Goal: Task Accomplishment & Management: Manage account settings

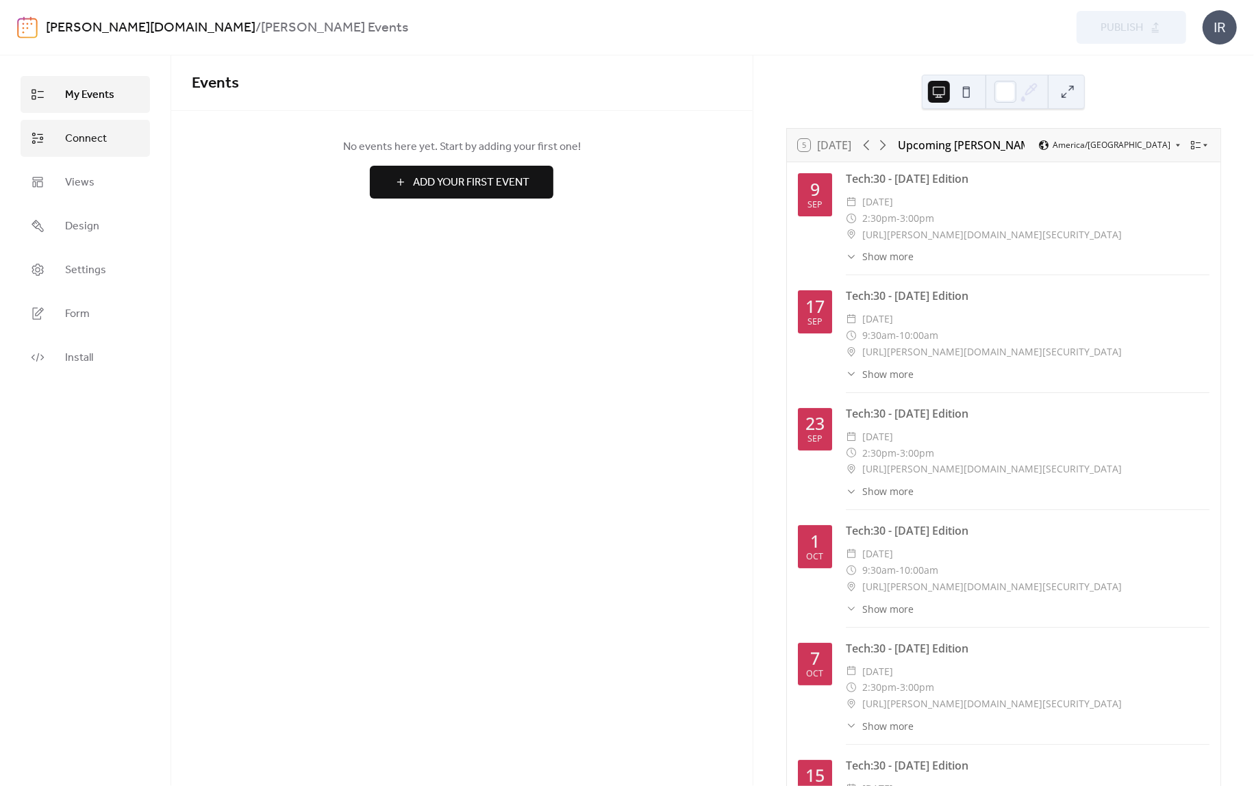
click at [94, 144] on span "Connect" at bounding box center [86, 139] width 42 height 16
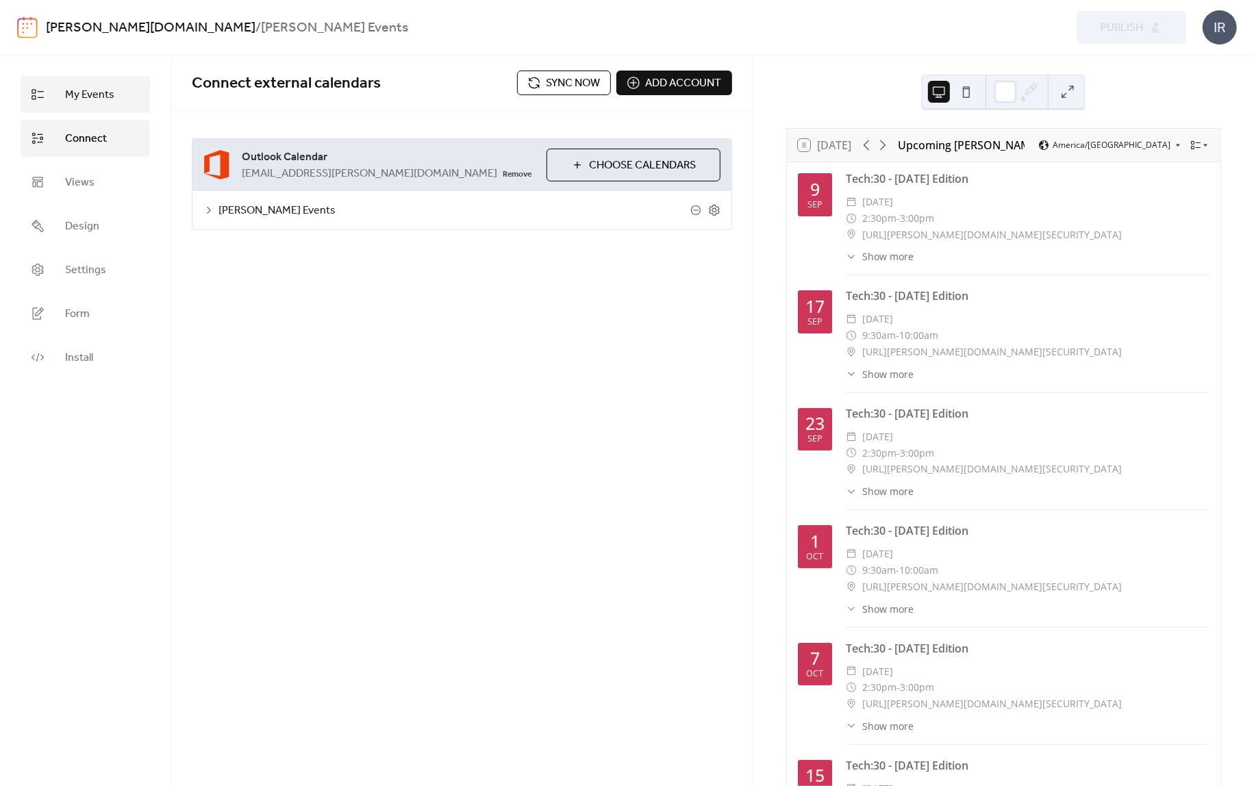
click at [92, 92] on span "My Events" at bounding box center [89, 95] width 49 height 16
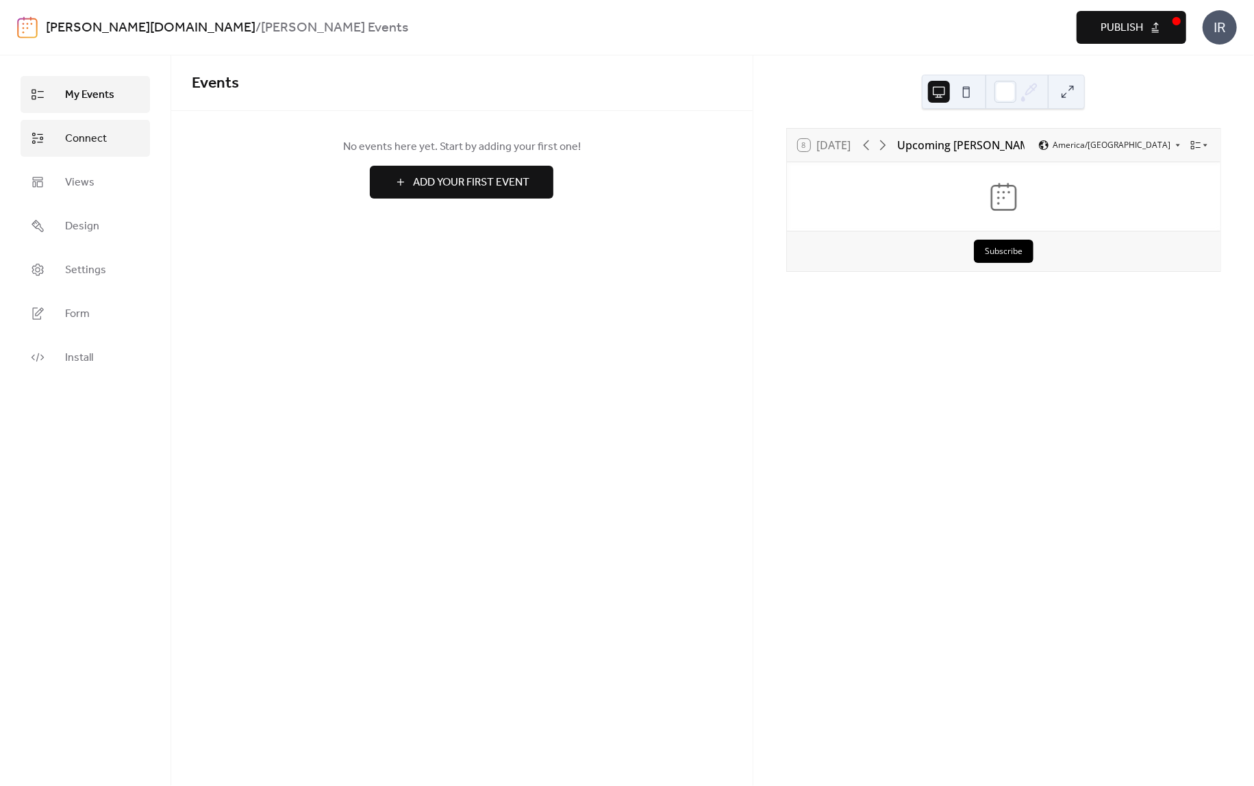
click at [99, 136] on span "Connect" at bounding box center [86, 139] width 42 height 16
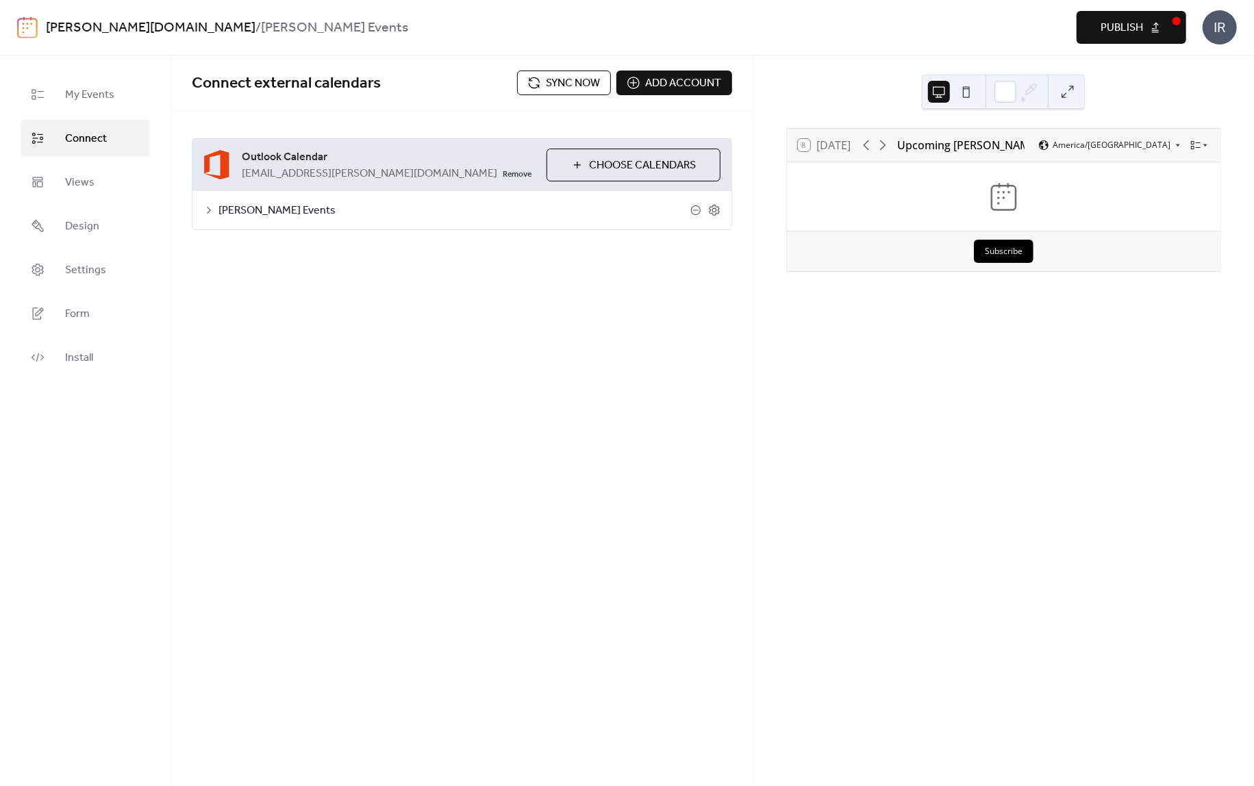
click at [571, 79] on span "Sync now" at bounding box center [573, 83] width 54 height 16
click at [94, 91] on span "My Events" at bounding box center [89, 95] width 49 height 16
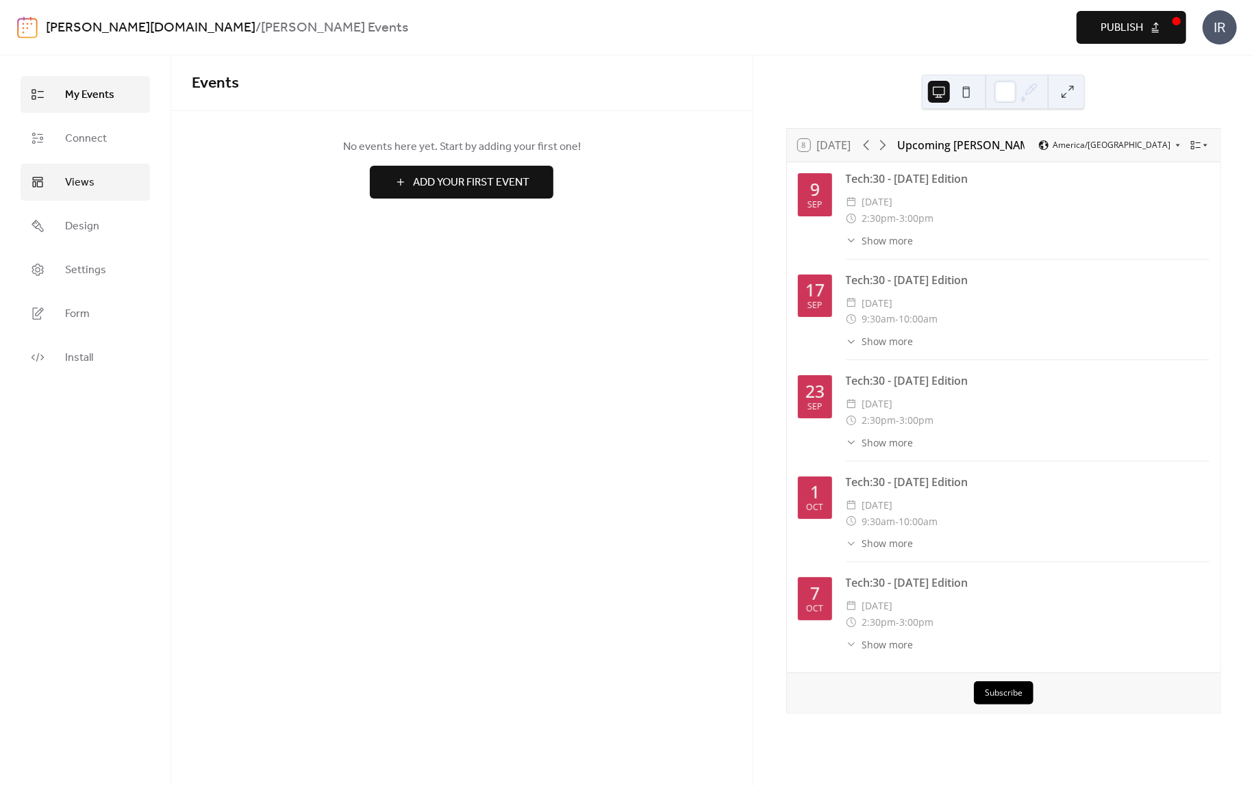
click at [82, 178] on span "Views" at bounding box center [79, 183] width 29 height 16
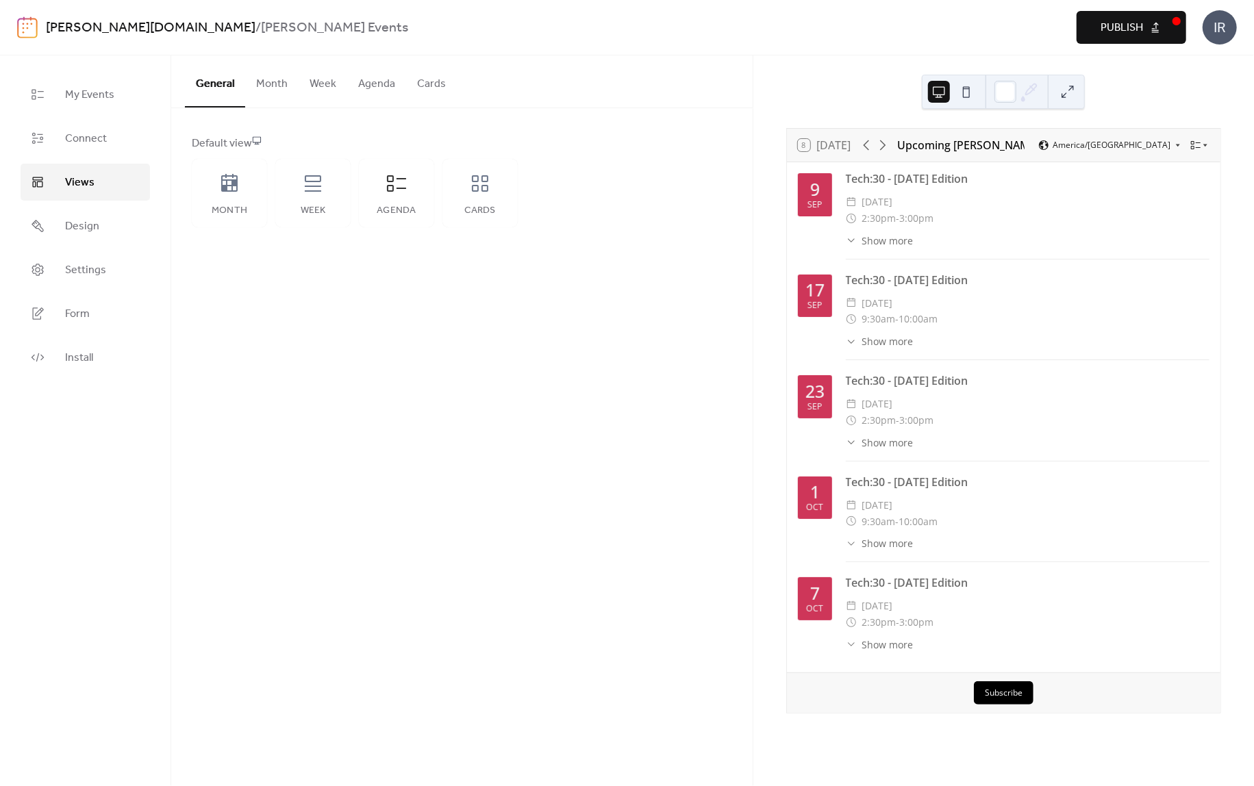
click at [275, 80] on button "Month" at bounding box center [271, 80] width 53 height 51
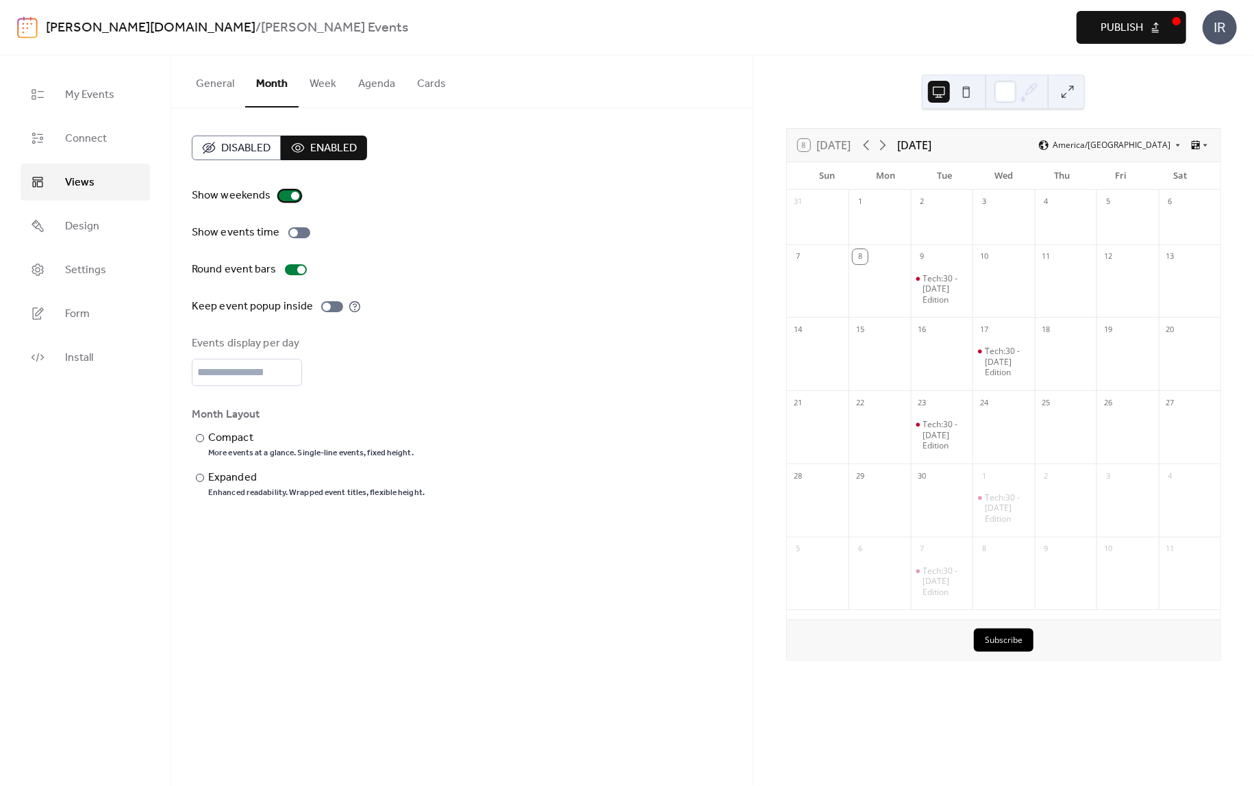
click at [292, 195] on div at bounding box center [295, 196] width 8 height 8
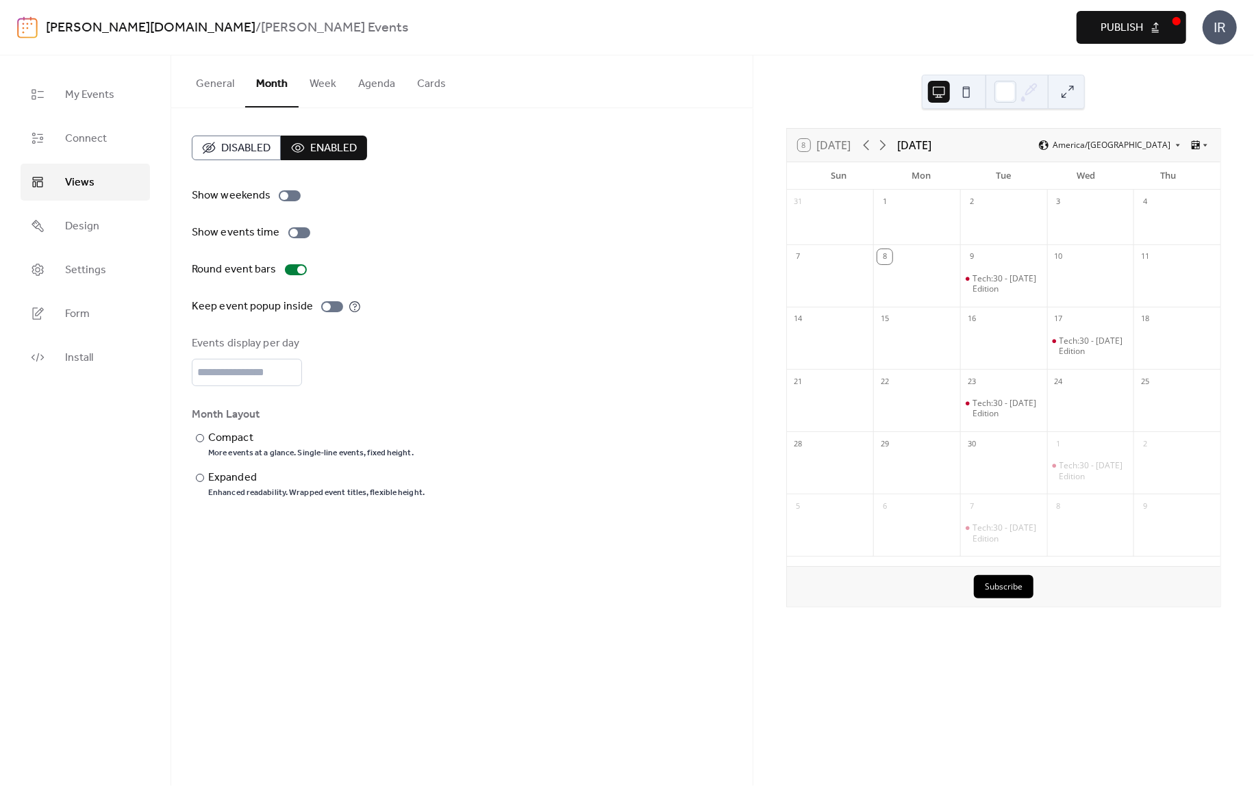
click at [208, 84] on button "General" at bounding box center [215, 80] width 60 height 51
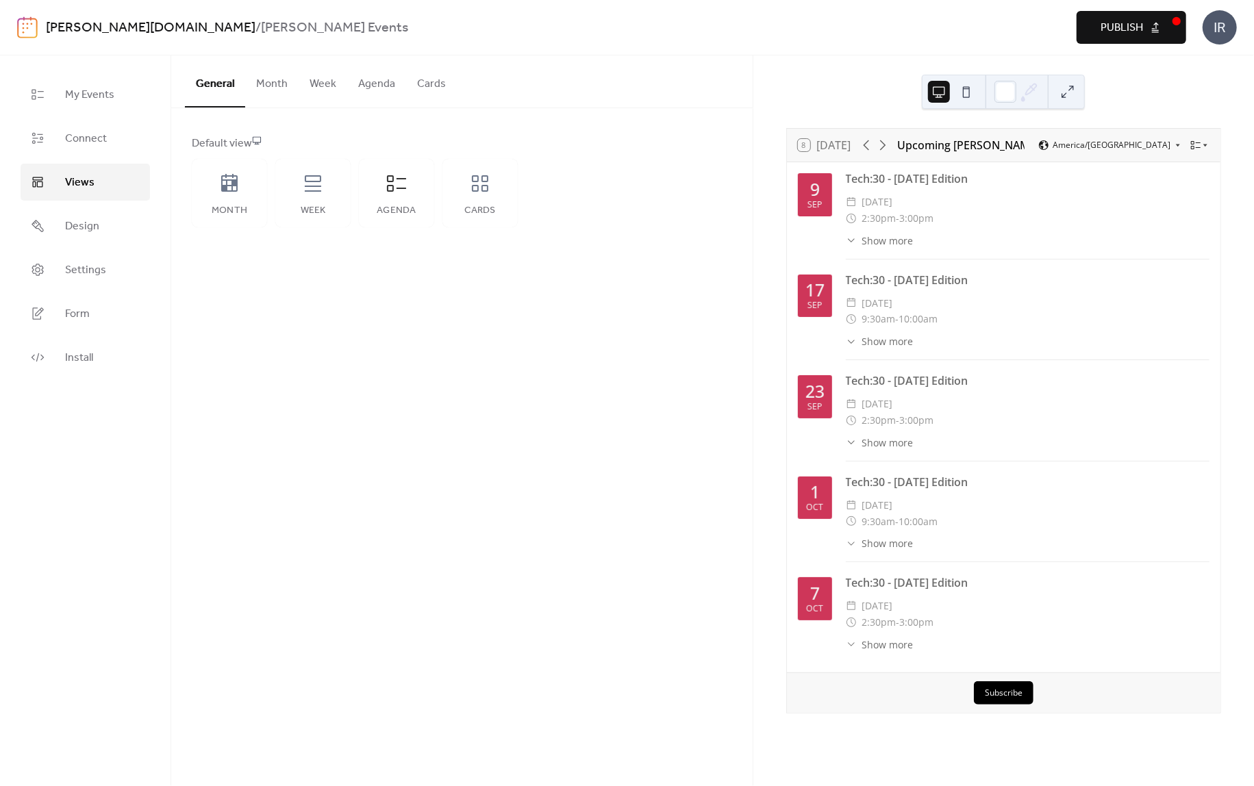
click at [268, 84] on button "Month" at bounding box center [271, 80] width 53 height 51
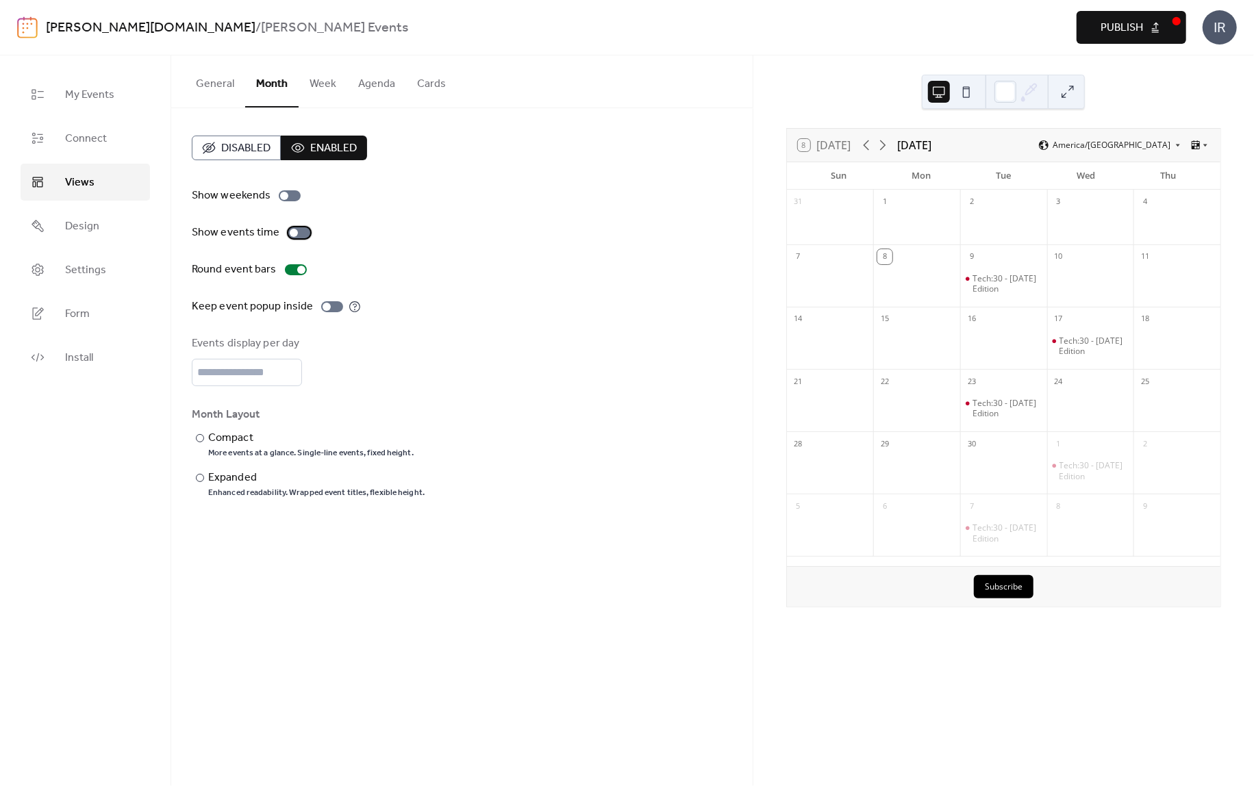
click at [290, 231] on div at bounding box center [294, 233] width 8 height 8
click at [297, 266] on div at bounding box center [301, 270] width 8 height 8
click at [297, 266] on div at bounding box center [296, 269] width 22 height 11
click at [240, 435] on div "Compact" at bounding box center [309, 438] width 203 height 16
click at [316, 81] on button "Week" at bounding box center [323, 80] width 49 height 51
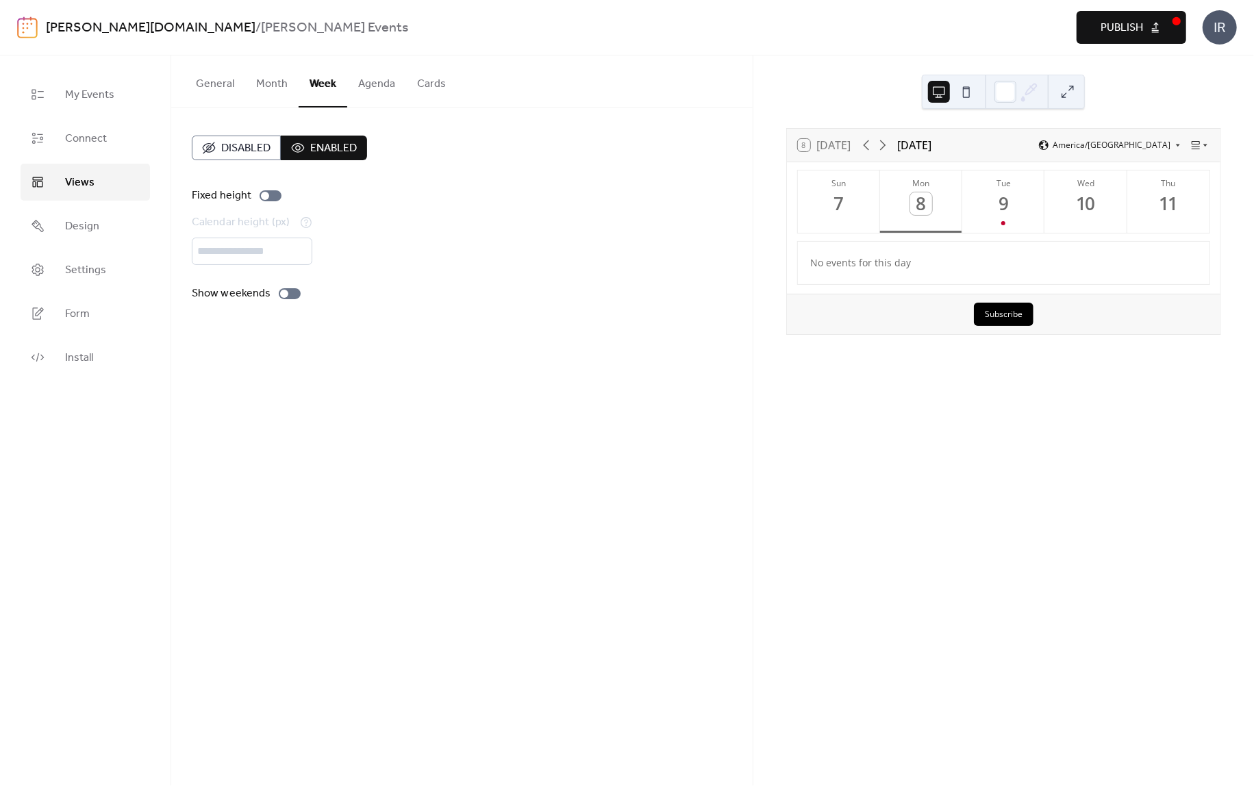
click at [375, 85] on button "Agenda" at bounding box center [376, 80] width 59 height 51
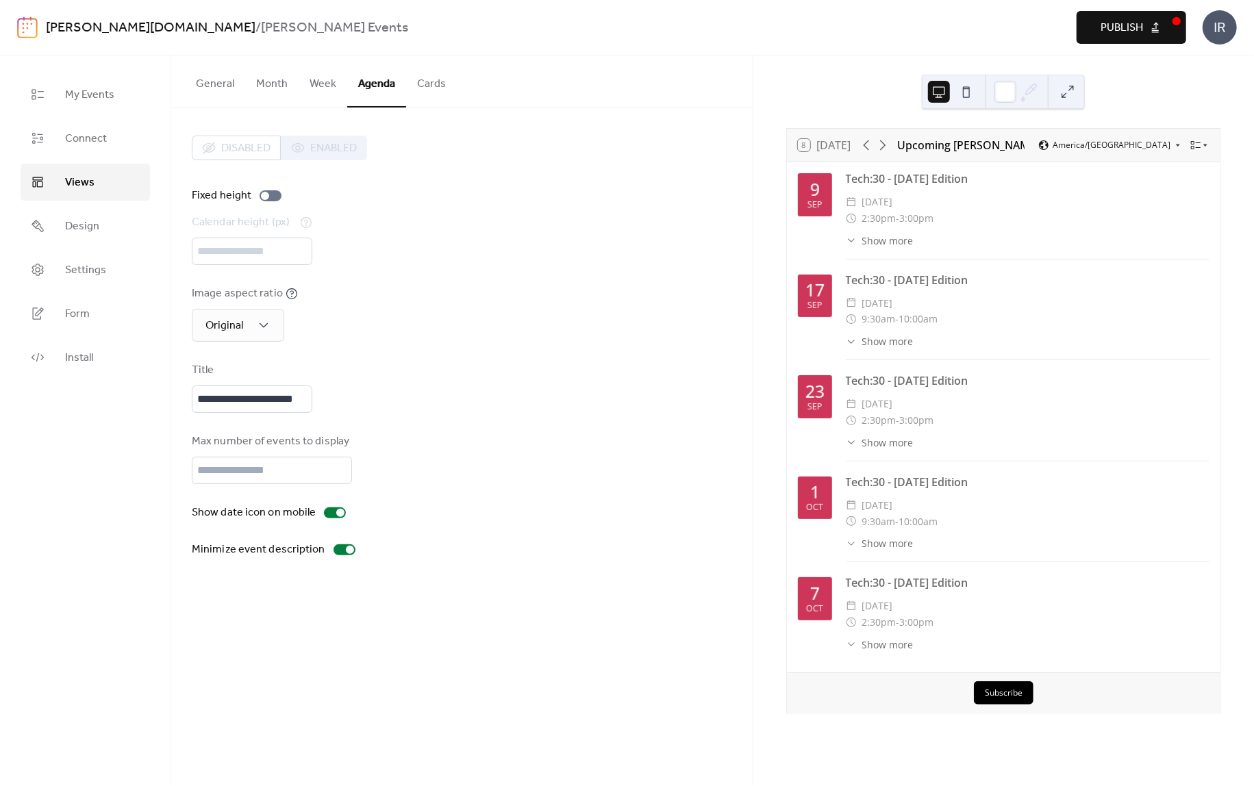
click at [271, 86] on button "Month" at bounding box center [271, 80] width 53 height 51
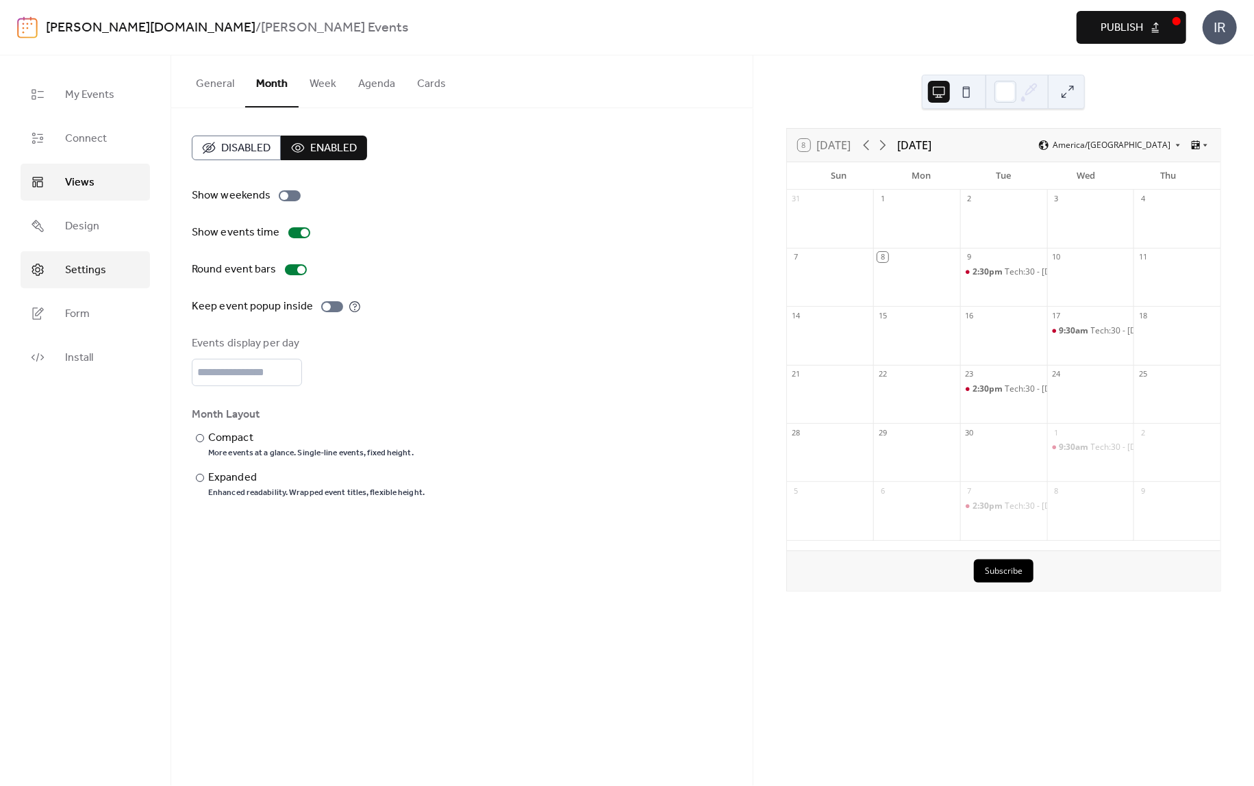
click at [86, 262] on span "Settings" at bounding box center [85, 270] width 41 height 16
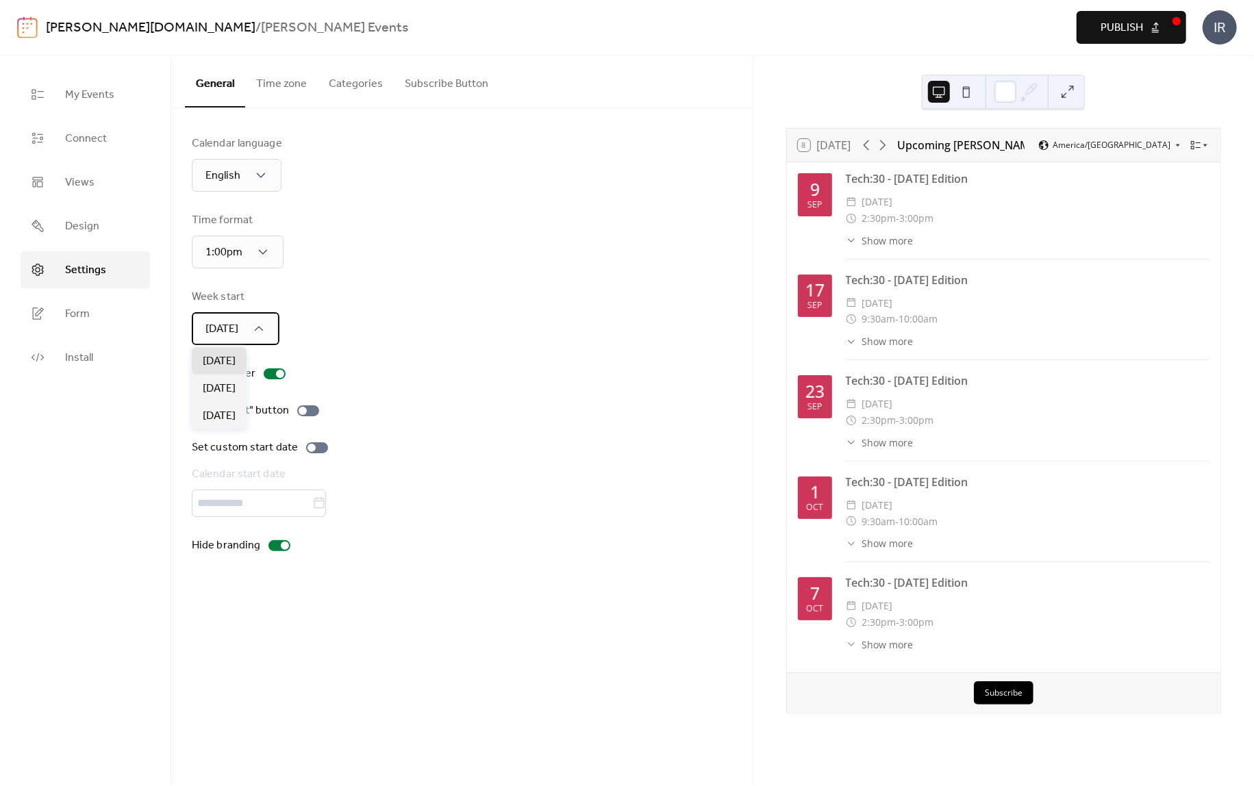
click at [228, 325] on span "[DATE]" at bounding box center [221, 328] width 33 height 21
click at [227, 389] on span "[DATE]" at bounding box center [219, 389] width 33 height 16
click at [249, 329] on div "[DATE]" at bounding box center [236, 328] width 88 height 33
click at [84, 95] on span "My Events" at bounding box center [89, 95] width 49 height 16
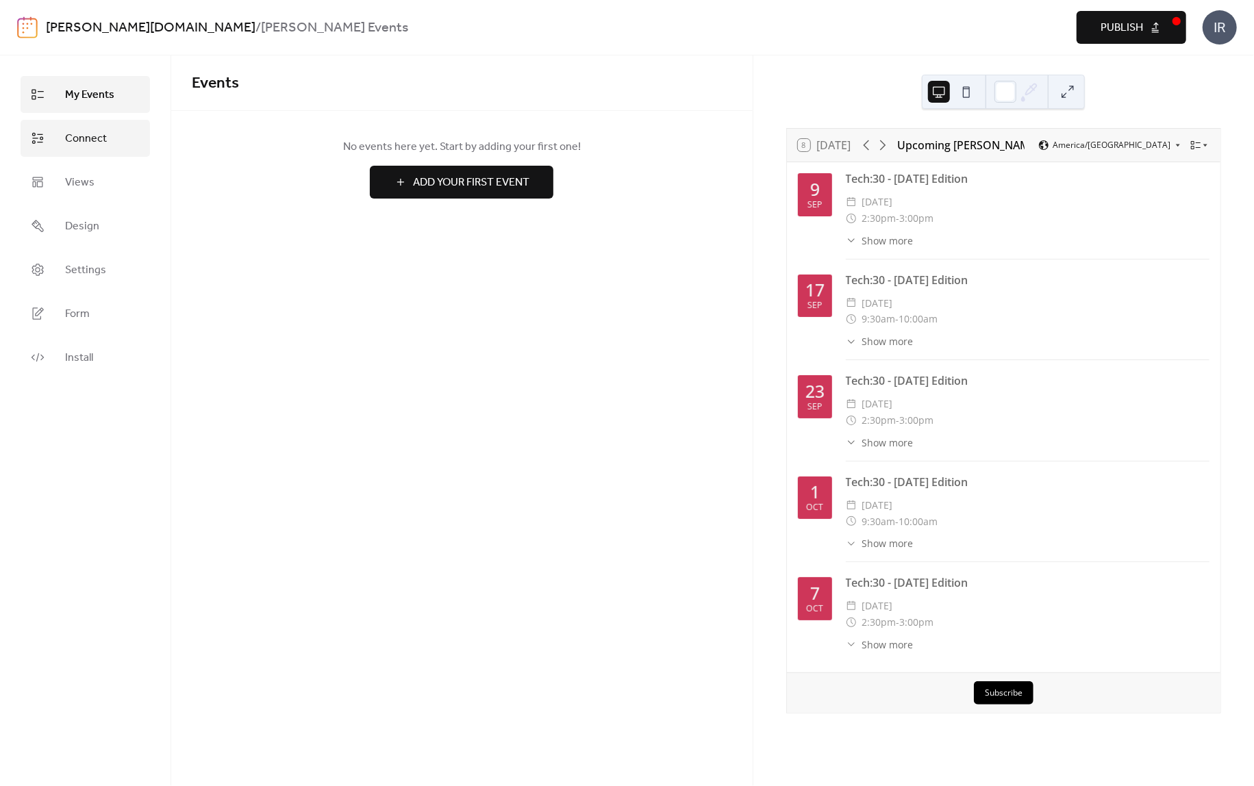
click at [91, 140] on span "Connect" at bounding box center [86, 139] width 42 height 16
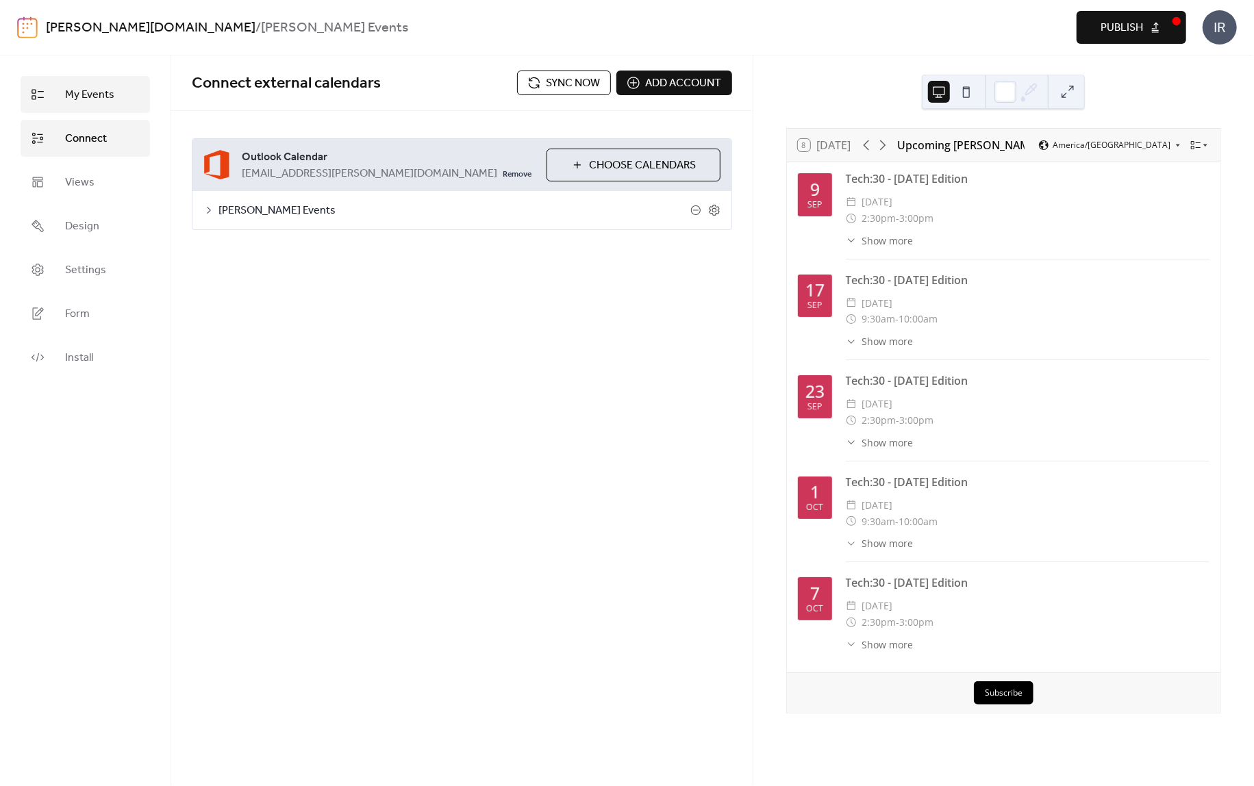
click at [96, 103] on span "My Events" at bounding box center [89, 95] width 49 height 16
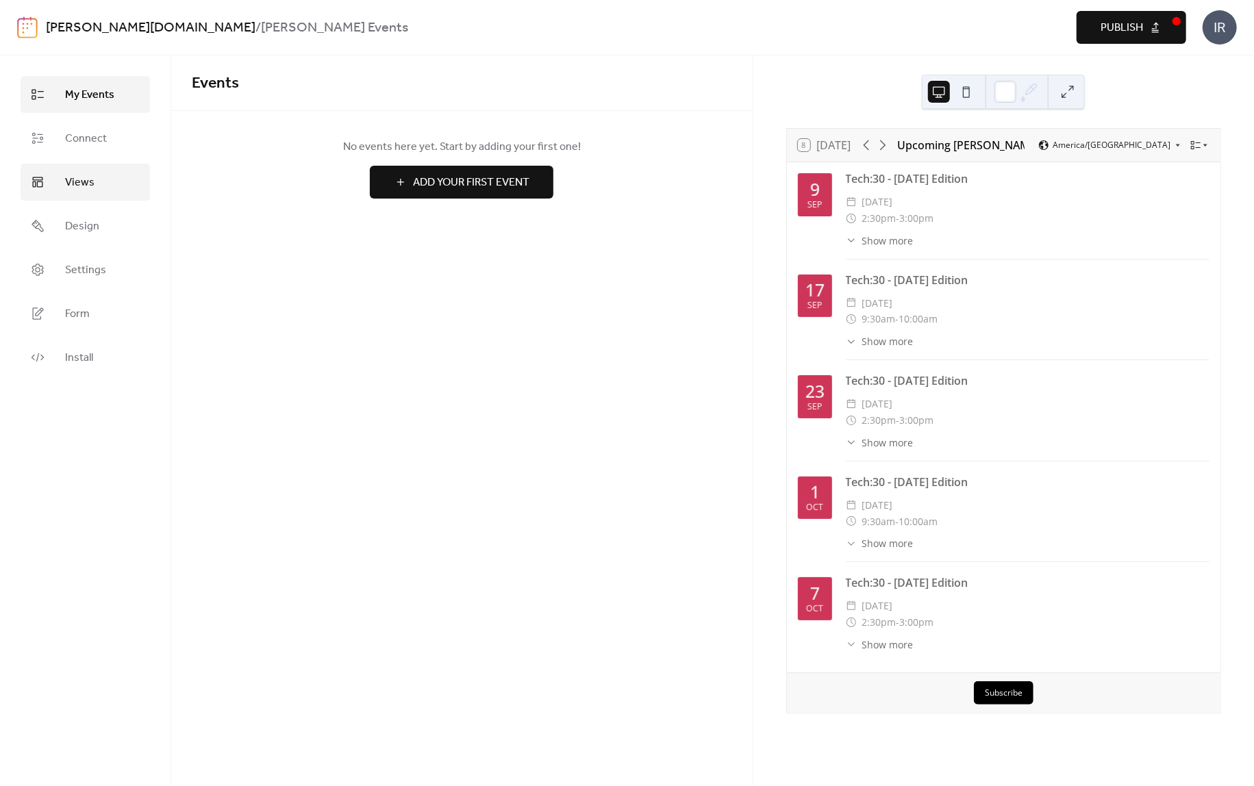
click at [89, 188] on span "Views" at bounding box center [79, 183] width 29 height 16
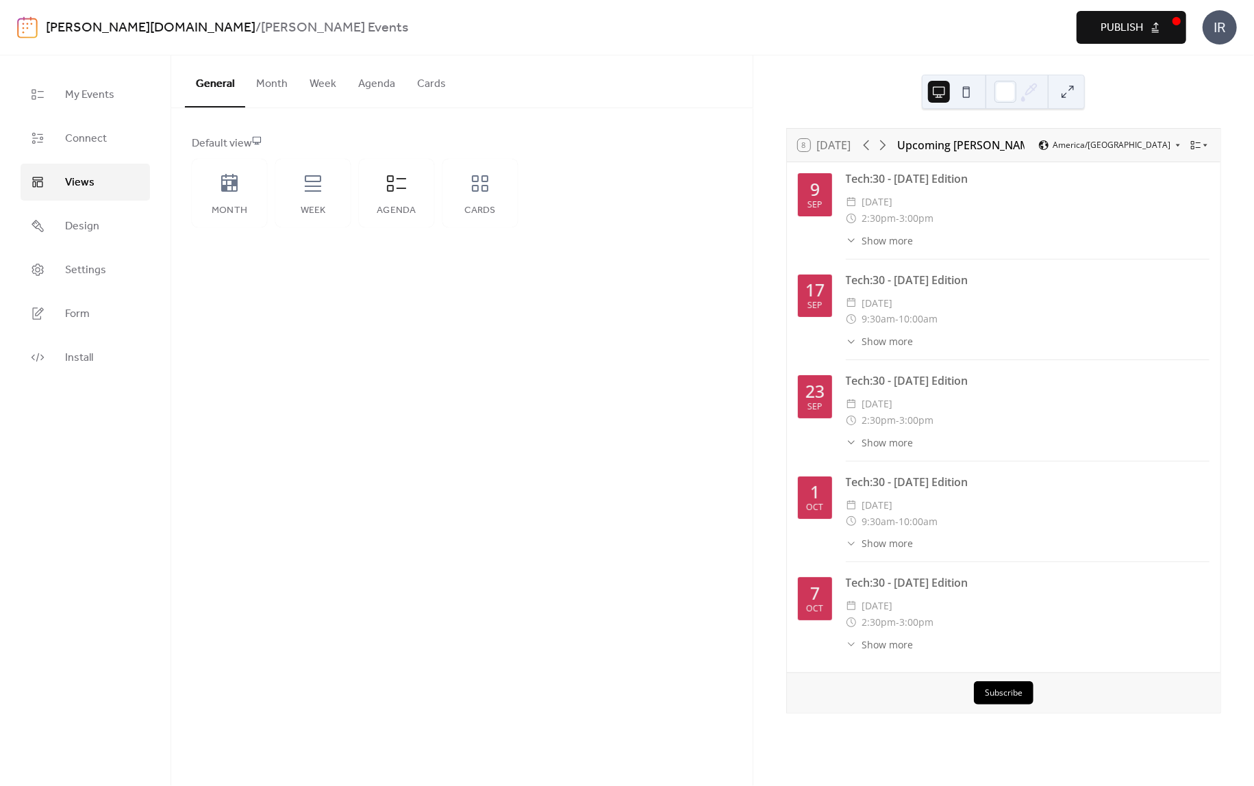
click at [377, 83] on button "Agenda" at bounding box center [376, 80] width 59 height 51
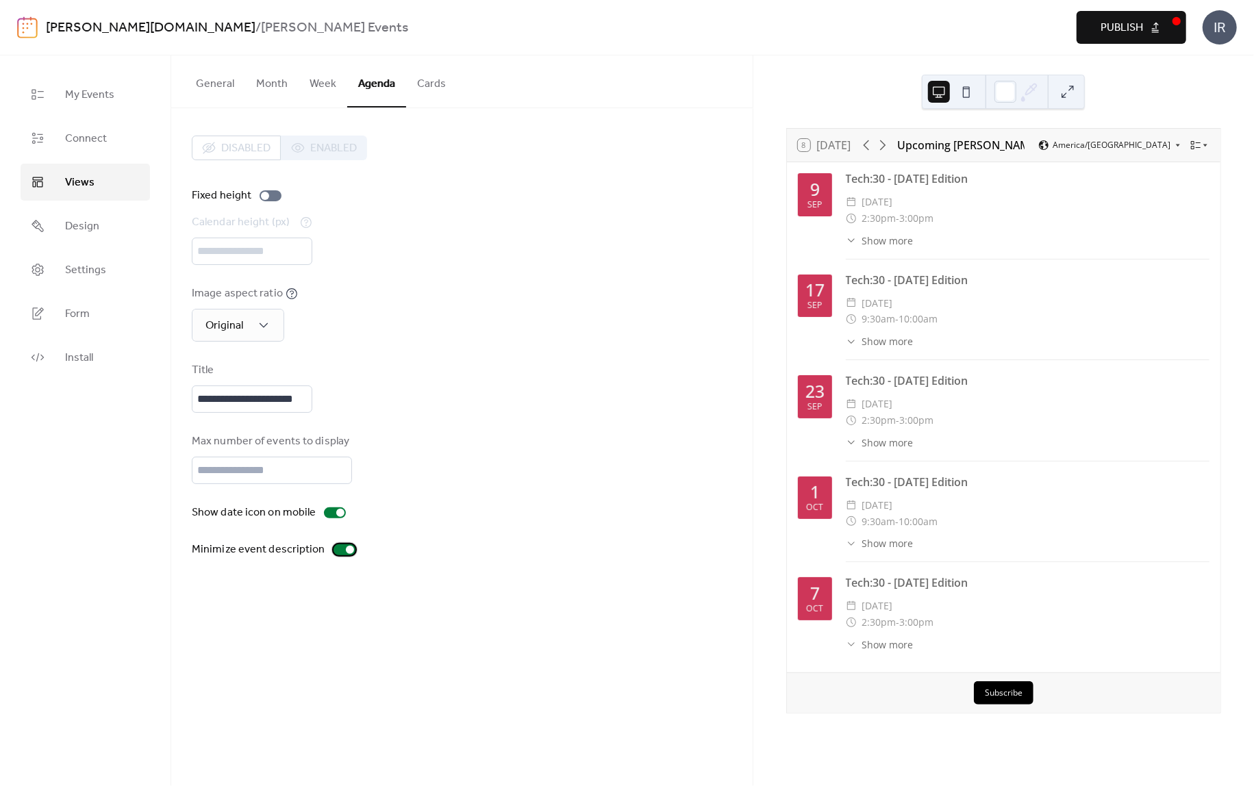
click at [340, 549] on div at bounding box center [344, 549] width 22 height 11
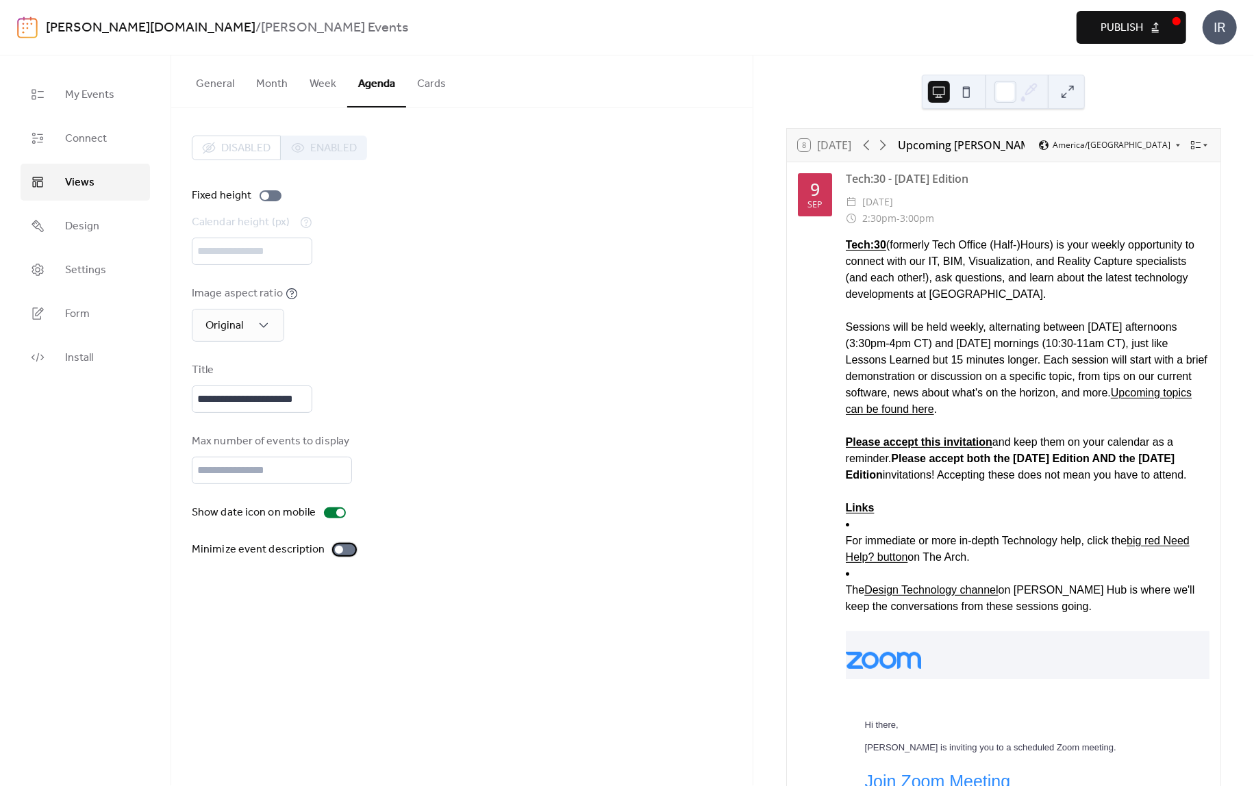
click at [340, 549] on div at bounding box center [344, 549] width 22 height 11
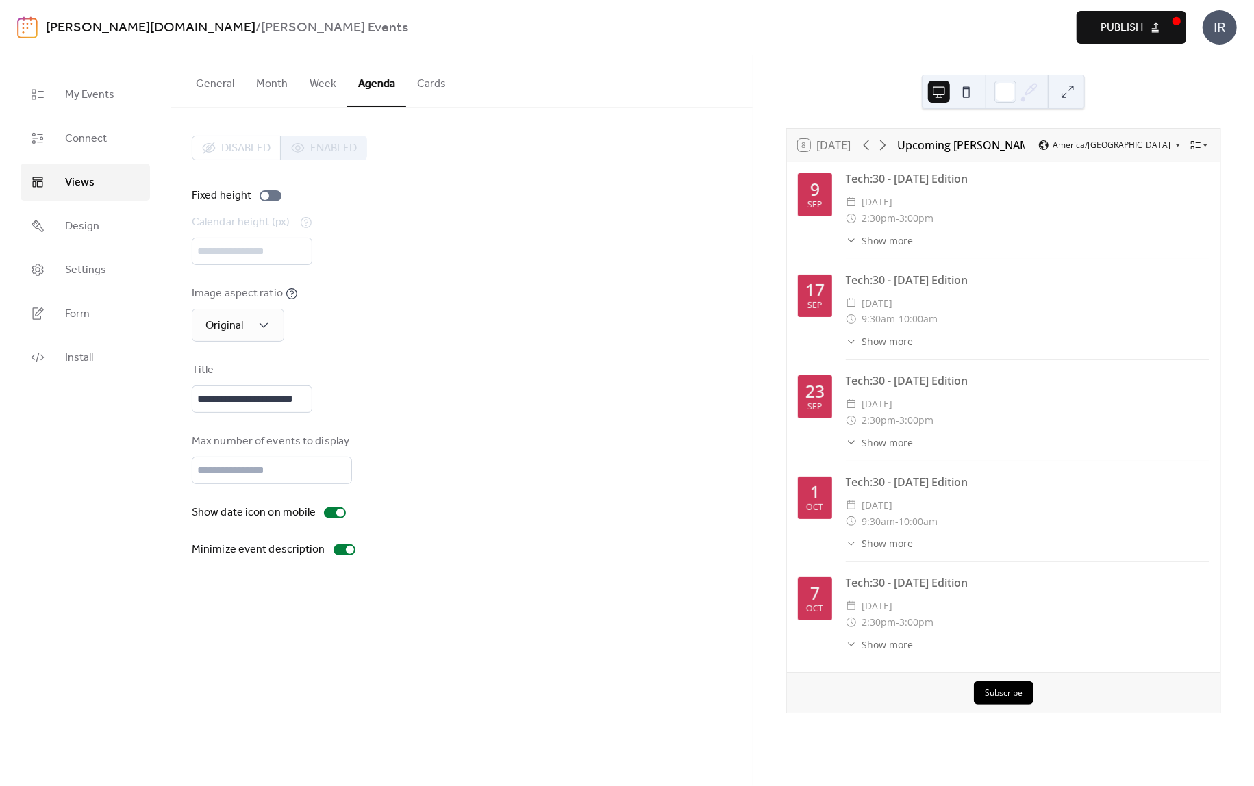
click at [337, 146] on div "Disabled Enabled" at bounding box center [279, 148] width 175 height 25
click at [275, 87] on button "Month" at bounding box center [271, 80] width 53 height 51
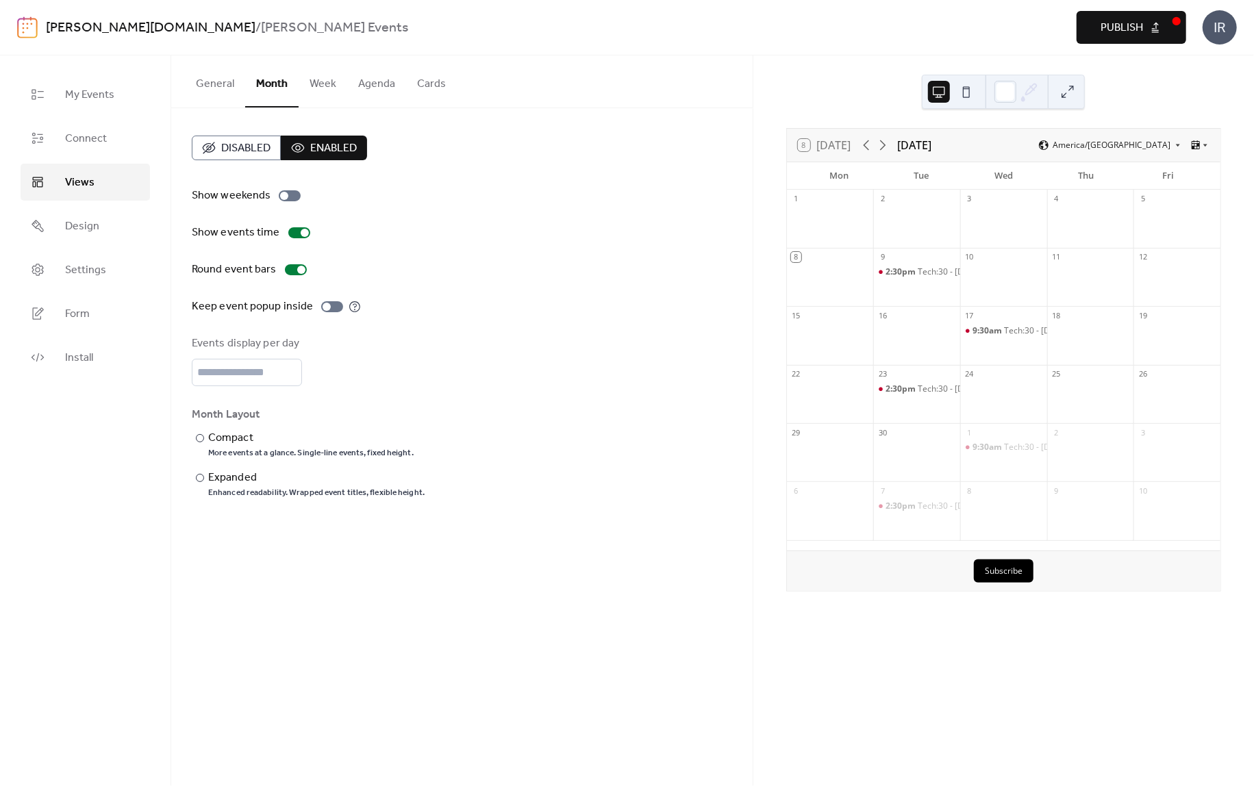
click at [221, 88] on button "General" at bounding box center [215, 80] width 60 height 51
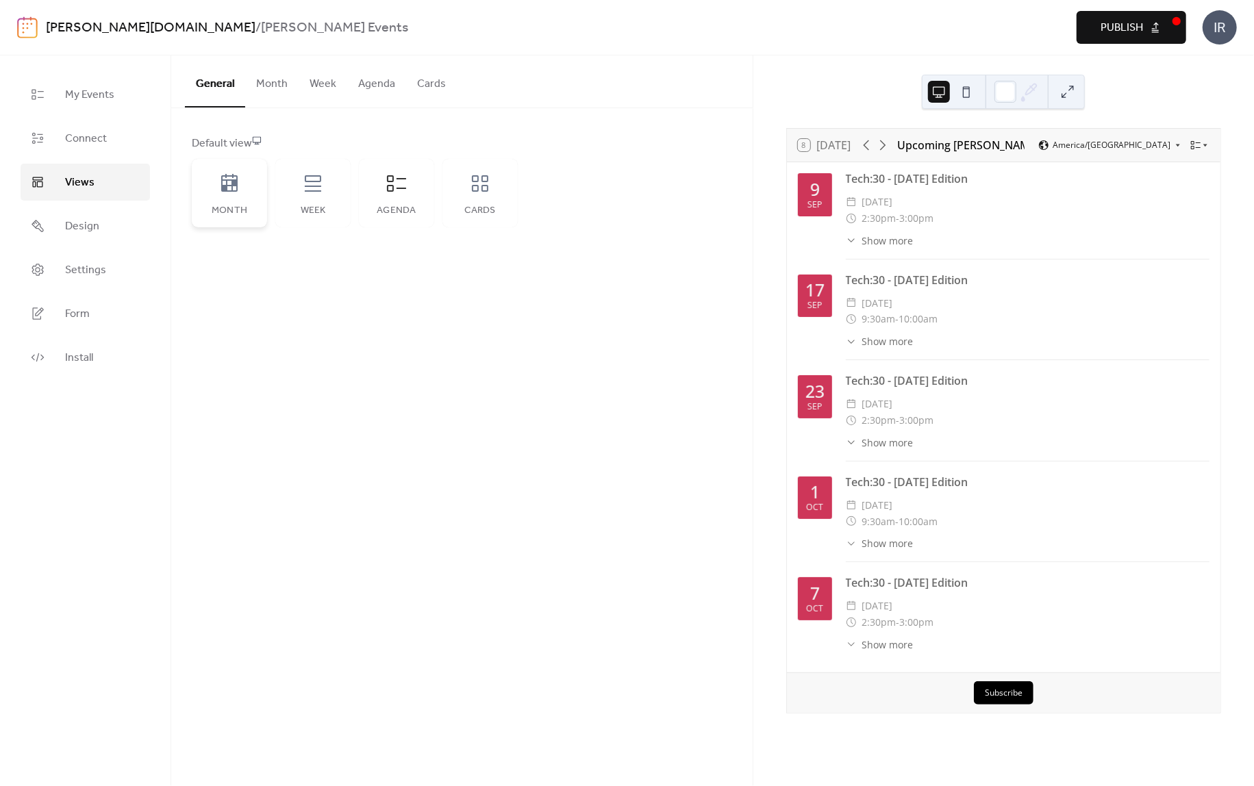
click at [236, 181] on icon at bounding box center [229, 183] width 16 height 18
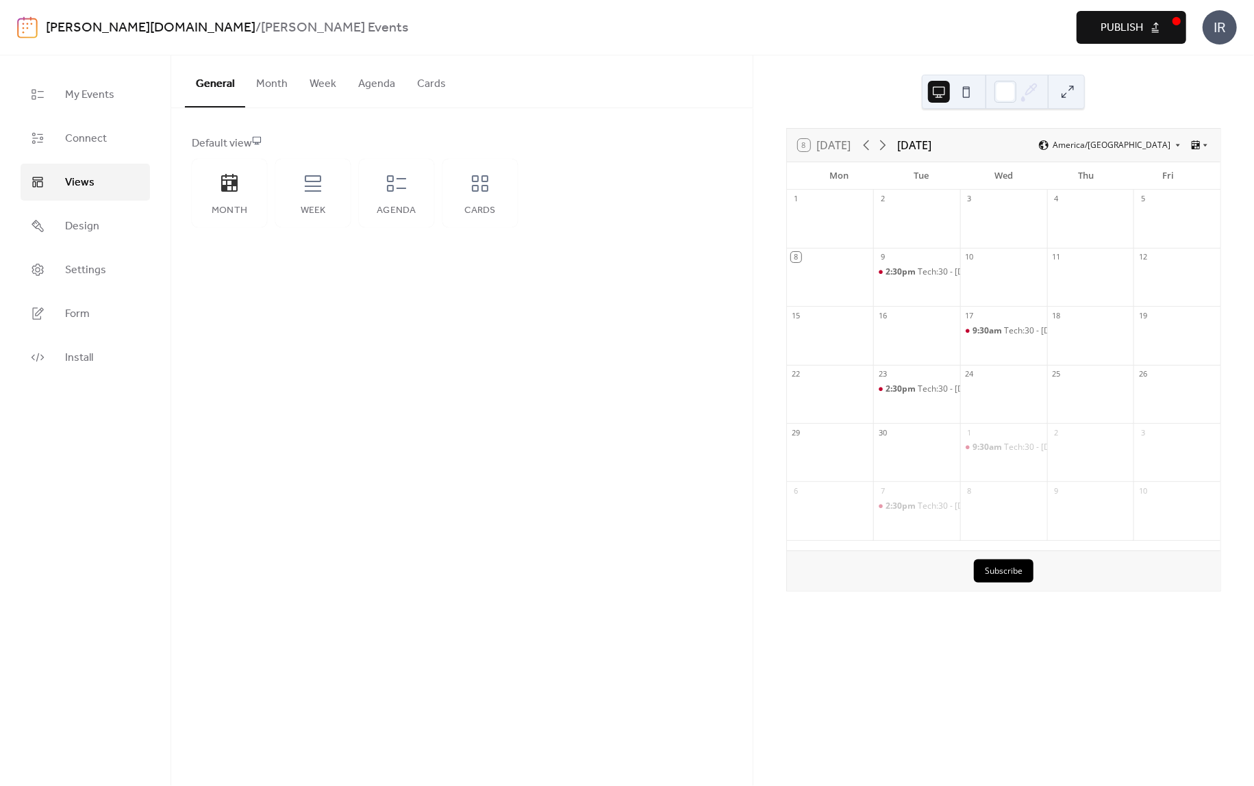
click at [1139, 23] on span "Publish" at bounding box center [1121, 28] width 42 height 16
click at [292, 186] on div "Week" at bounding box center [312, 193] width 75 height 68
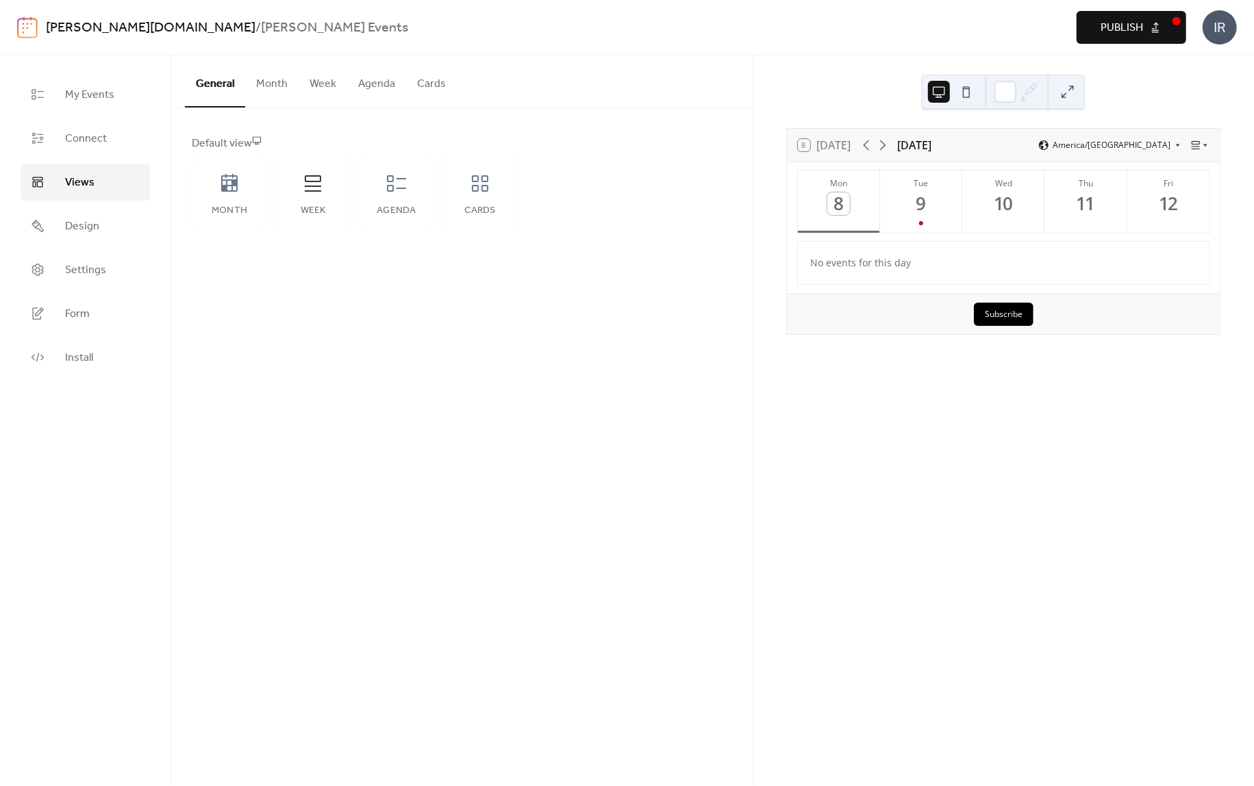
click at [327, 84] on button "Week" at bounding box center [323, 80] width 49 height 51
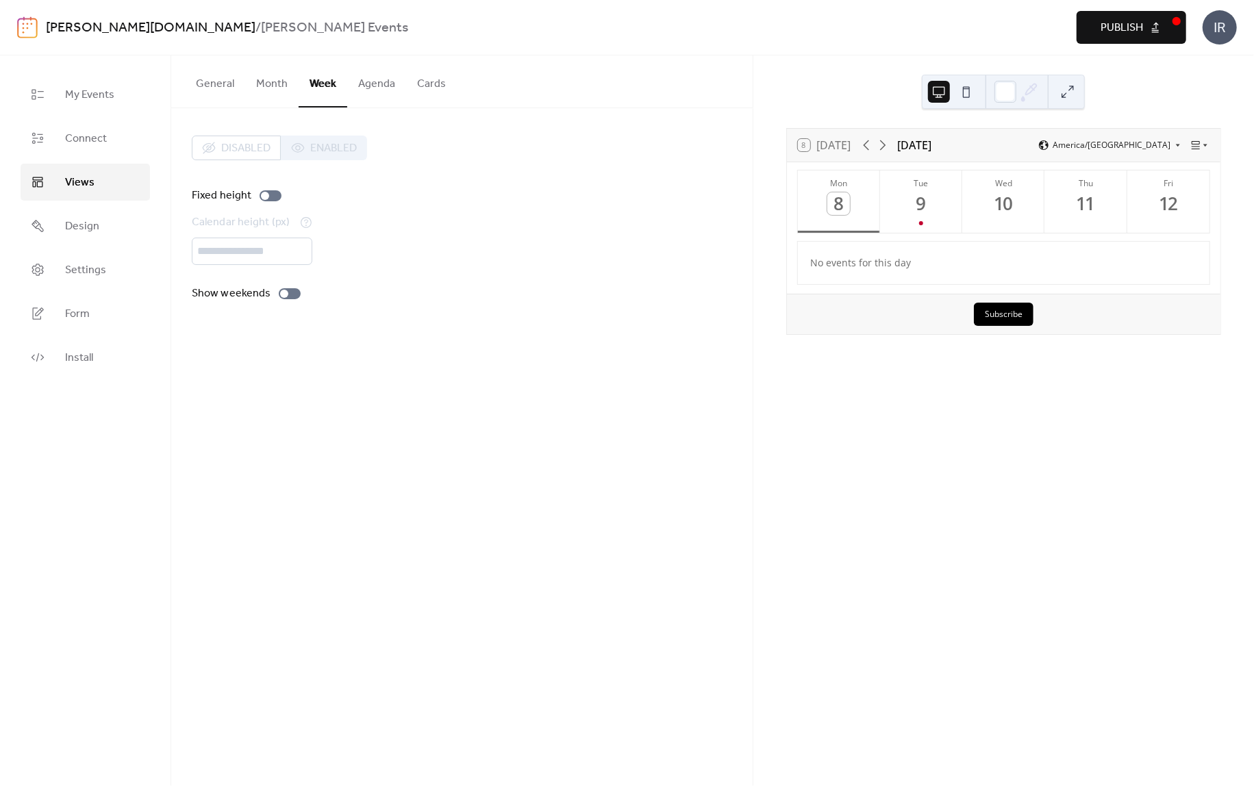
click at [270, 86] on button "Month" at bounding box center [271, 80] width 53 height 51
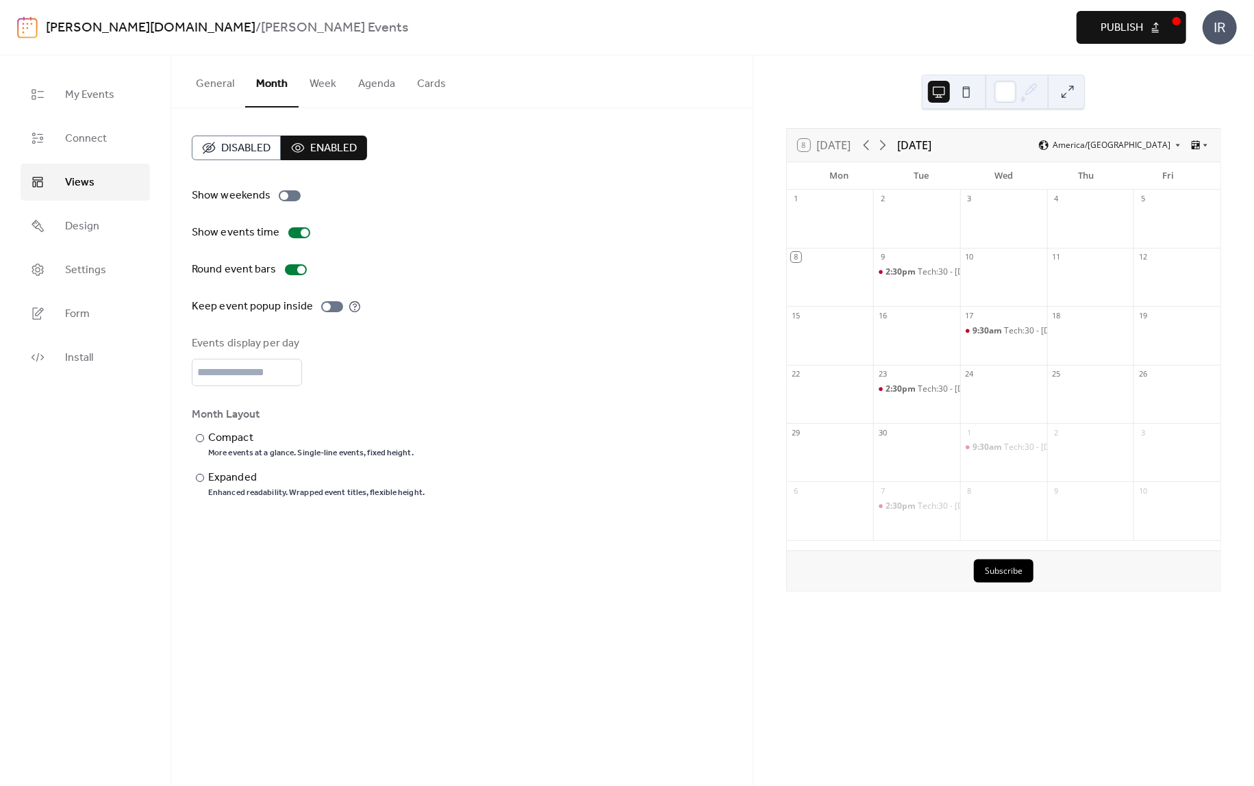
click at [223, 77] on button "General" at bounding box center [215, 80] width 60 height 51
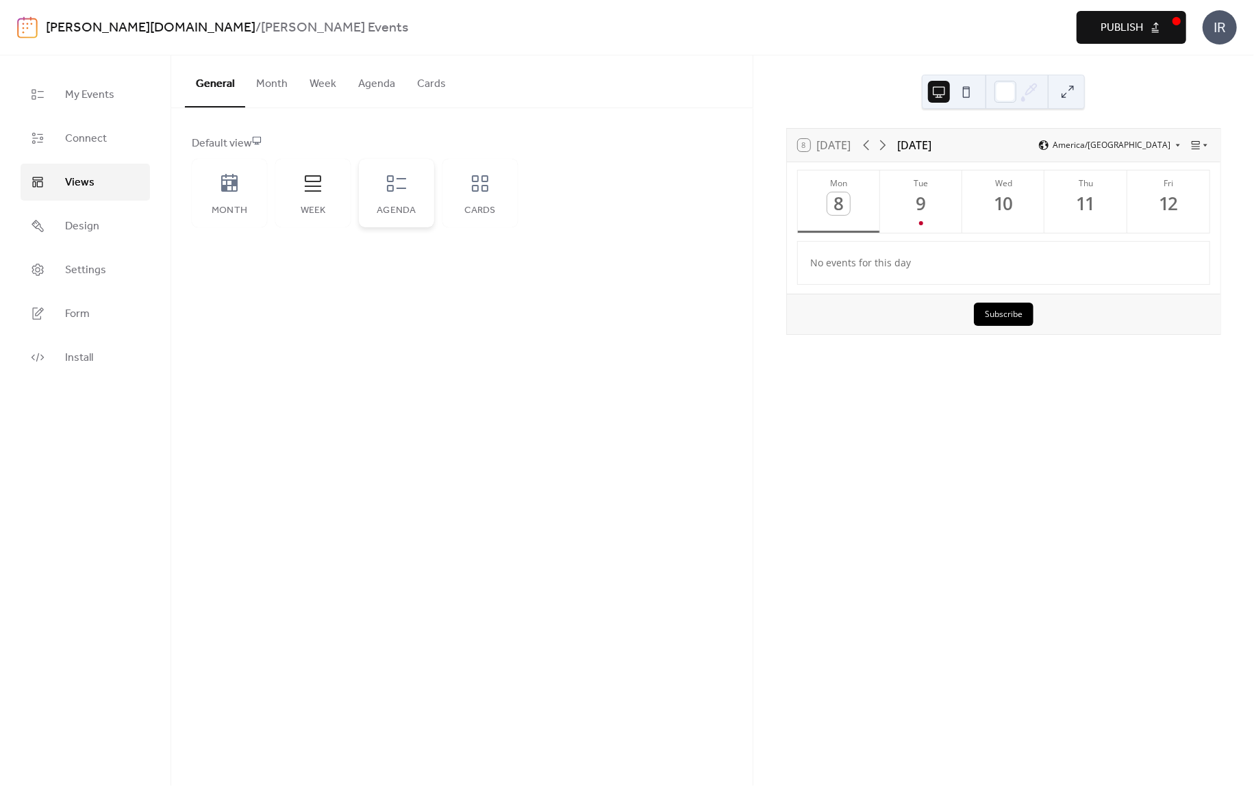
click at [400, 192] on icon at bounding box center [397, 184] width 22 height 22
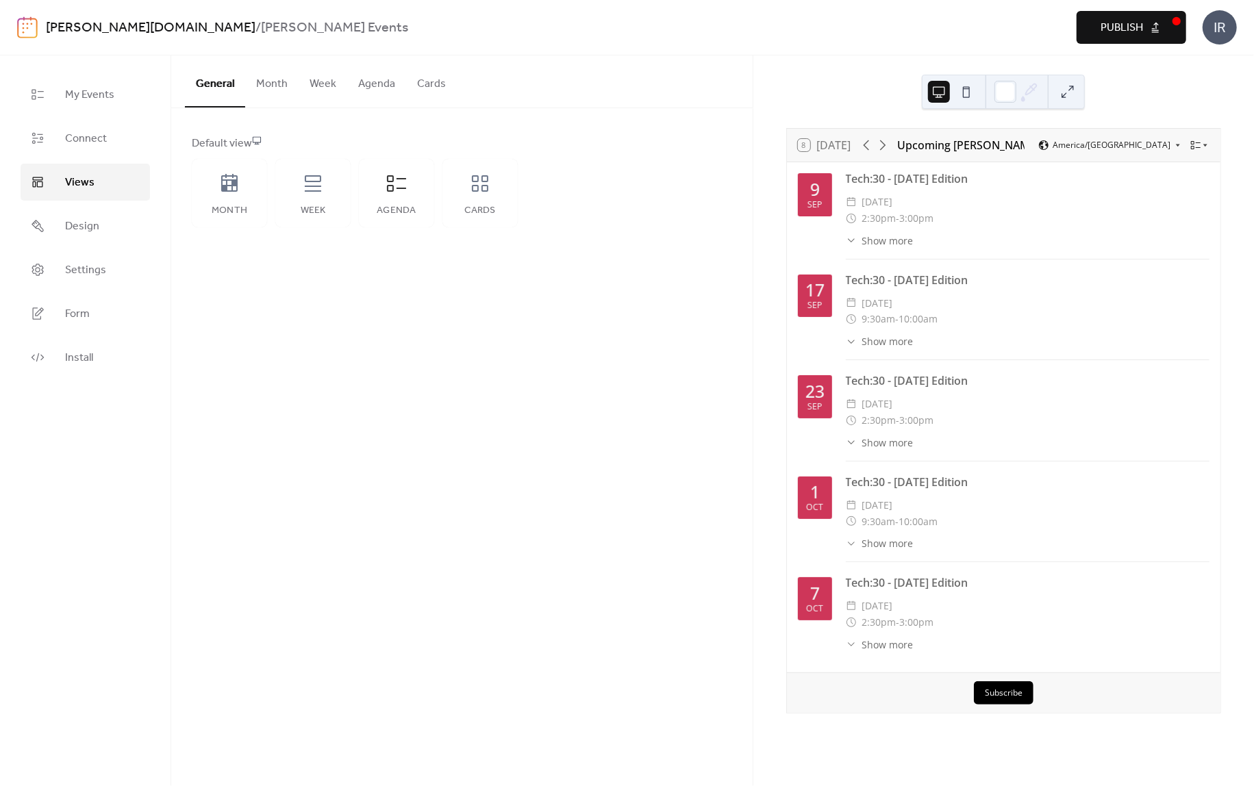
click at [373, 81] on button "Agenda" at bounding box center [376, 80] width 59 height 51
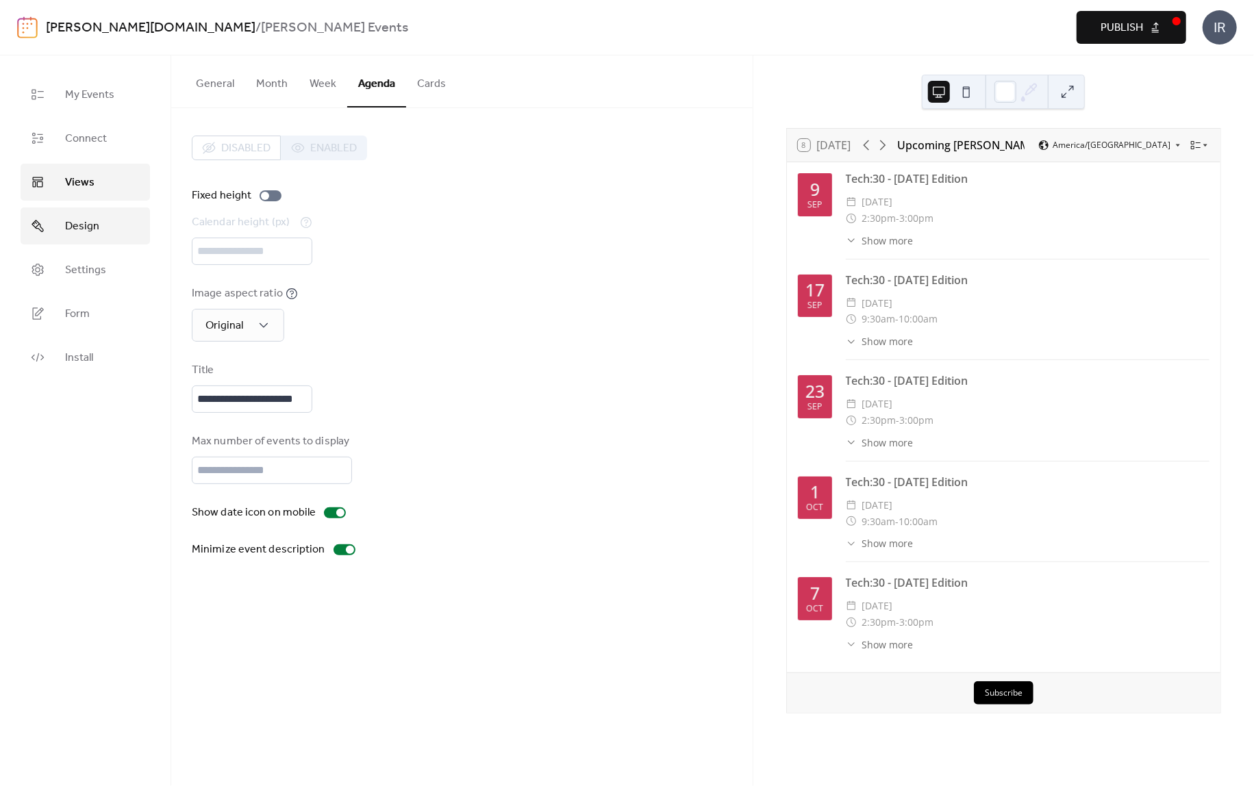
click at [81, 227] on span "Design" at bounding box center [82, 226] width 34 height 16
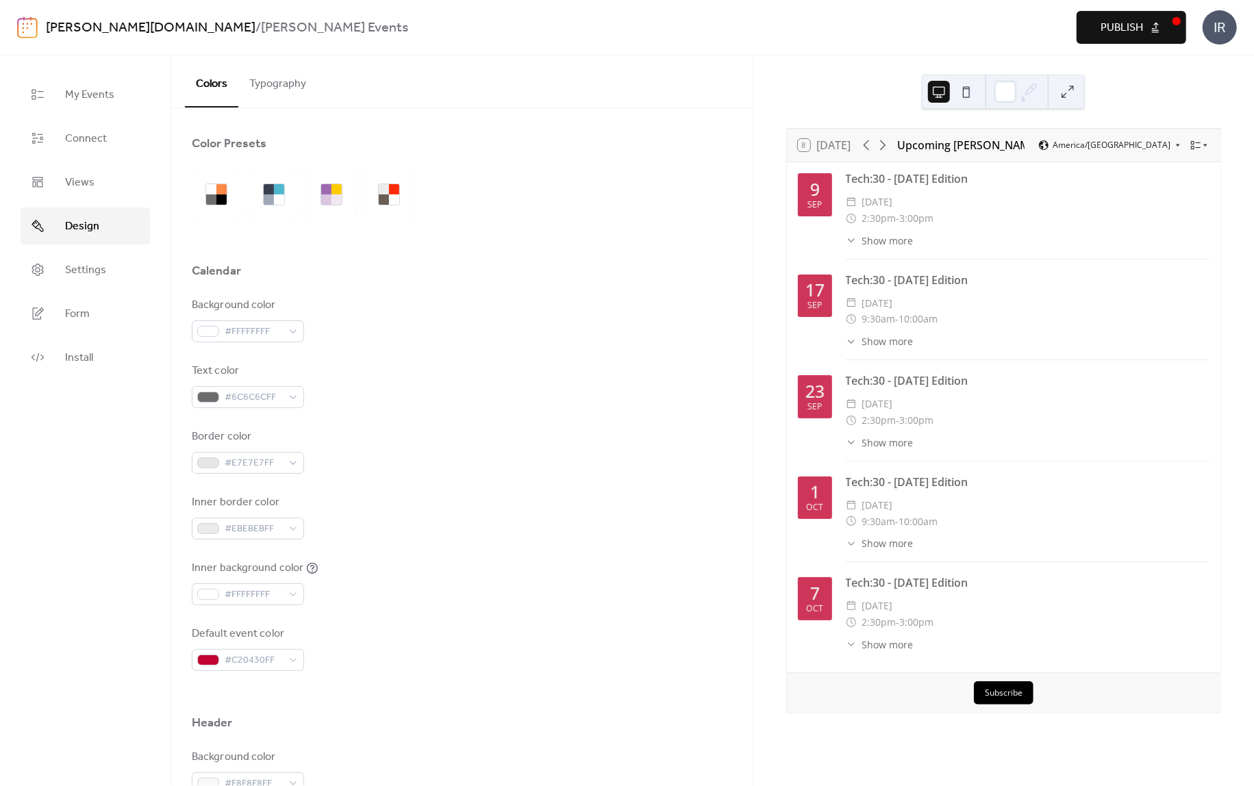
click at [281, 90] on button "Typography" at bounding box center [277, 80] width 79 height 51
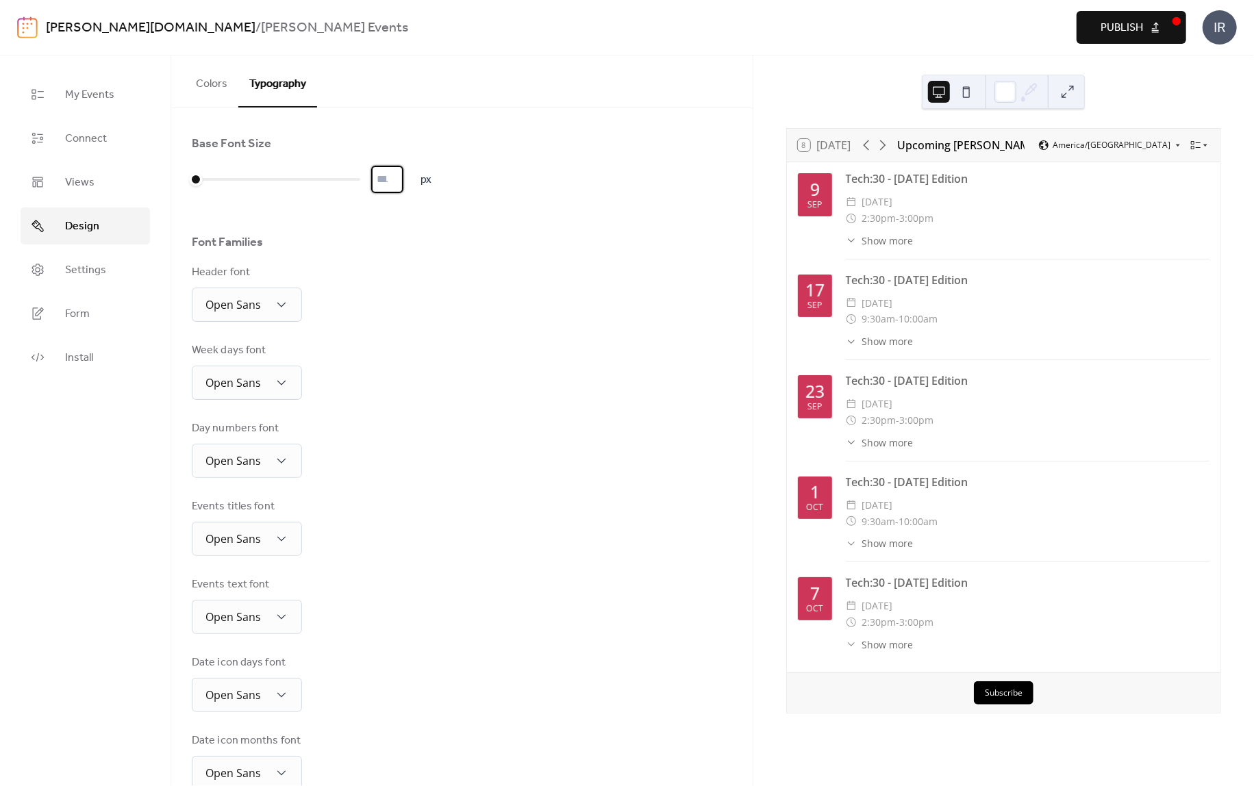
drag, startPoint x: 384, startPoint y: 176, endPoint x: 368, endPoint y: 179, distance: 16.0
click at [368, 179] on div "* px" at bounding box center [312, 179] width 240 height 27
click at [403, 182] on input "*" at bounding box center [387, 179] width 32 height 27
click at [401, 181] on input "*" at bounding box center [387, 179] width 32 height 27
click at [449, 251] on div "Font Families" at bounding box center [462, 245] width 540 height 23
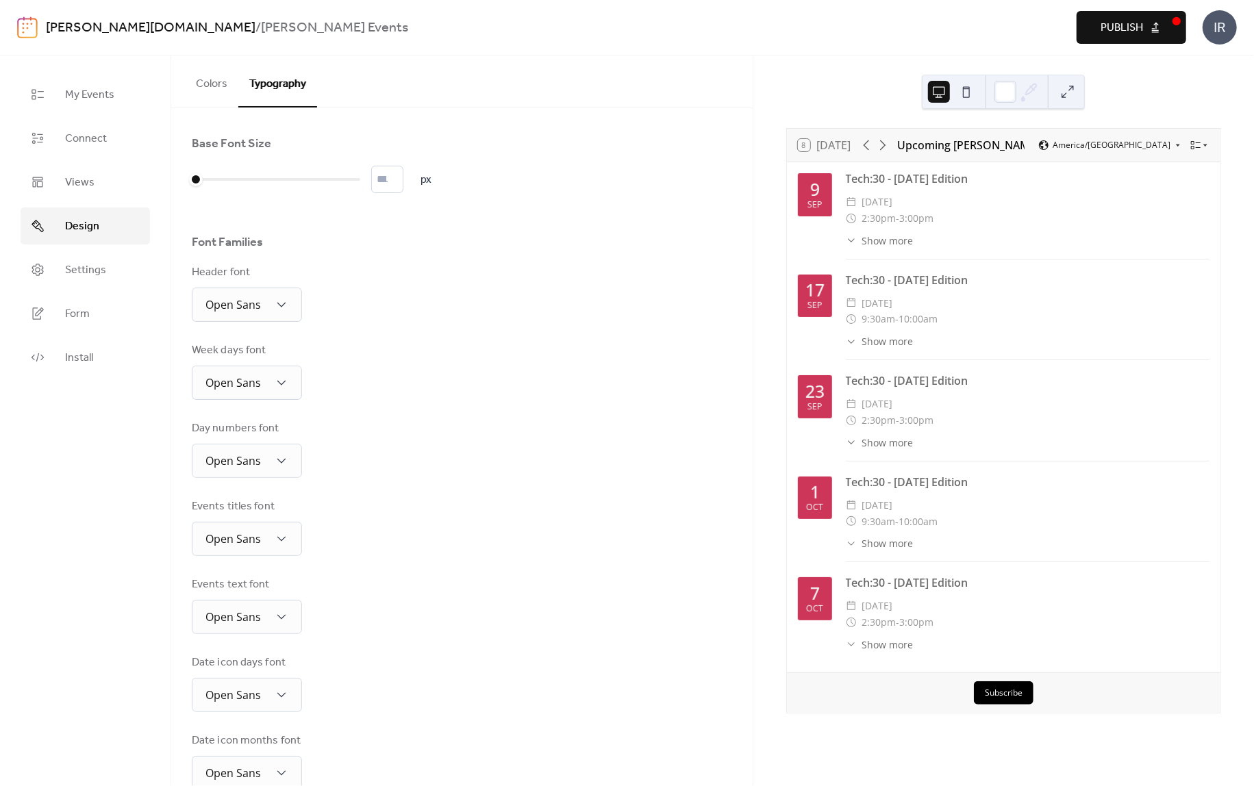
click at [207, 87] on button "Colors" at bounding box center [211, 80] width 53 height 51
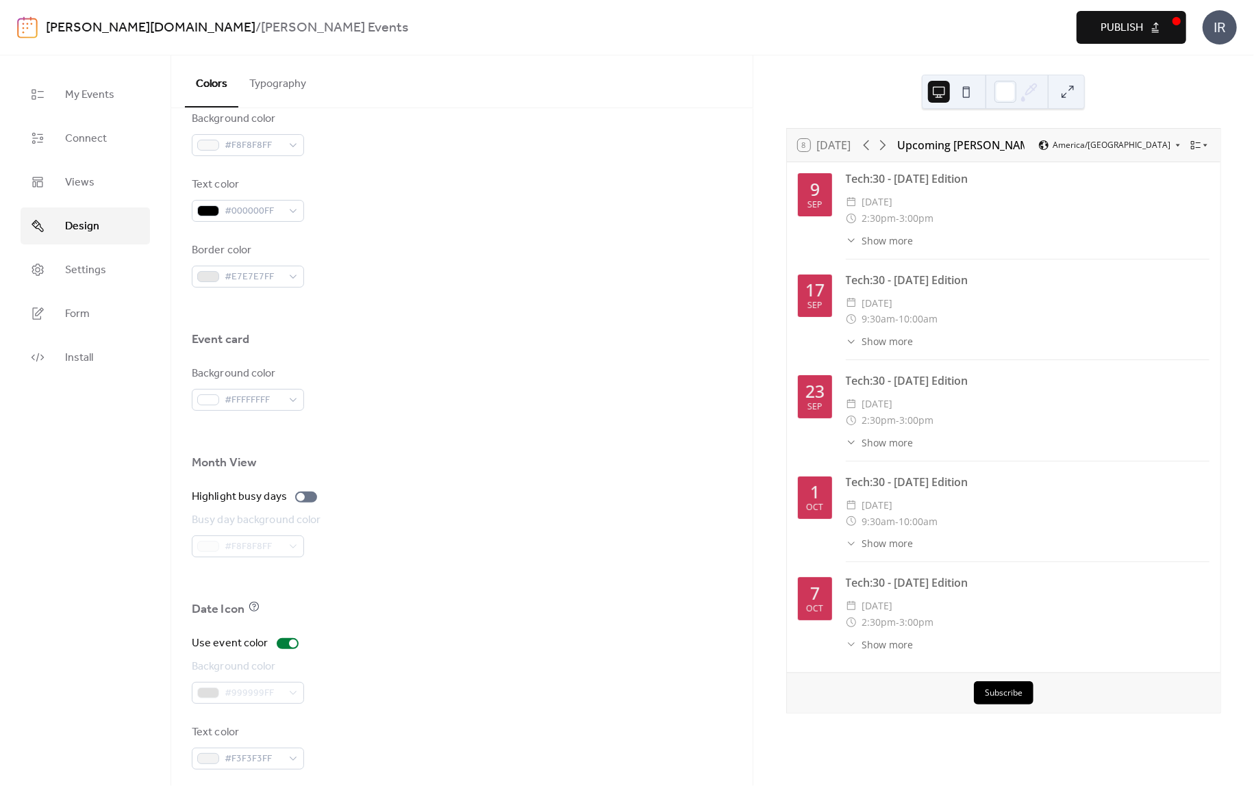
scroll to position [648, 0]
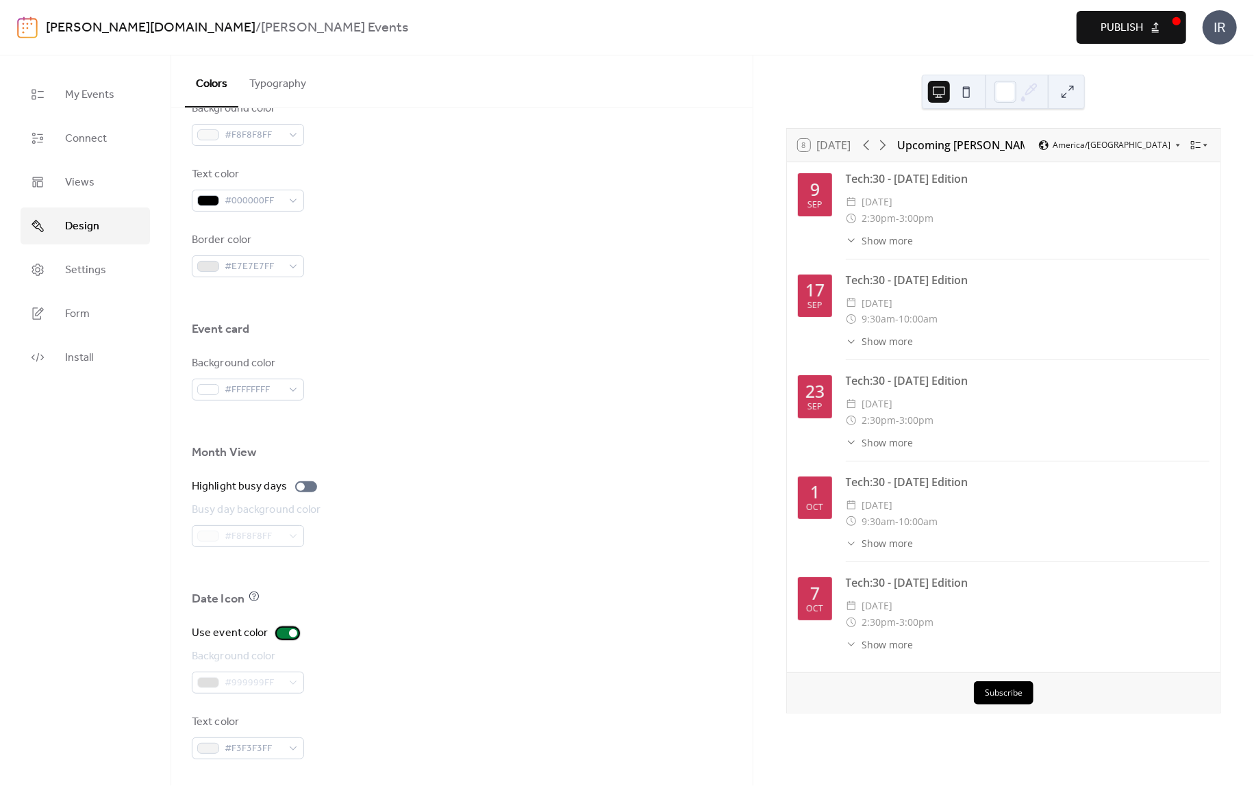
click at [279, 631] on div at bounding box center [288, 633] width 22 height 11
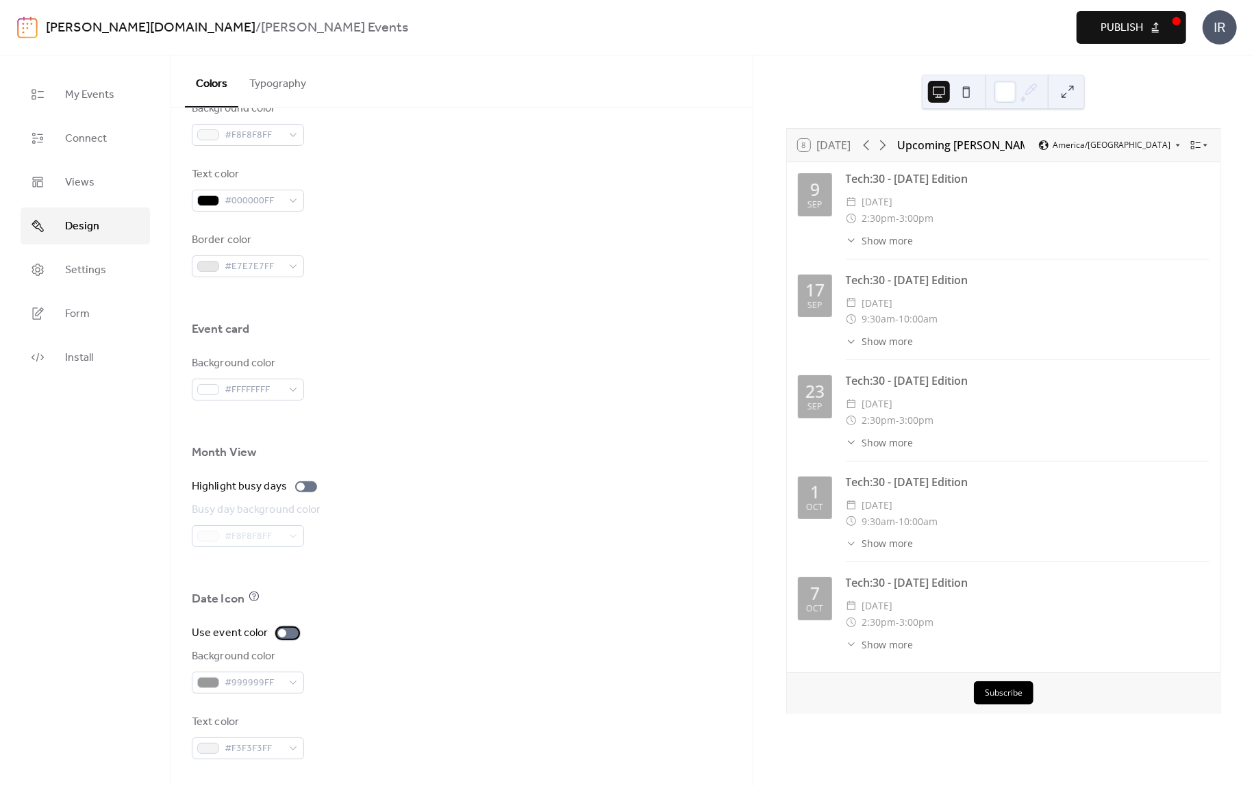
click at [279, 631] on div at bounding box center [282, 633] width 8 height 8
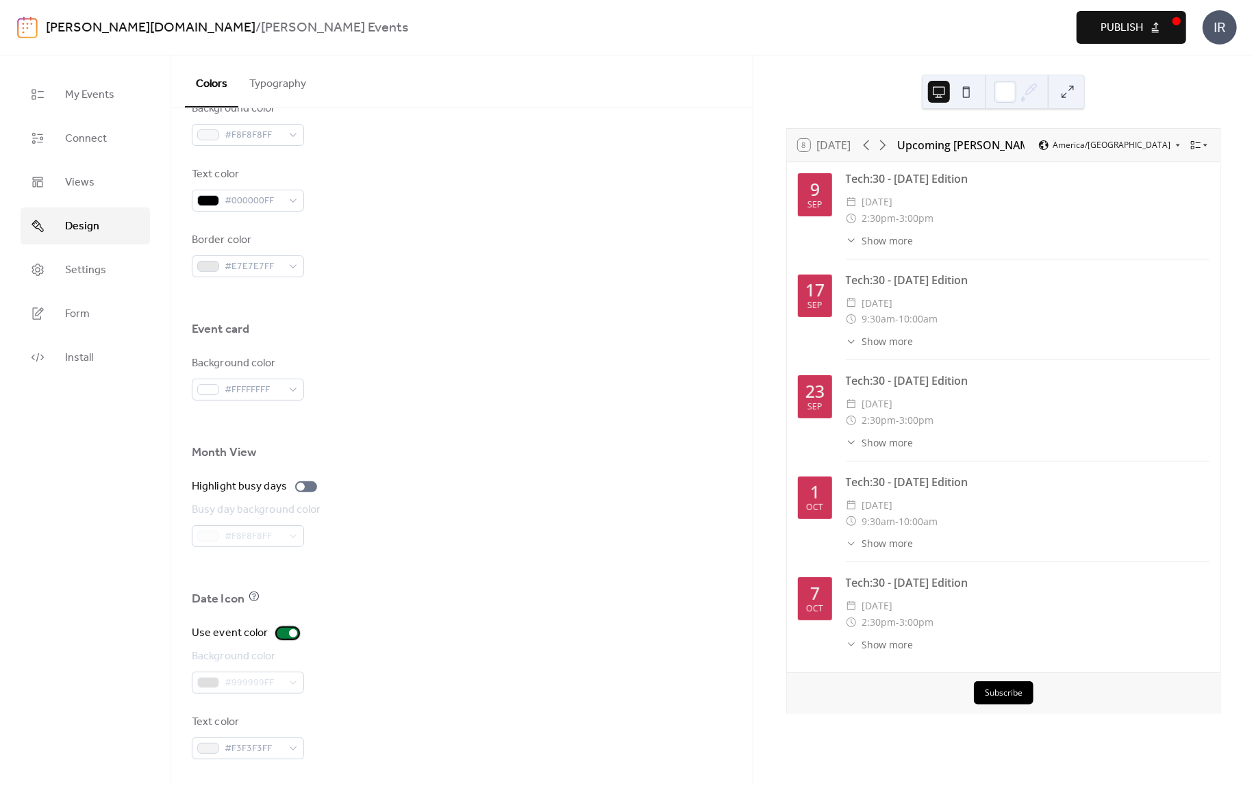
scroll to position [169, 0]
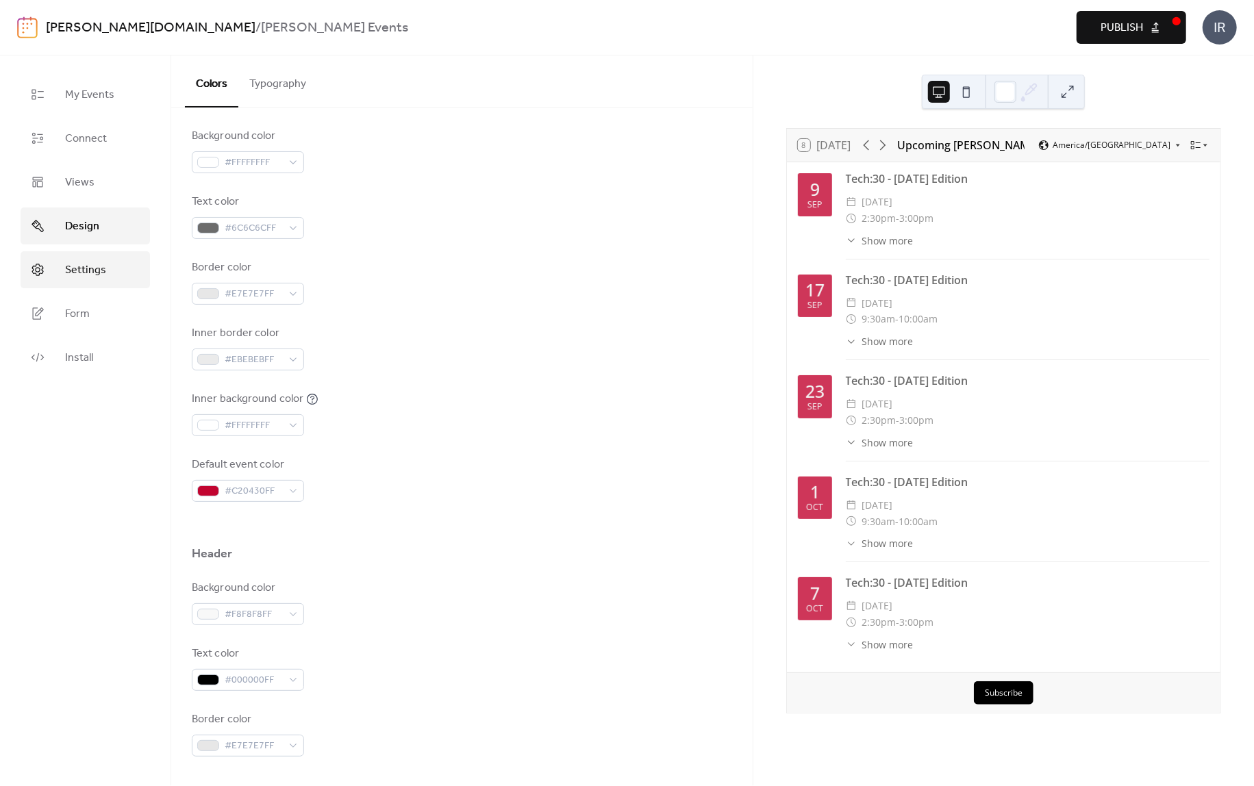
click at [85, 253] on link "Settings" at bounding box center [85, 269] width 129 height 37
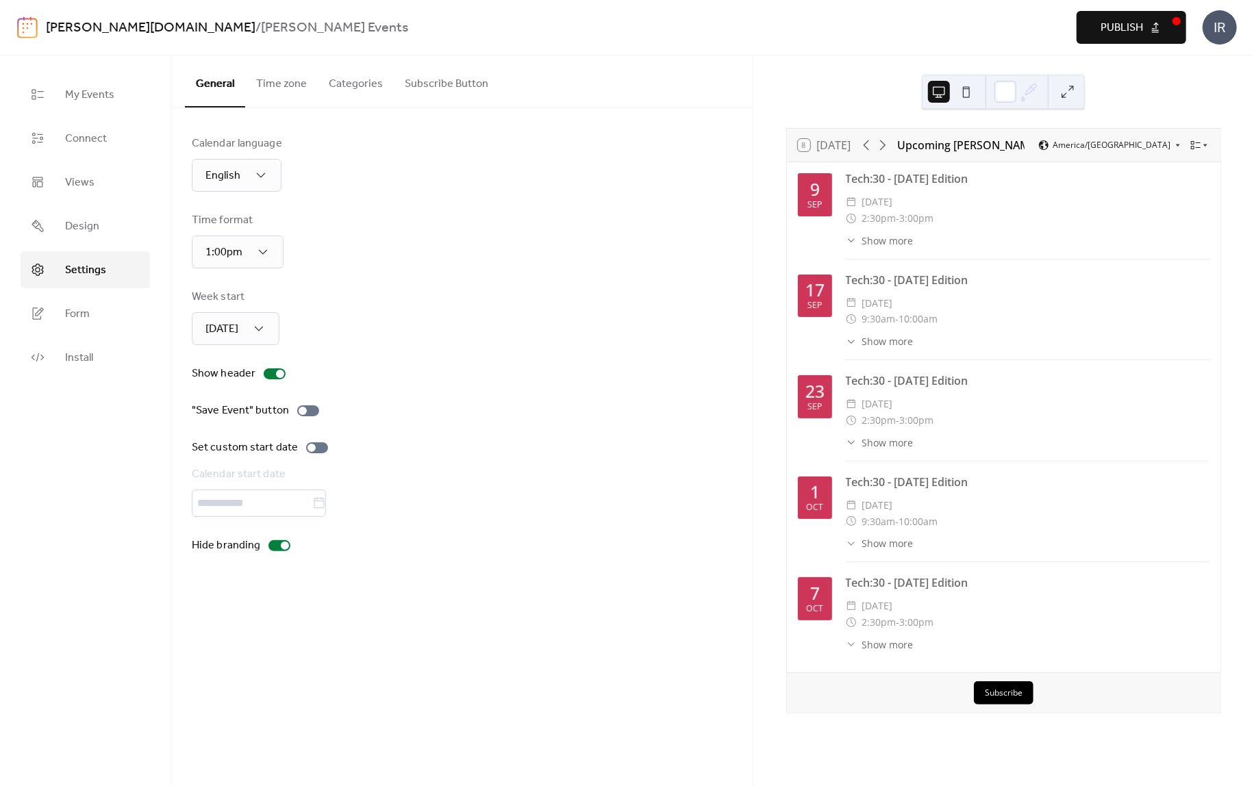
click at [271, 83] on button "Time zone" at bounding box center [281, 80] width 73 height 51
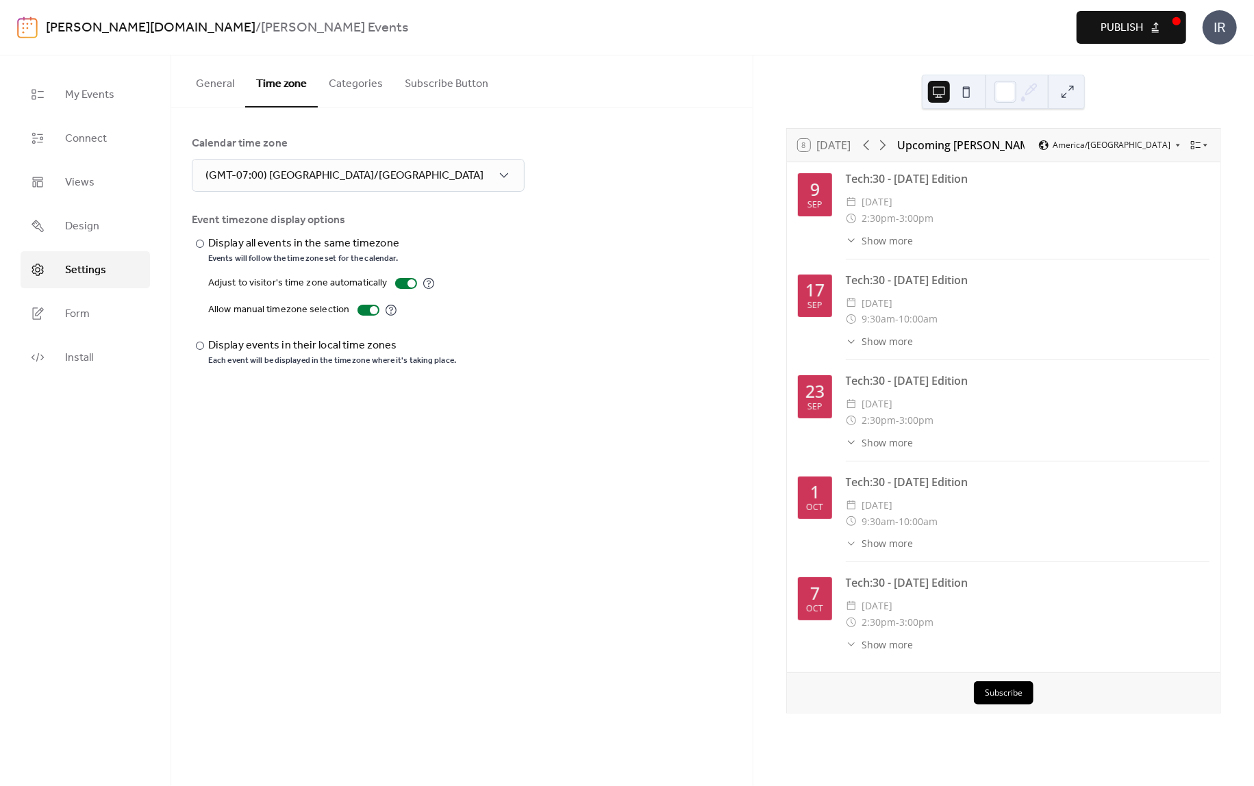
click at [338, 78] on button "Categories" at bounding box center [356, 80] width 76 height 51
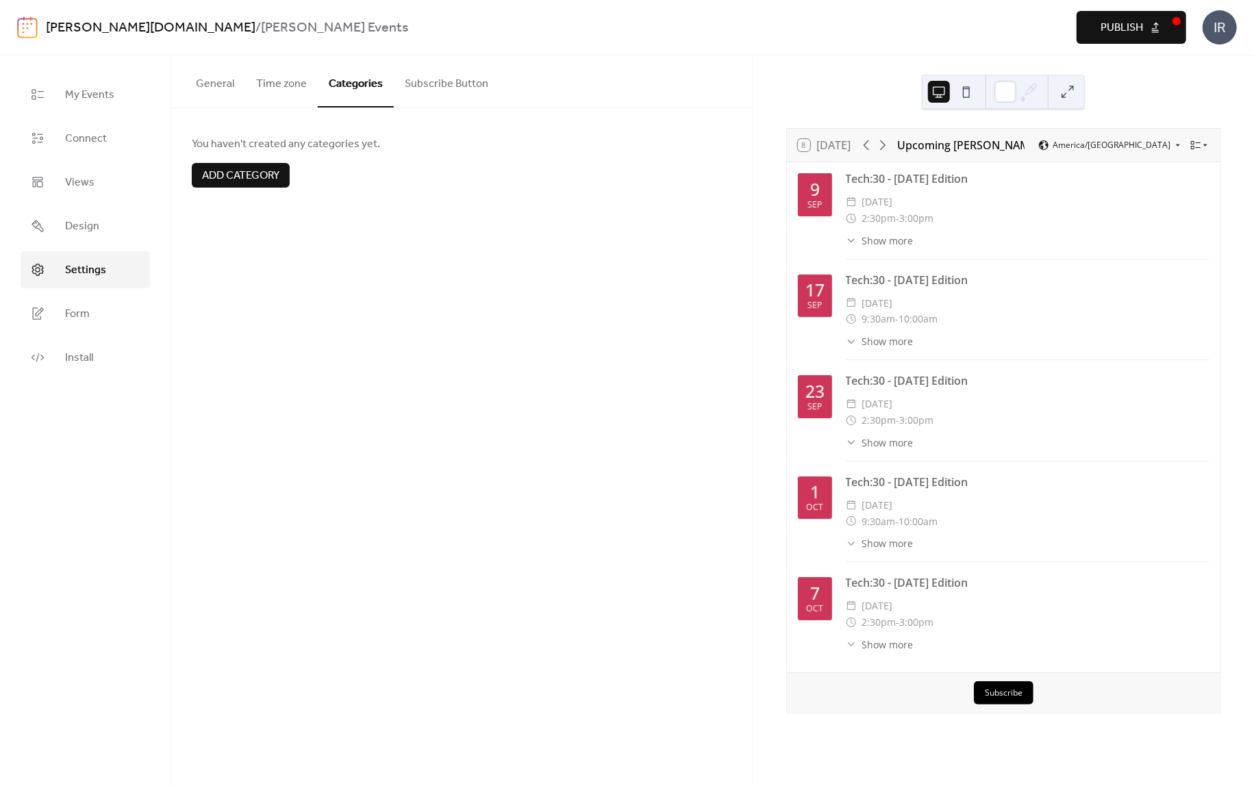
click at [444, 80] on button "Subscribe Button" at bounding box center [446, 80] width 105 height 51
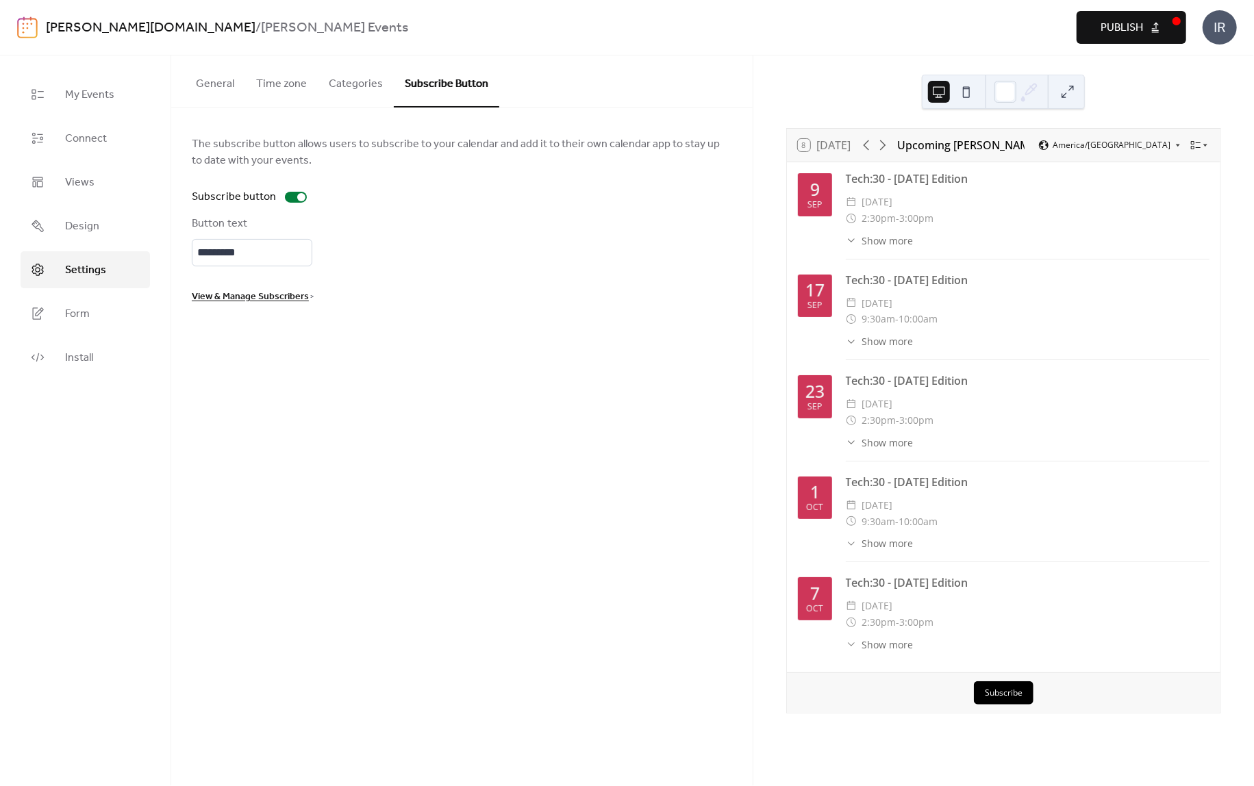
click at [214, 78] on button "General" at bounding box center [215, 80] width 60 height 51
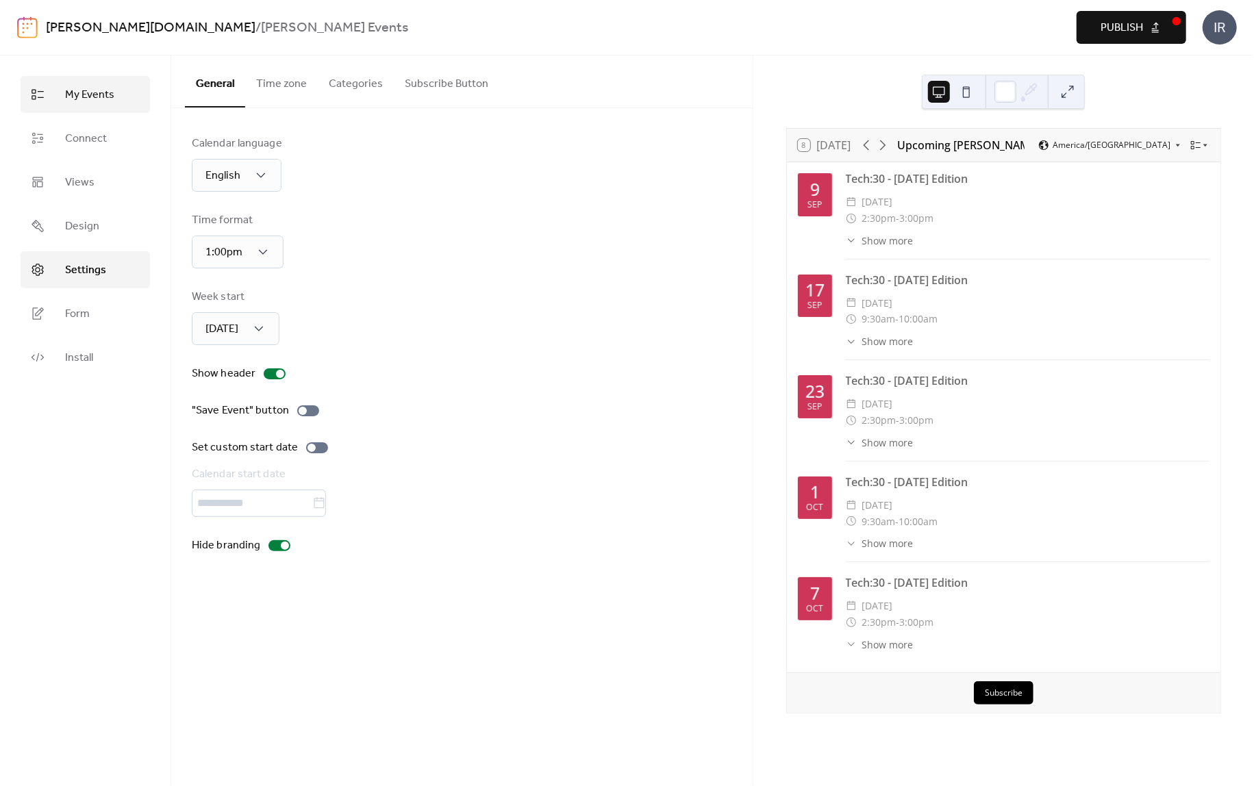
click at [96, 94] on span "My Events" at bounding box center [89, 95] width 49 height 16
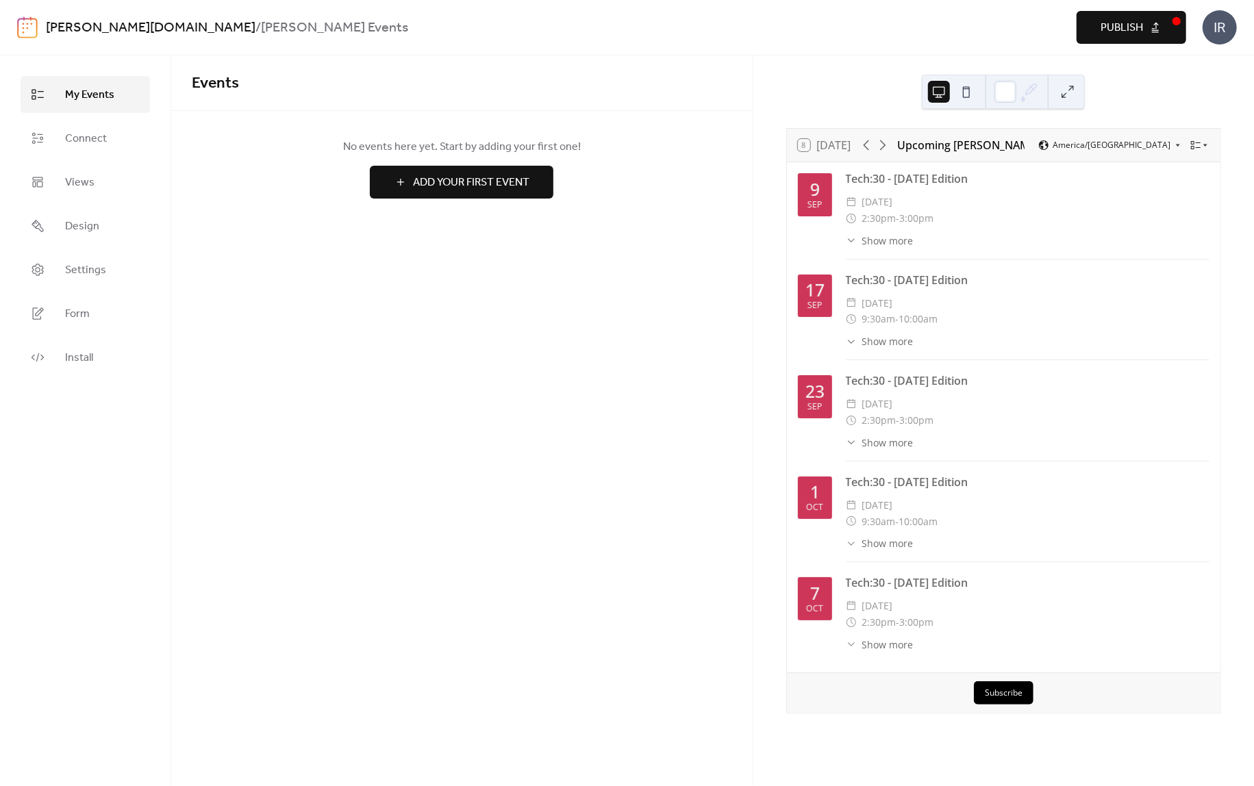
click at [1118, 25] on span "Publish" at bounding box center [1121, 28] width 42 height 16
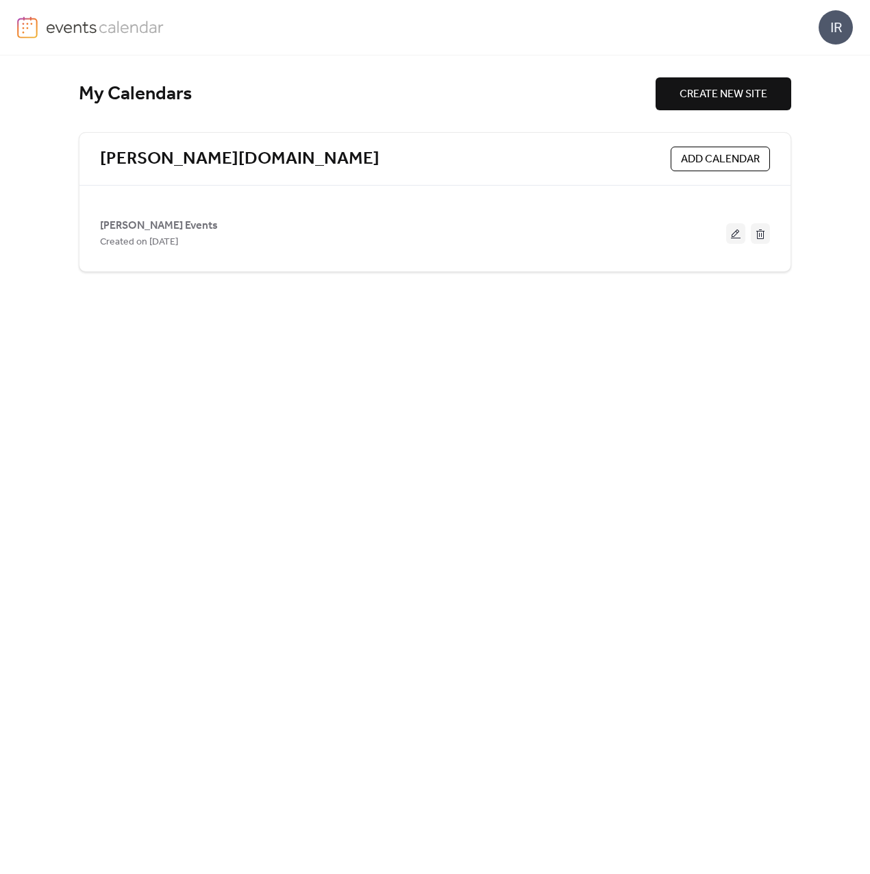
click at [277, 377] on div "My Calendars CREATE NEW SITE treanor.design ADD CALENDAR Treanor Events Created…" at bounding box center [435, 464] width 712 height 818
click at [163, 155] on link "[PERSON_NAME][DOMAIN_NAME]" at bounding box center [239, 159] width 279 height 23
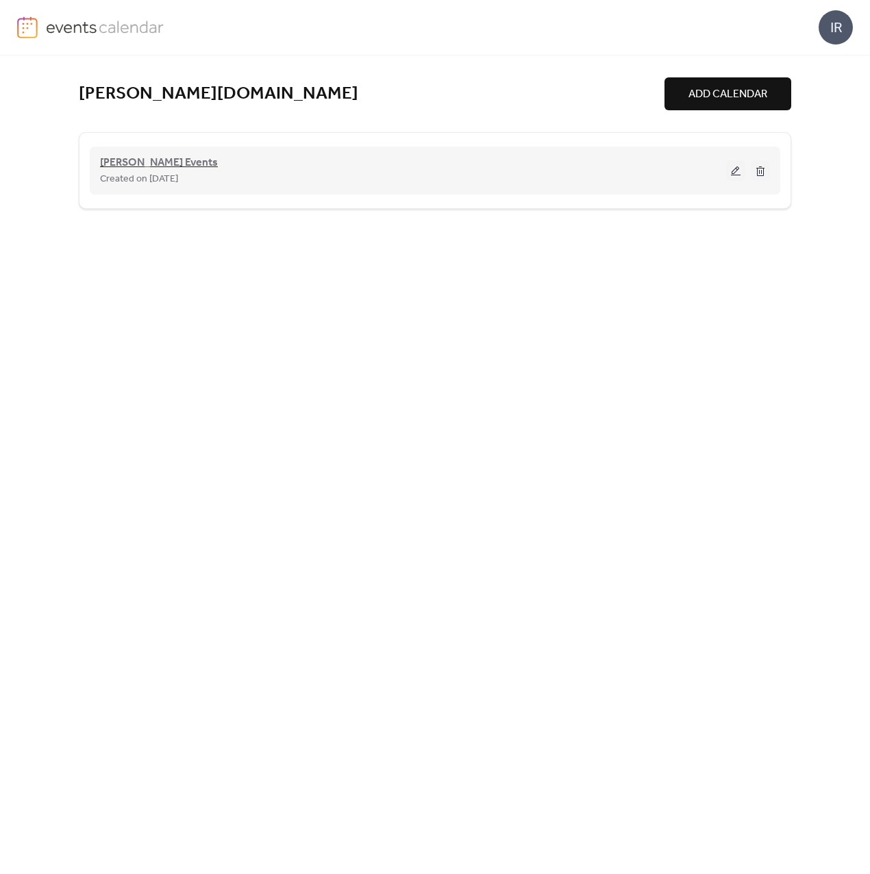
click at [156, 161] on span "[PERSON_NAME] Events" at bounding box center [159, 163] width 118 height 16
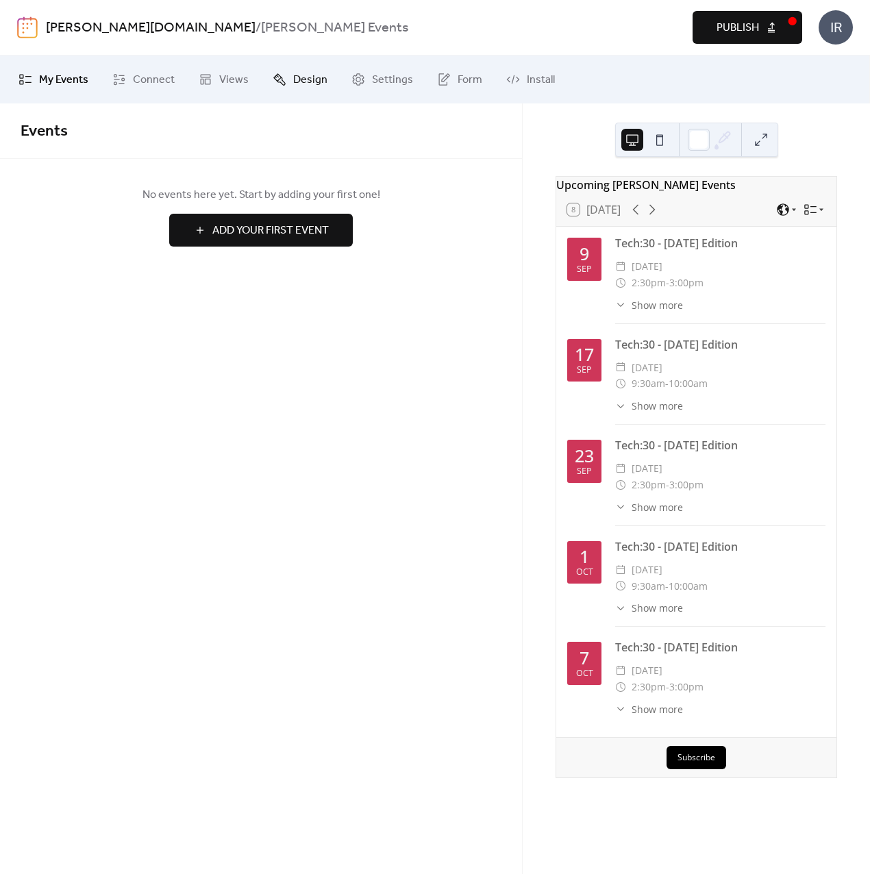
click at [307, 75] on span "Design" at bounding box center [310, 80] width 34 height 16
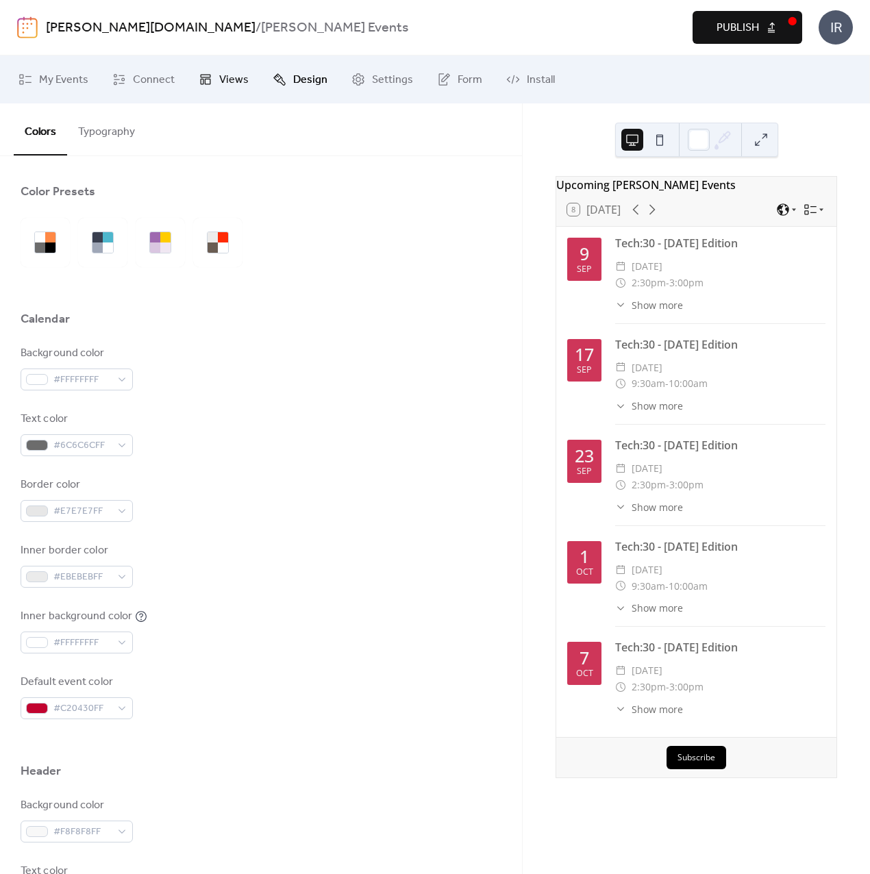
click at [222, 81] on span "Views" at bounding box center [233, 80] width 29 height 16
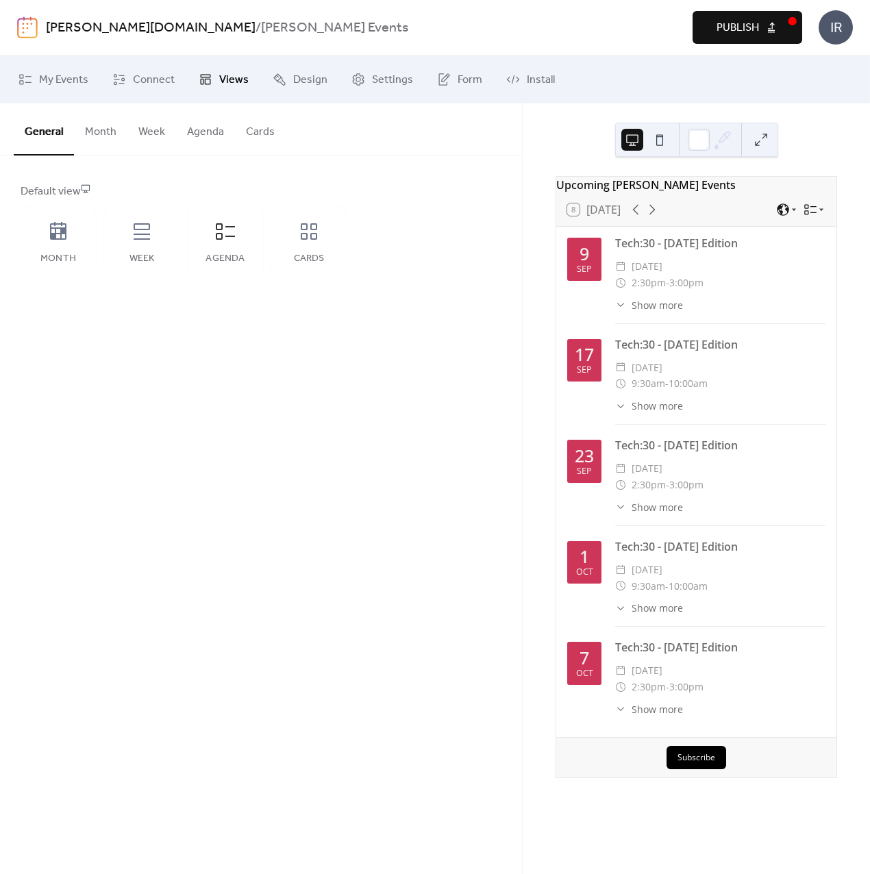
click at [215, 134] on button "Agenda" at bounding box center [205, 128] width 59 height 51
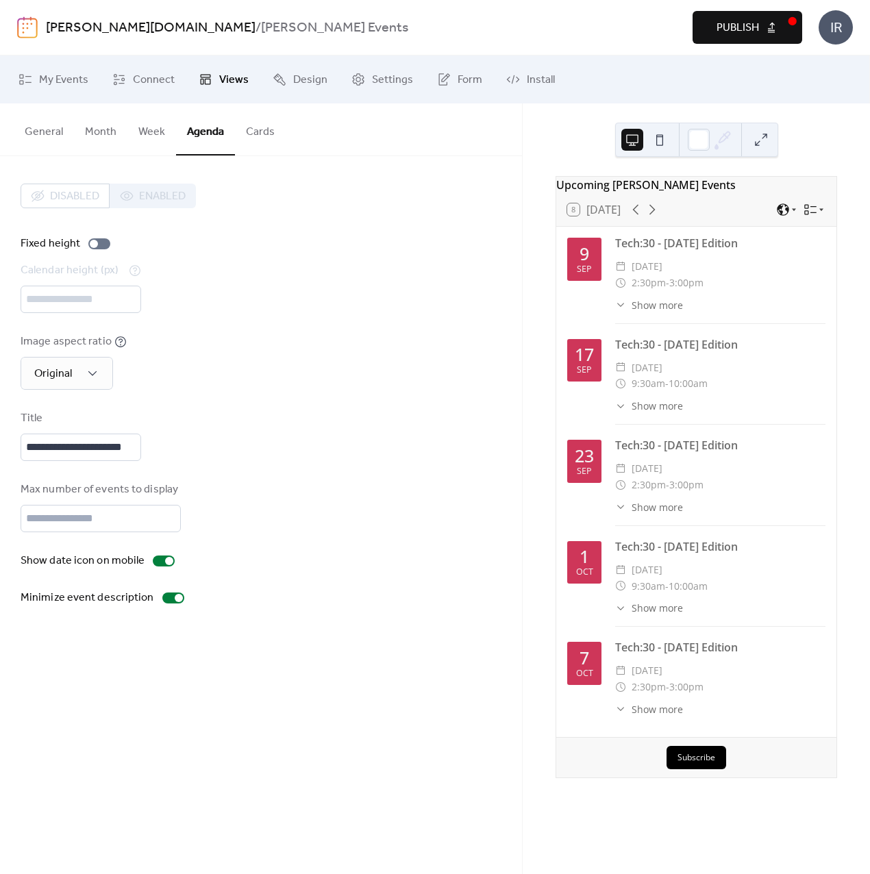
click at [229, 76] on span "Views" at bounding box center [233, 80] width 29 height 16
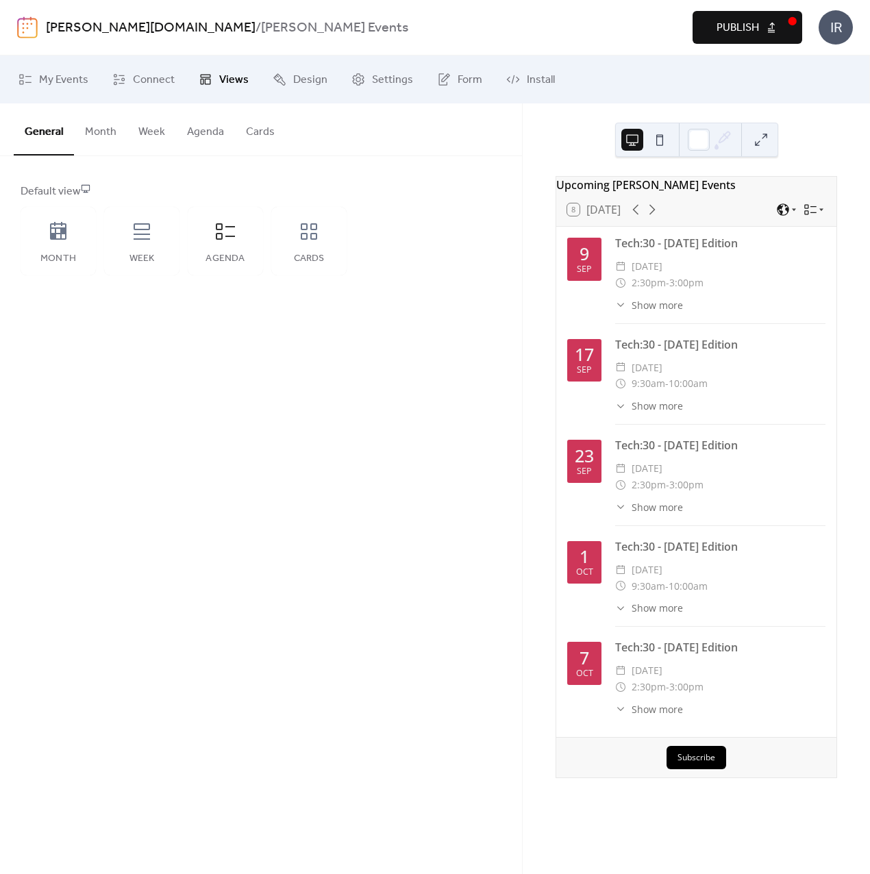
click at [47, 130] on button "General" at bounding box center [44, 129] width 60 height 52
click at [204, 132] on button "Agenda" at bounding box center [205, 128] width 59 height 51
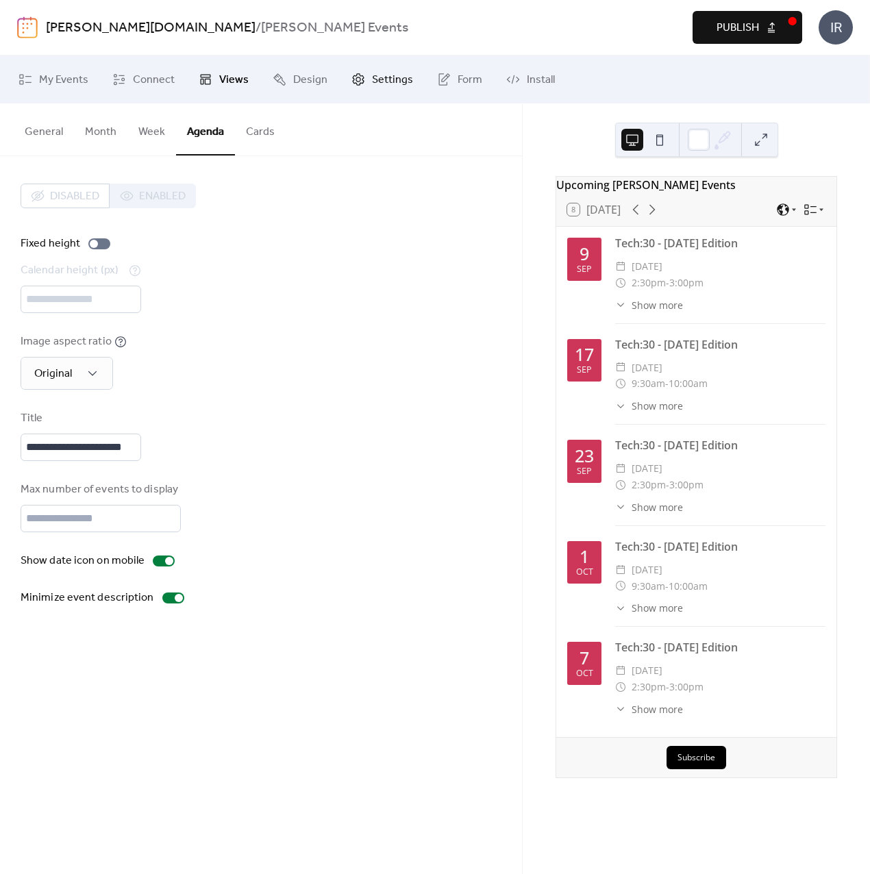
click at [380, 81] on span "Settings" at bounding box center [392, 80] width 41 height 16
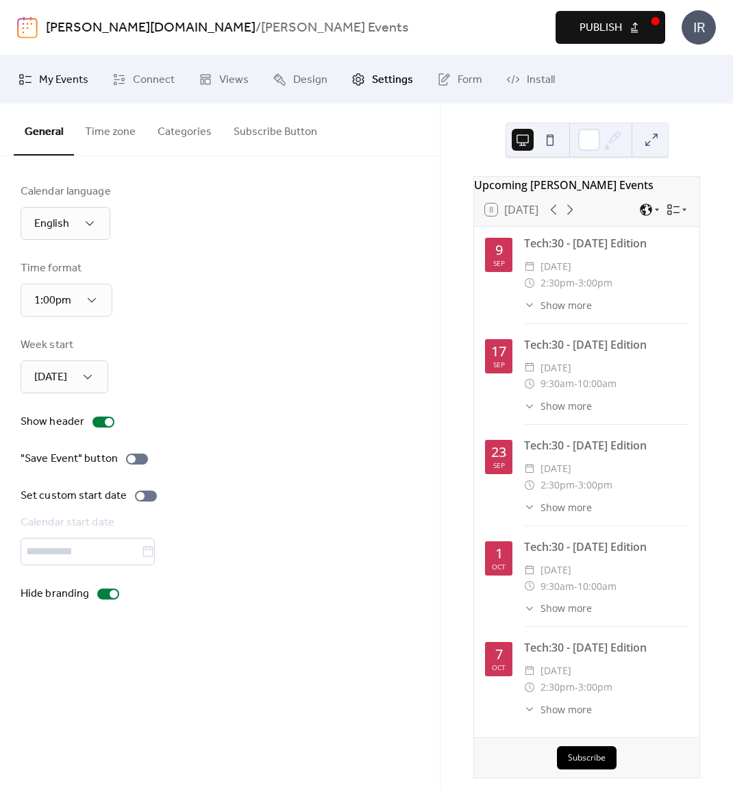
click at [58, 79] on span "My Events" at bounding box center [63, 80] width 49 height 16
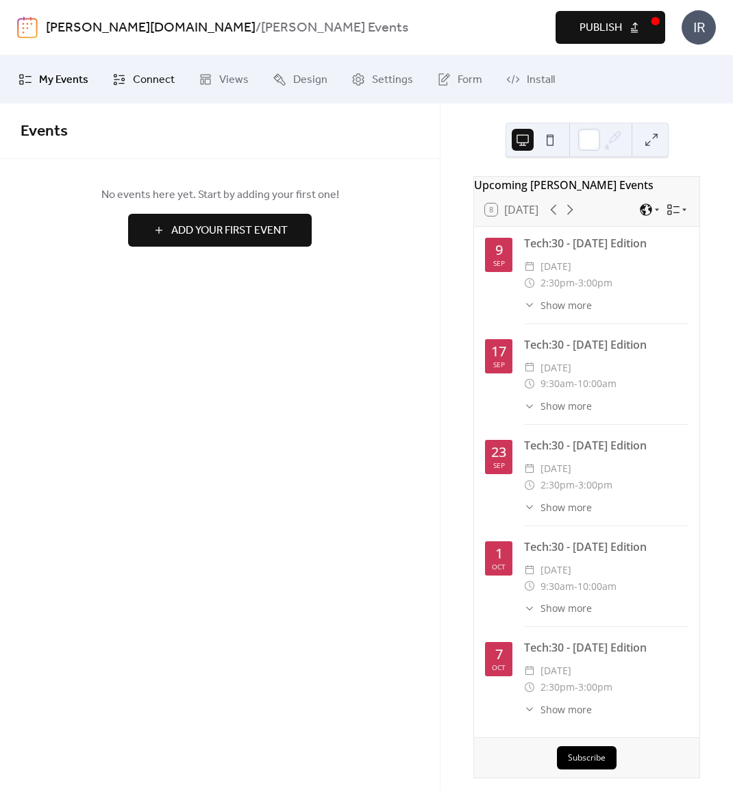
click at [153, 79] on span "Connect" at bounding box center [154, 80] width 42 height 16
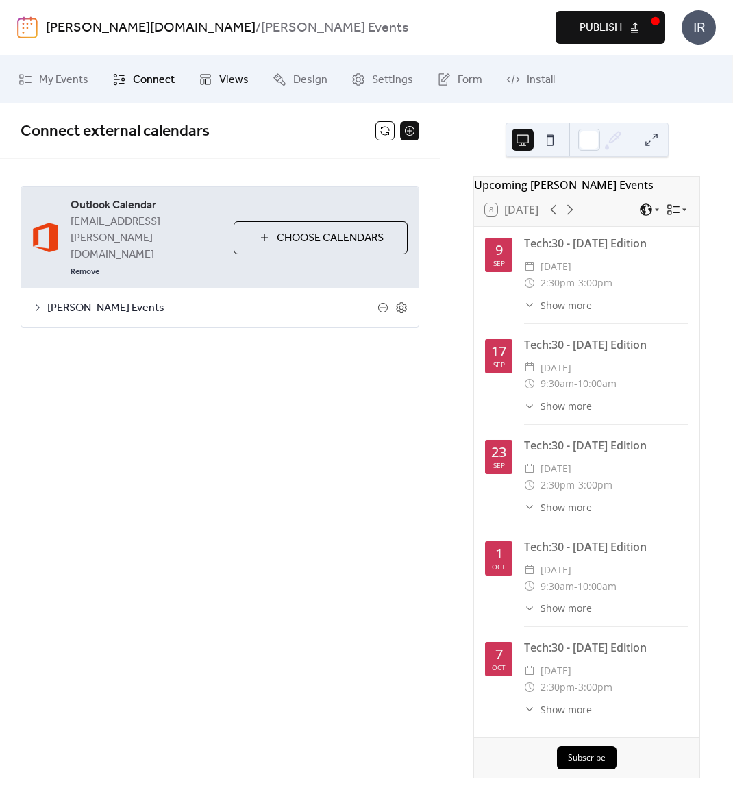
click at [229, 77] on span "Views" at bounding box center [233, 80] width 29 height 16
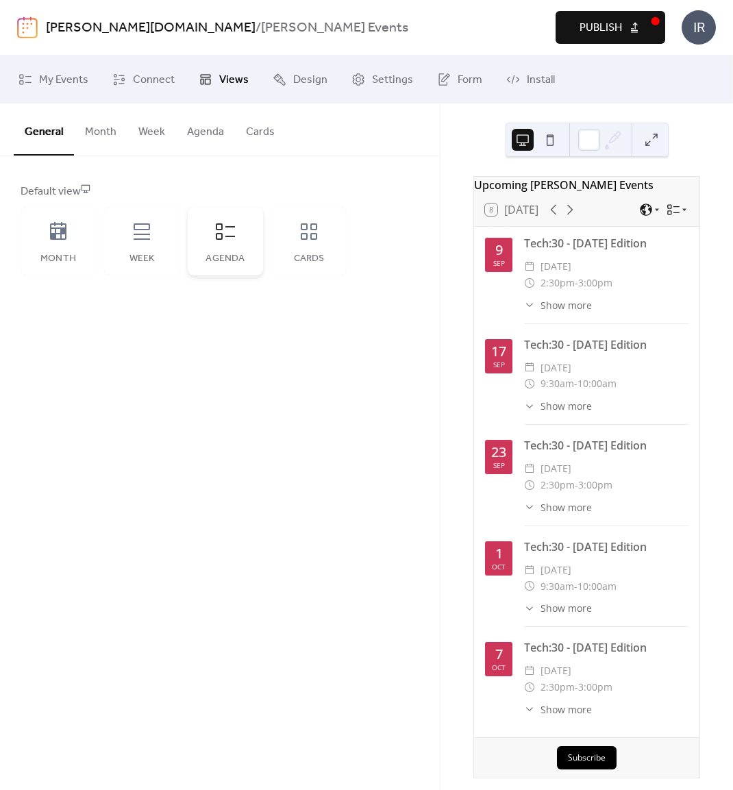
click at [218, 247] on div "Agenda" at bounding box center [225, 241] width 75 height 68
click at [210, 130] on button "Agenda" at bounding box center [205, 128] width 59 height 51
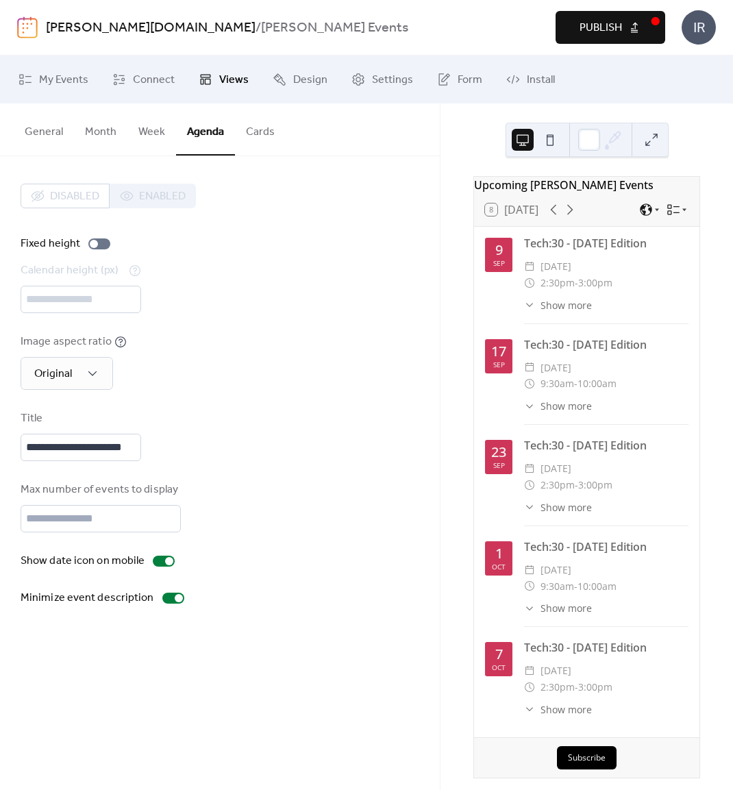
click at [106, 135] on button "Month" at bounding box center [100, 128] width 53 height 51
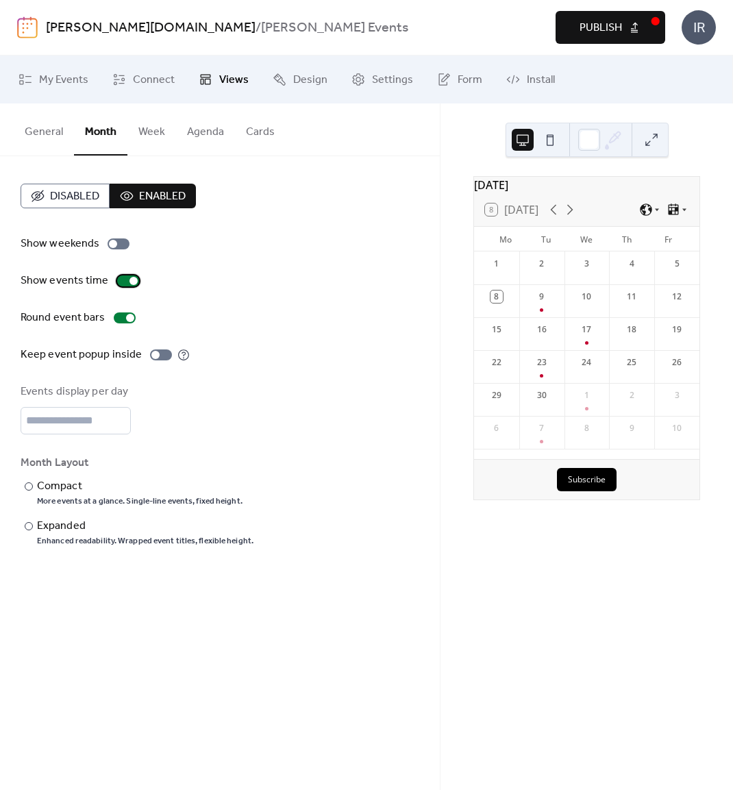
click at [125, 282] on div at bounding box center [128, 280] width 22 height 11
click at [124, 320] on div at bounding box center [125, 317] width 22 height 11
click at [155, 129] on button "Week" at bounding box center [151, 128] width 49 height 51
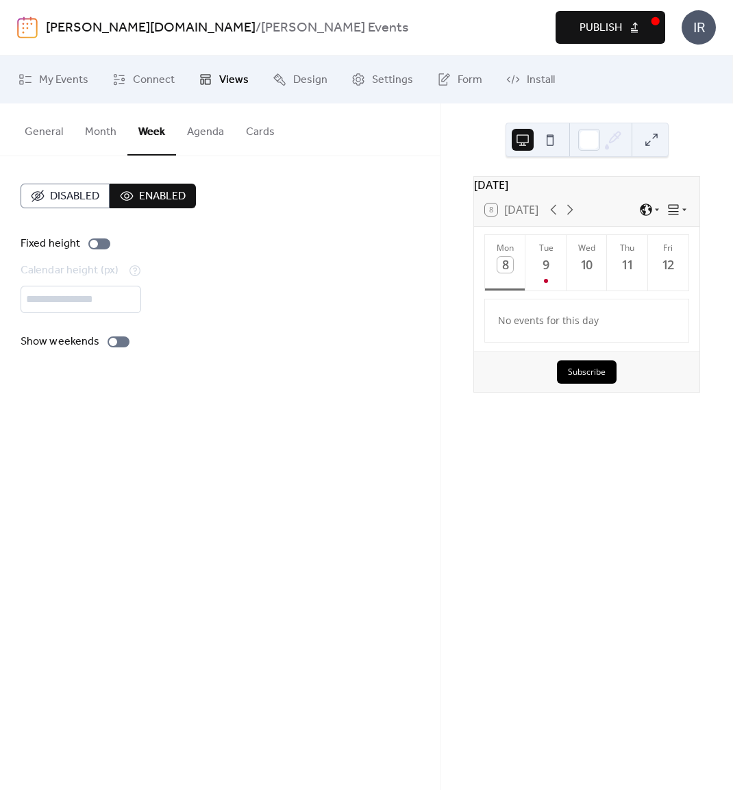
click at [205, 130] on button "Agenda" at bounding box center [205, 128] width 59 height 51
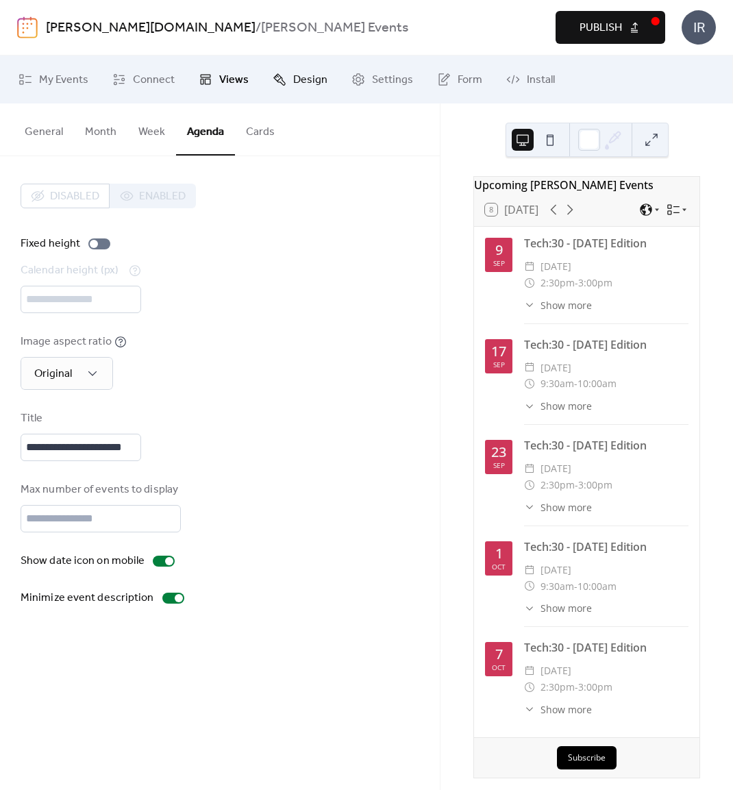
click at [300, 78] on span "Design" at bounding box center [310, 80] width 34 height 16
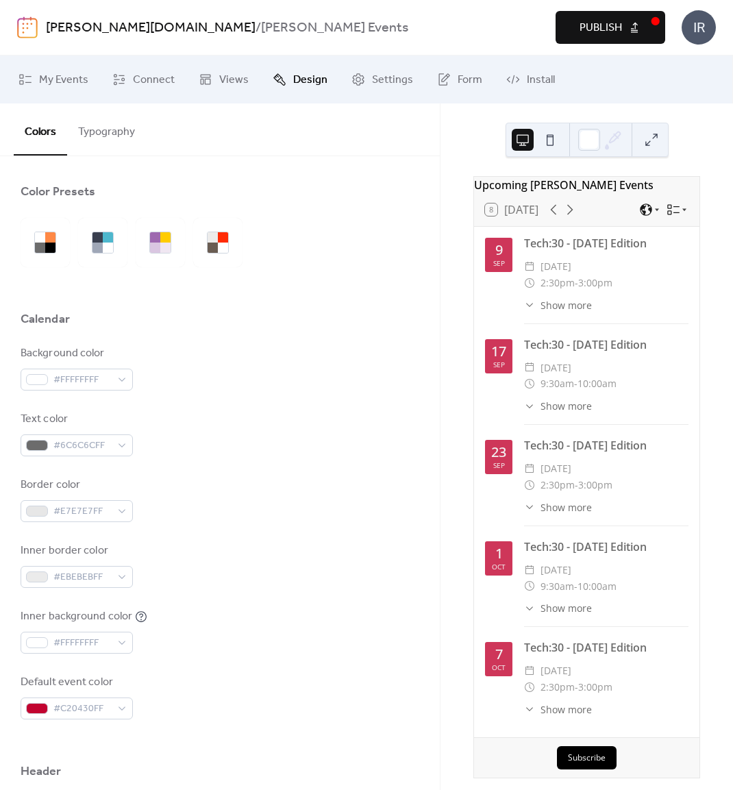
click at [108, 129] on button "Typography" at bounding box center [106, 128] width 79 height 51
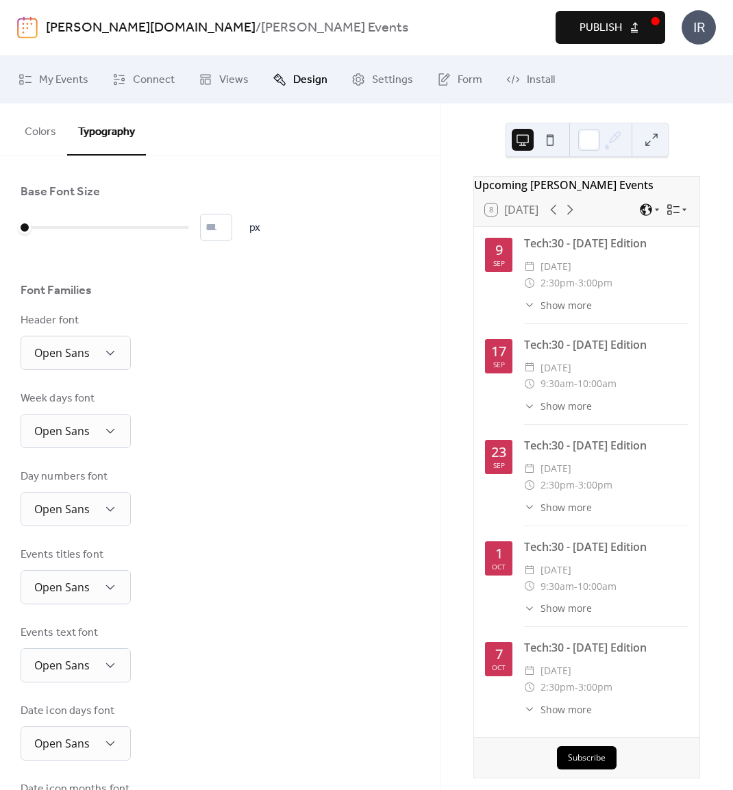
click at [45, 129] on button "Colors" at bounding box center [40, 128] width 53 height 51
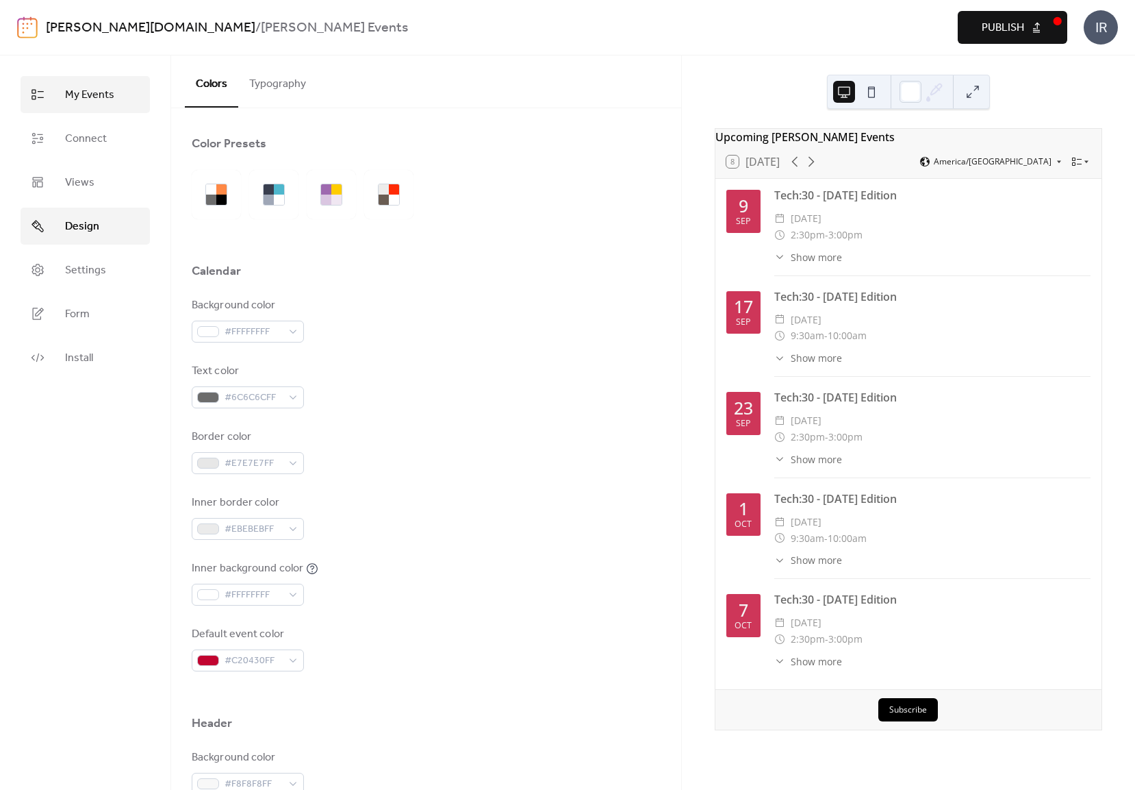
click at [79, 97] on span "My Events" at bounding box center [89, 95] width 49 height 16
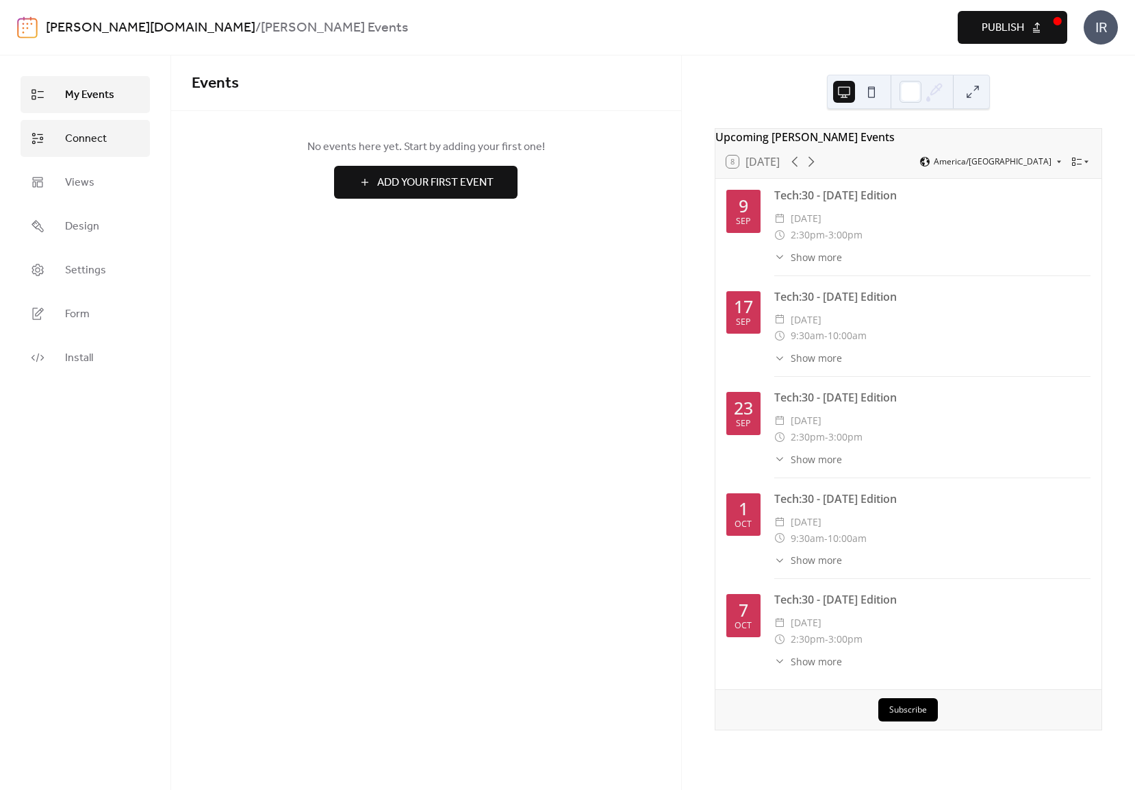
click at [73, 134] on span "Connect" at bounding box center [86, 139] width 42 height 16
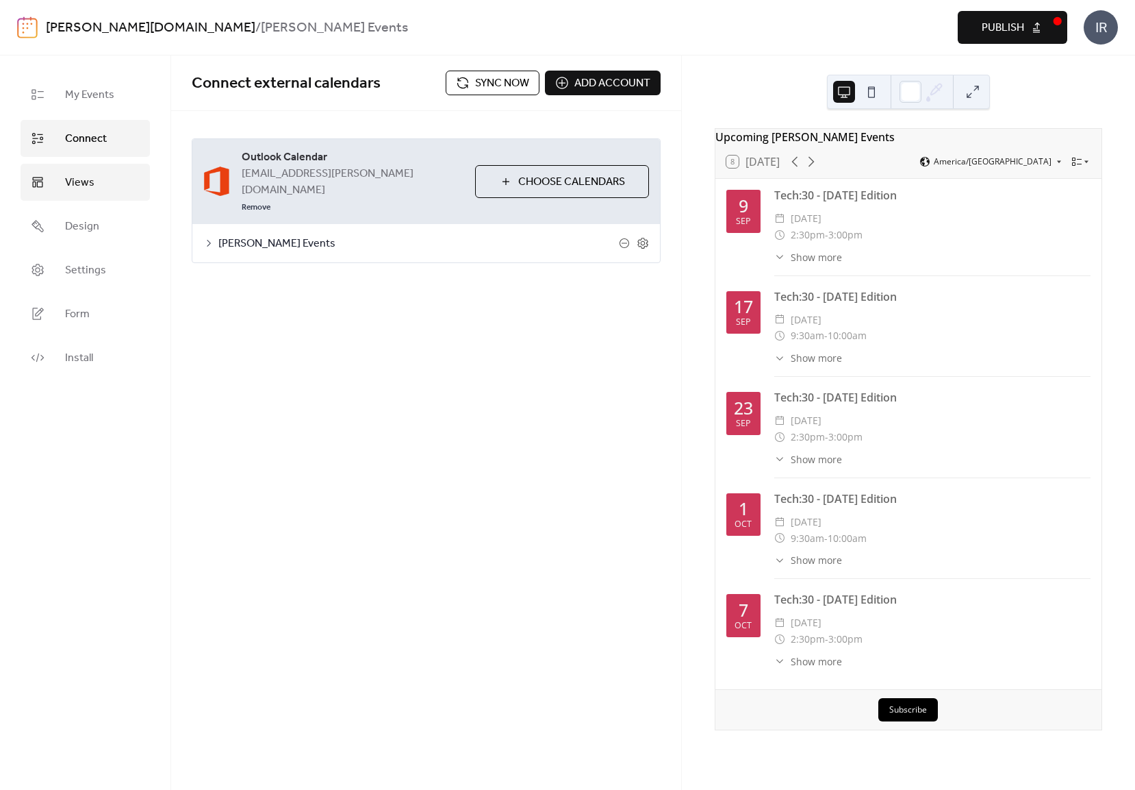
click at [73, 179] on span "Views" at bounding box center [79, 183] width 29 height 16
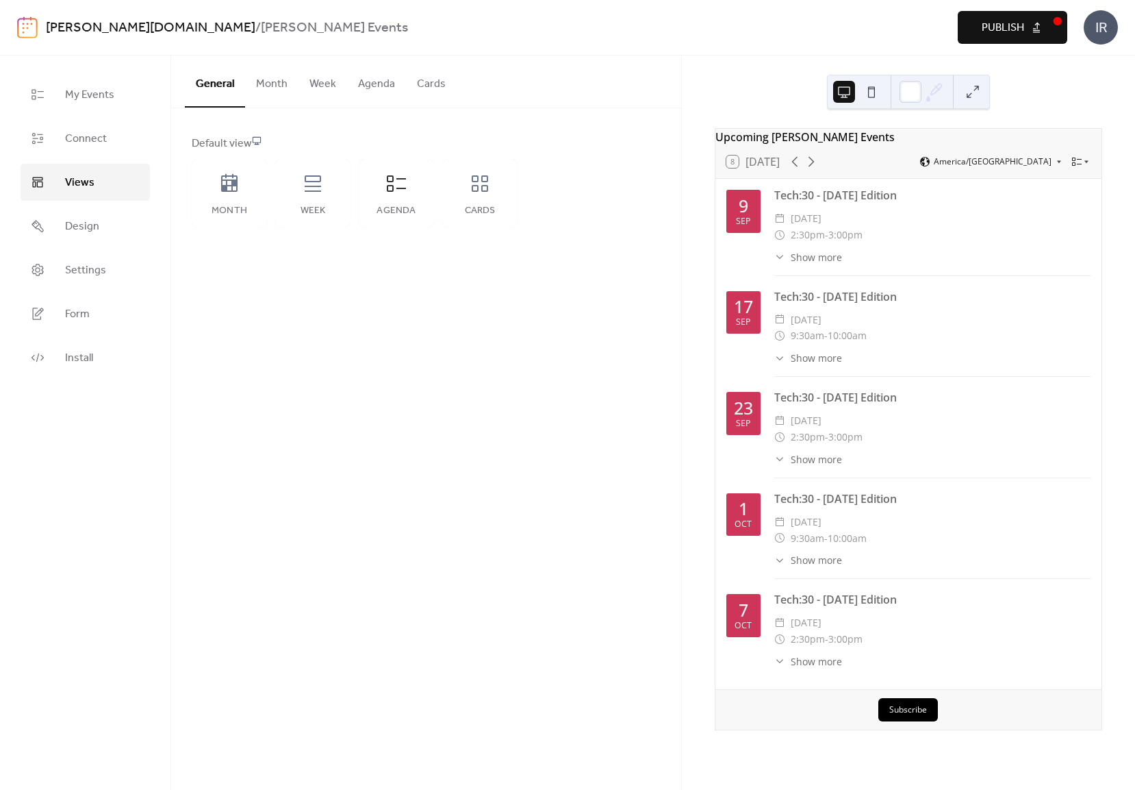
click at [264, 88] on button "Month" at bounding box center [271, 80] width 53 height 51
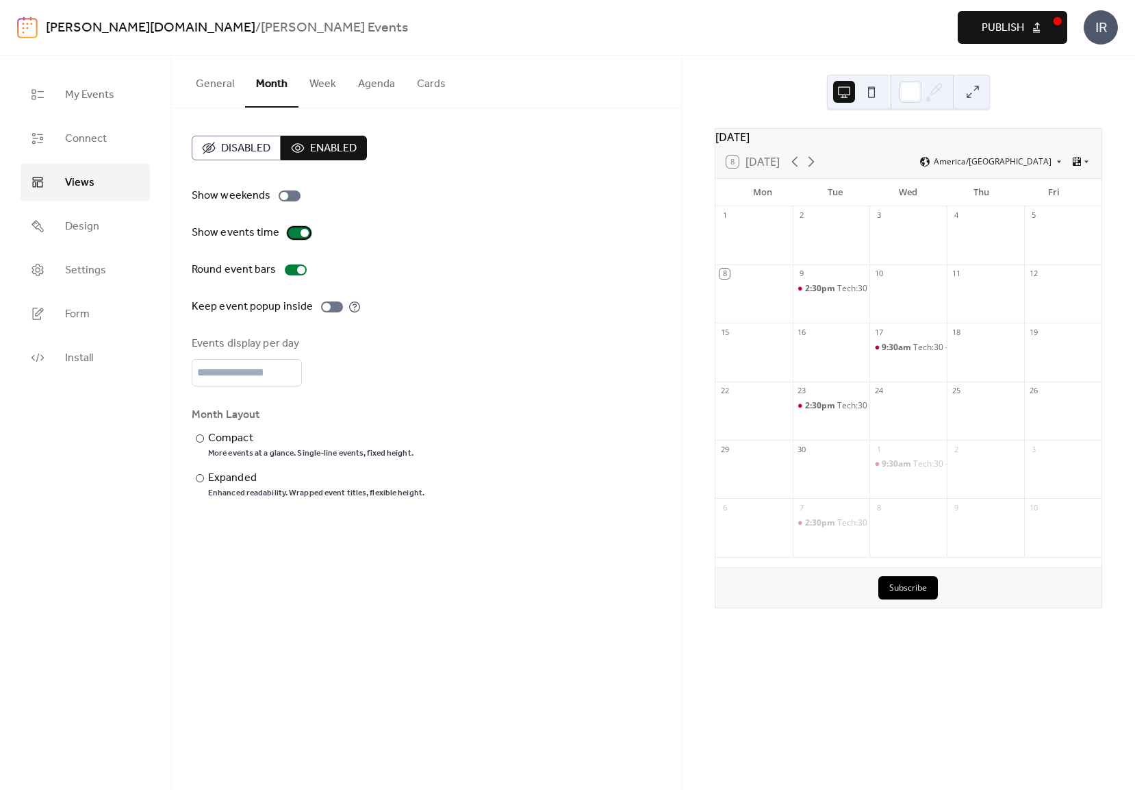
click at [288, 229] on div at bounding box center [299, 232] width 22 height 11
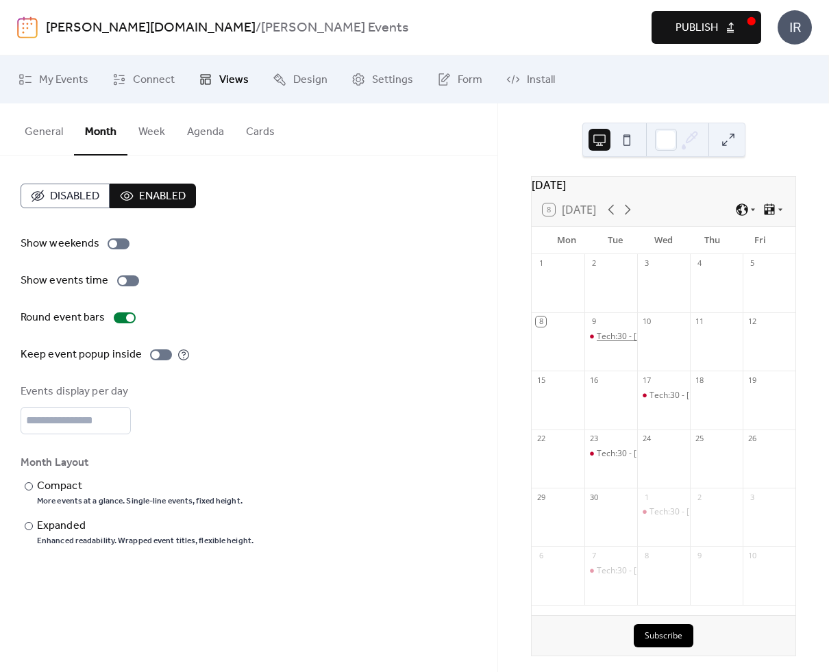
click at [609, 341] on div "Tech:30 - [DATE] Edition" at bounding box center [642, 337] width 92 height 12
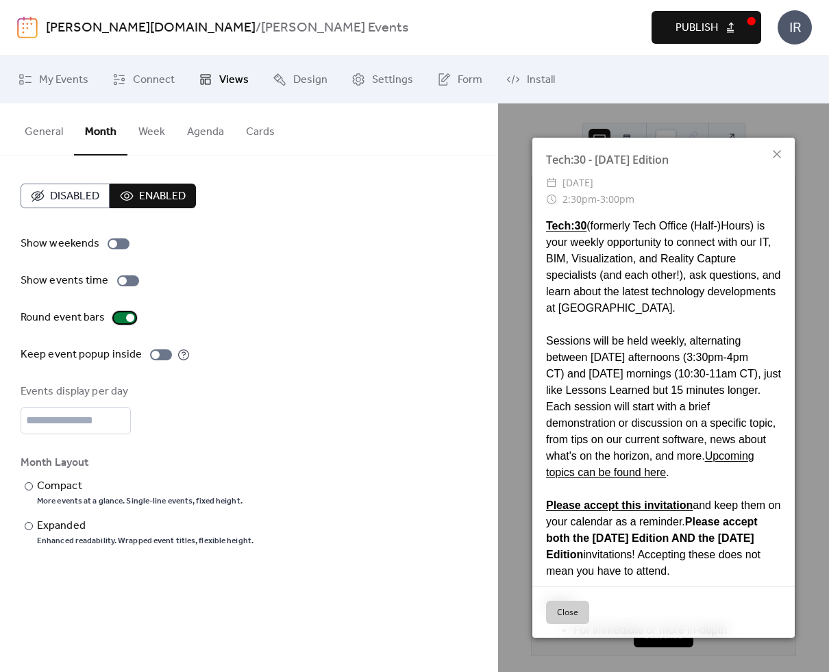
click at [119, 316] on div at bounding box center [125, 317] width 22 height 11
click at [119, 316] on div at bounding box center [119, 318] width 8 height 8
click at [774, 155] on icon at bounding box center [776, 154] width 8 height 8
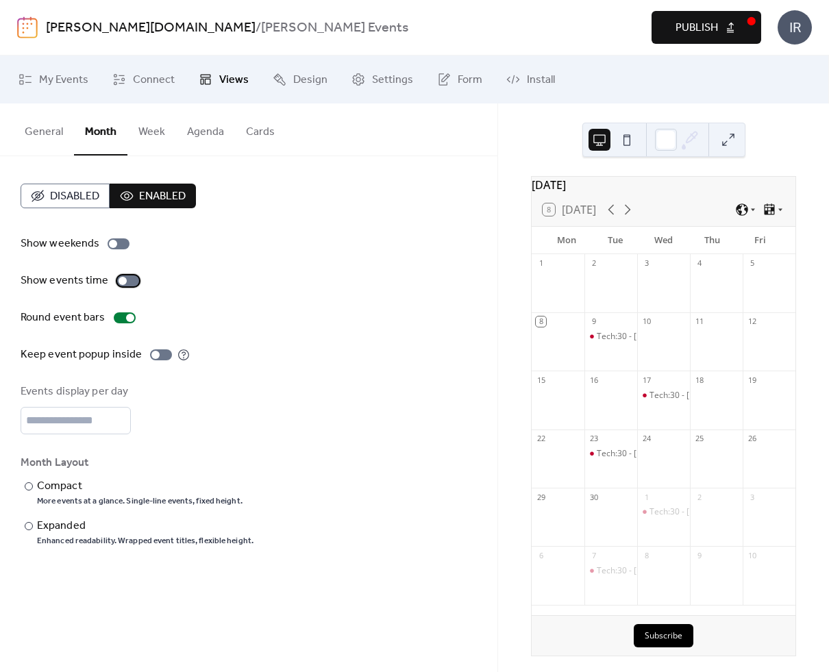
click at [125, 280] on div at bounding box center [128, 280] width 22 height 11
click at [150, 134] on button "Week" at bounding box center [151, 128] width 49 height 51
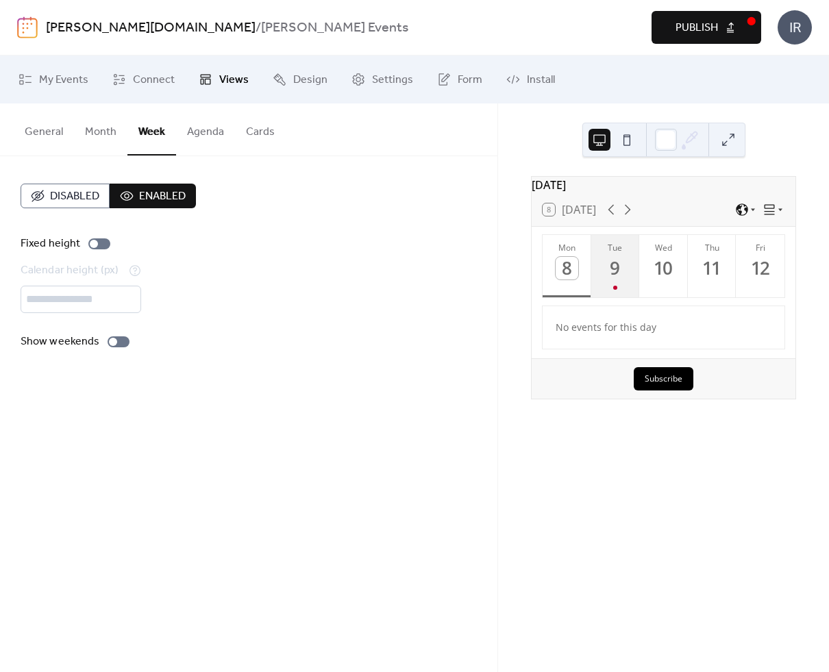
click at [622, 273] on div "9" at bounding box center [615, 268] width 23 height 23
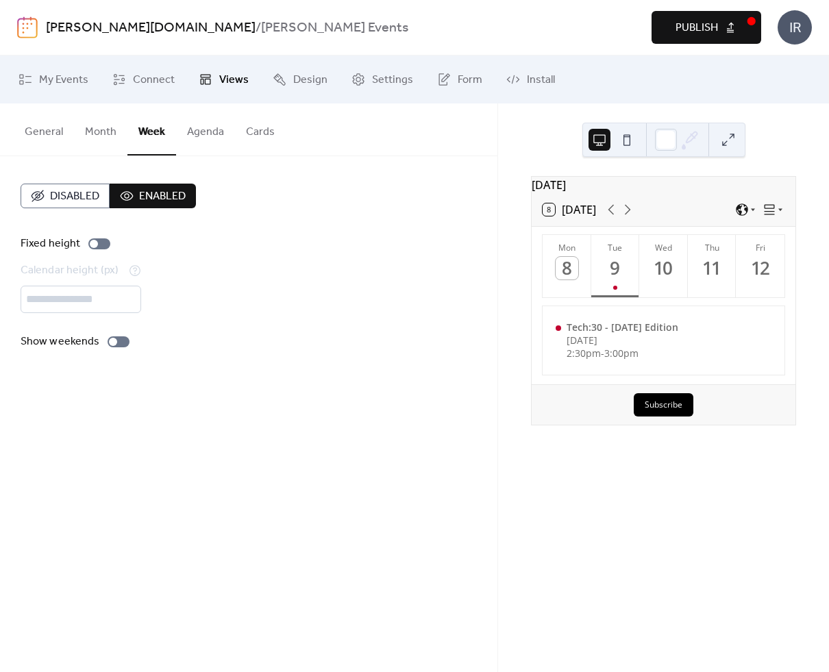
click at [451, 264] on div "Calendar height (px) ***" at bounding box center [249, 287] width 456 height 51
click at [205, 132] on button "Agenda" at bounding box center [205, 128] width 59 height 51
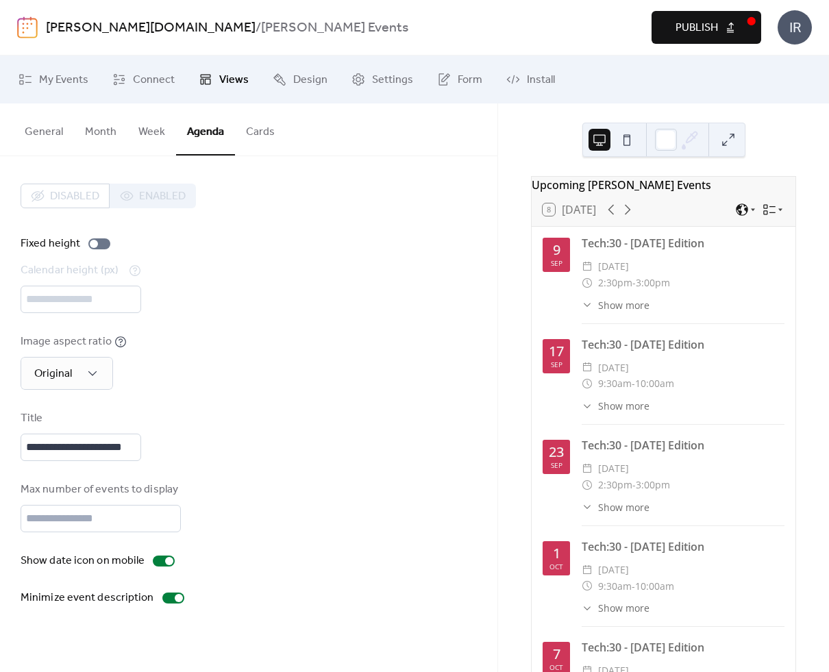
click at [162, 197] on div "Disabled Enabled" at bounding box center [108, 196] width 175 height 25
click at [381, 79] on span "Settings" at bounding box center [392, 80] width 41 height 16
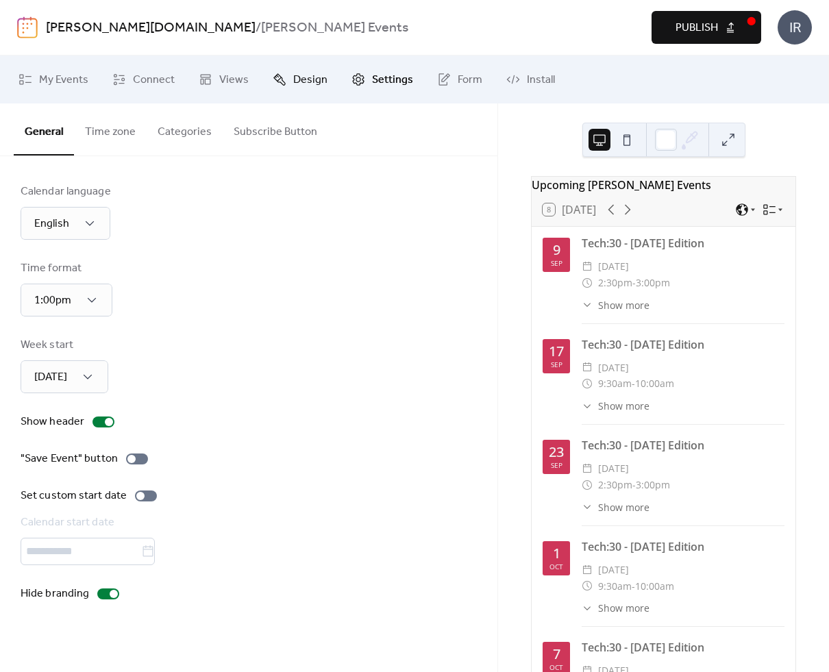
click at [312, 83] on span "Design" at bounding box center [310, 80] width 34 height 16
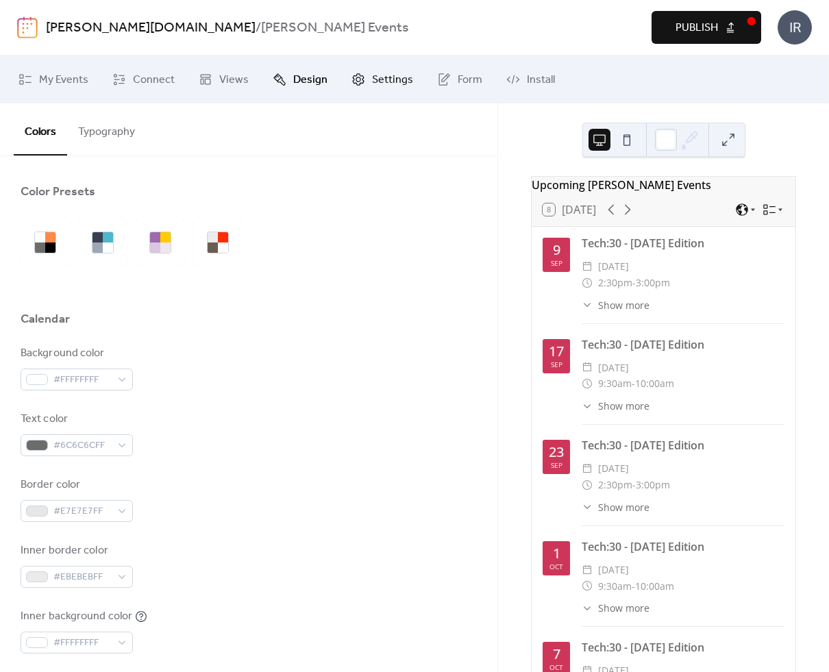
click at [383, 81] on span "Settings" at bounding box center [392, 80] width 41 height 16
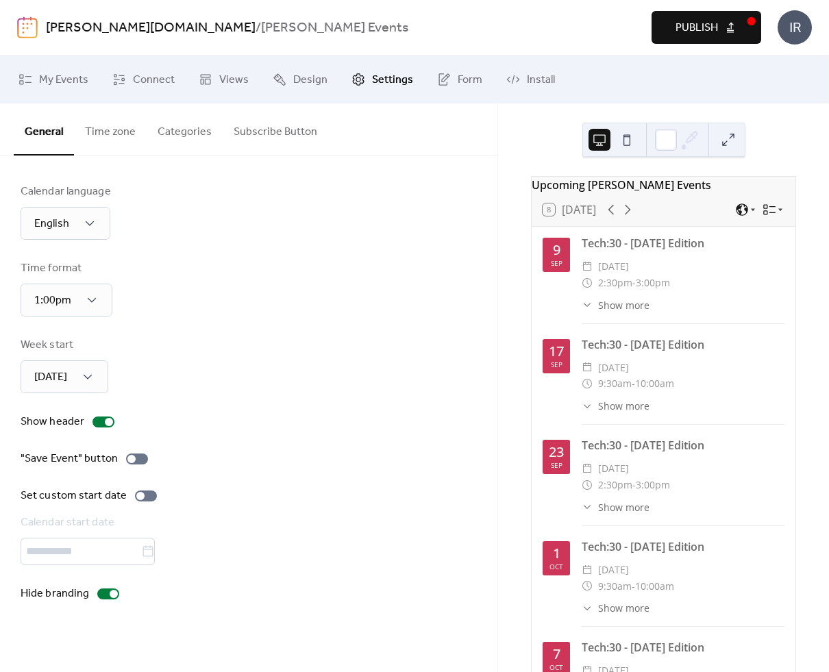
click at [103, 133] on button "Time zone" at bounding box center [110, 128] width 73 height 51
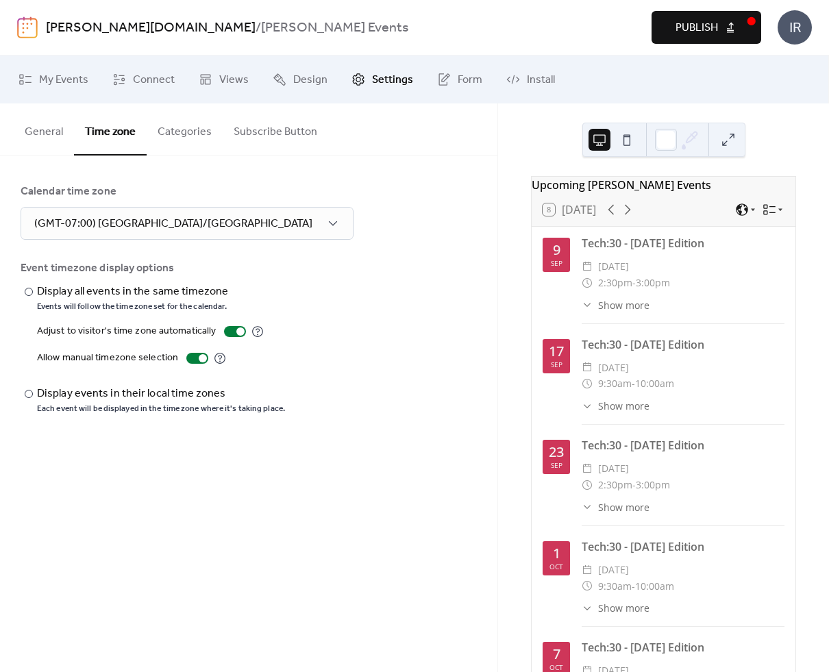
click at [187, 131] on button "Categories" at bounding box center [185, 128] width 76 height 51
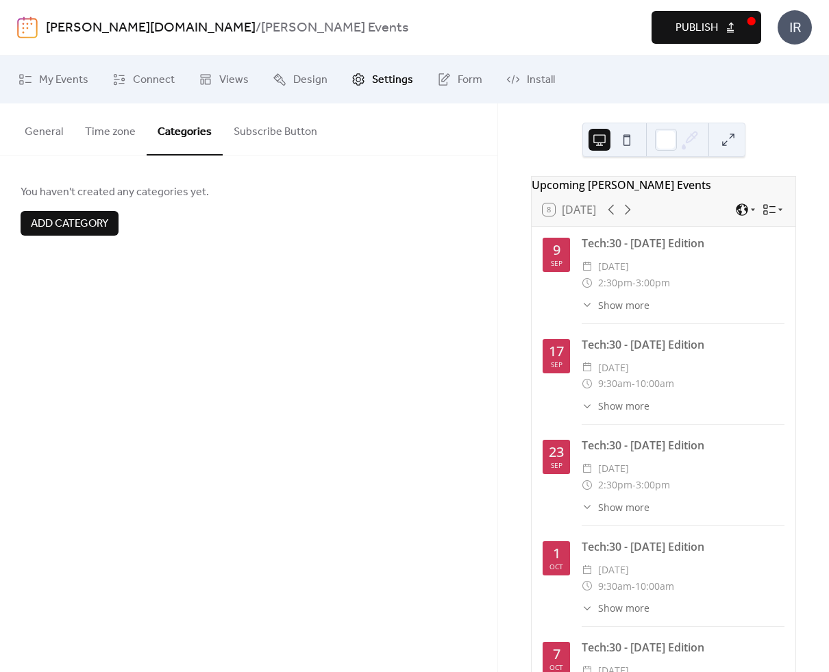
click at [116, 131] on button "Time zone" at bounding box center [110, 128] width 73 height 51
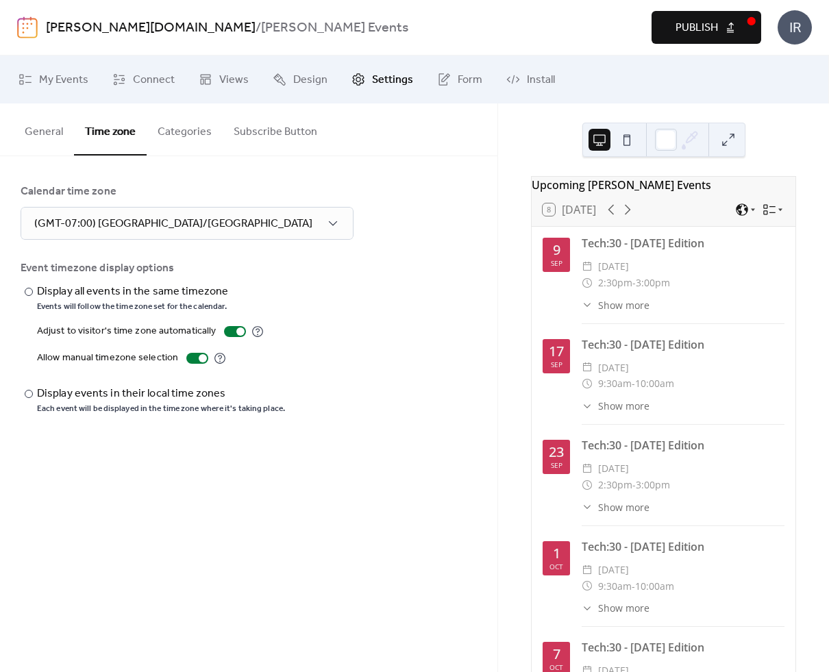
click at [38, 131] on button "General" at bounding box center [44, 128] width 60 height 51
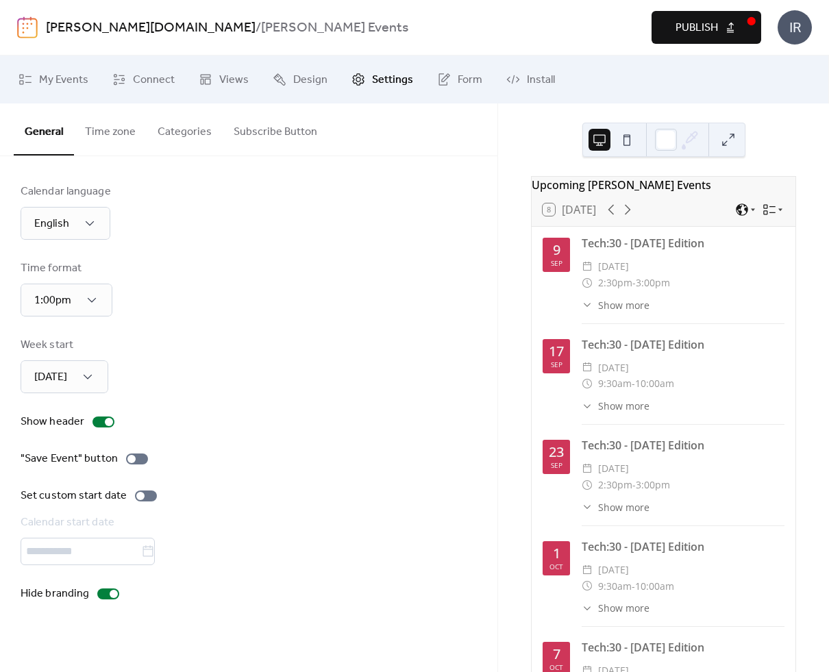
click at [287, 246] on div "Calendar language English Time format 1:00pm Week start Monday Show header "Sav…" at bounding box center [249, 393] width 456 height 418
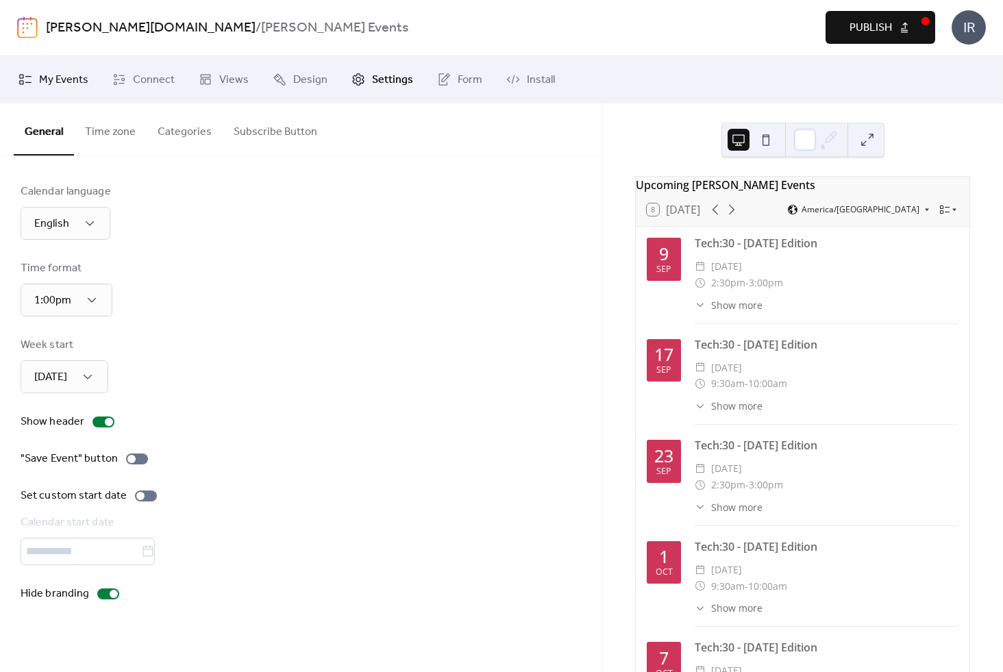
click at [66, 77] on span "My Events" at bounding box center [63, 80] width 49 height 16
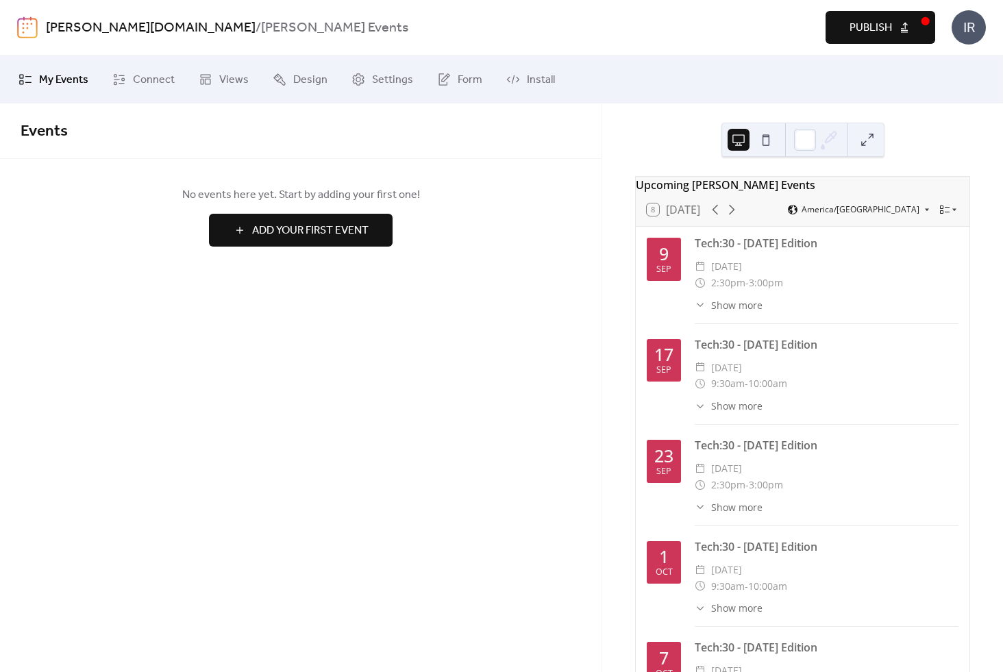
click at [503, 242] on link "Add Your First Event" at bounding box center [301, 230] width 560 height 33
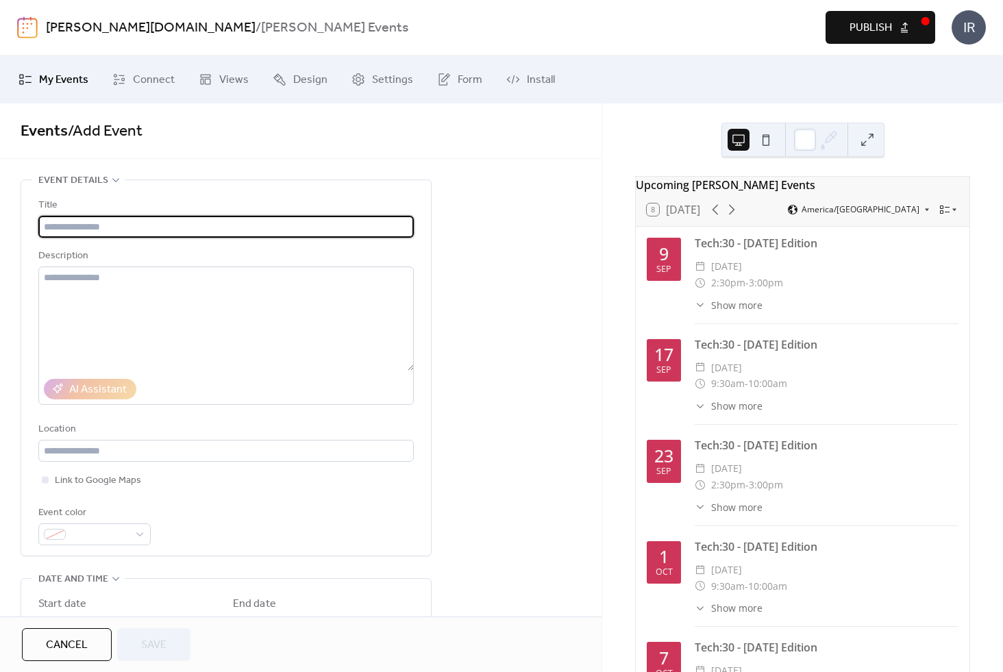
click at [244, 157] on div "Events / Add Event" at bounding box center [300, 130] width 601 height 55
click at [77, 79] on span "My Events" at bounding box center [63, 80] width 49 height 16
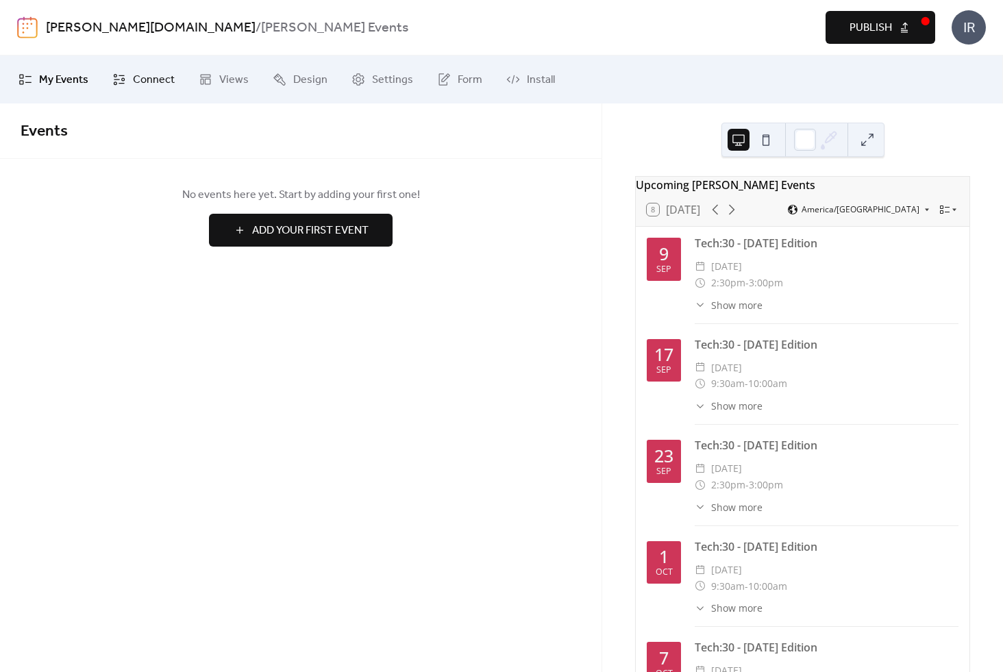
click at [162, 80] on span "Connect" at bounding box center [154, 80] width 42 height 16
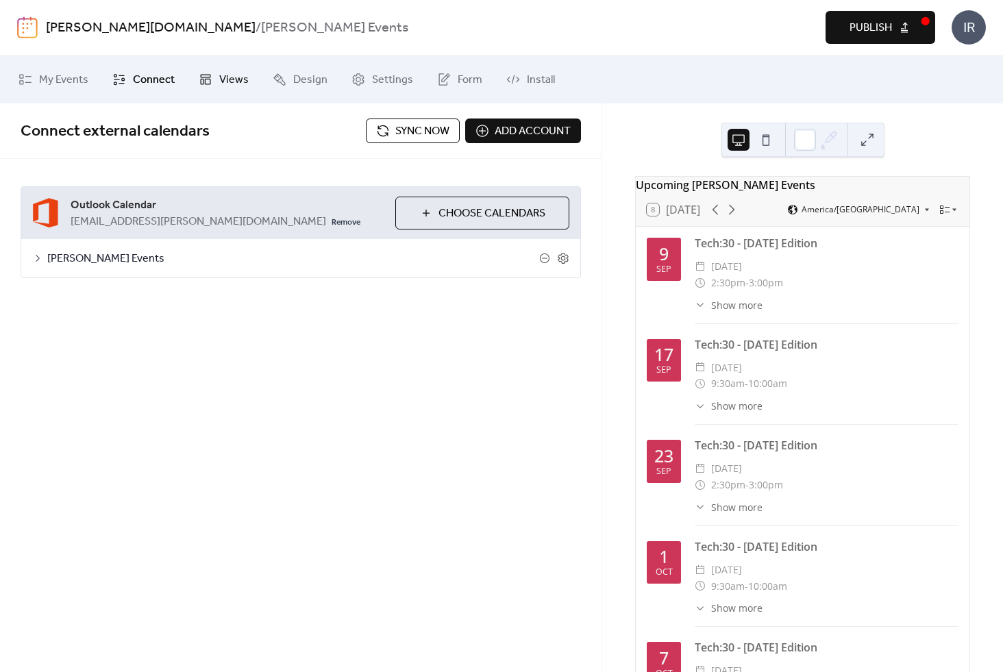
click at [238, 81] on span "Views" at bounding box center [233, 80] width 29 height 16
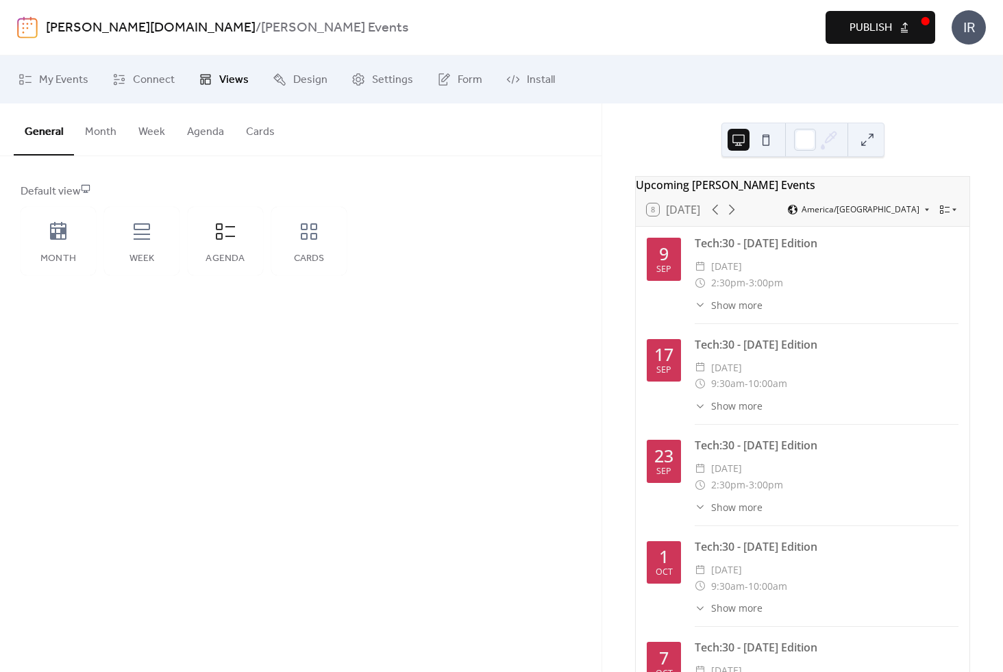
click at [208, 131] on button "Agenda" at bounding box center [205, 128] width 59 height 51
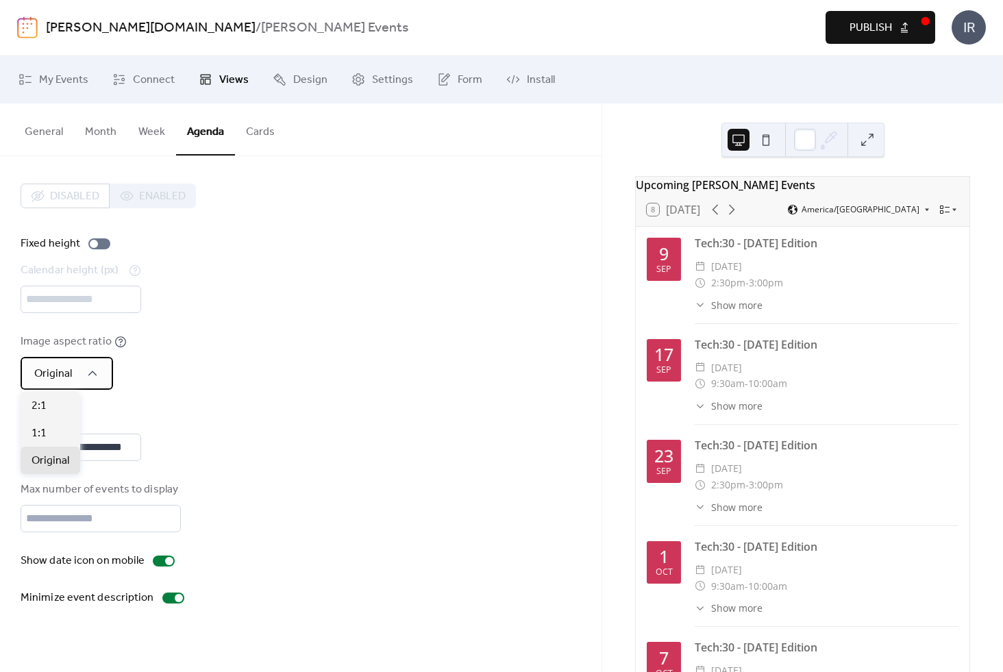
click at [82, 370] on div "Original" at bounding box center [67, 373] width 92 height 33
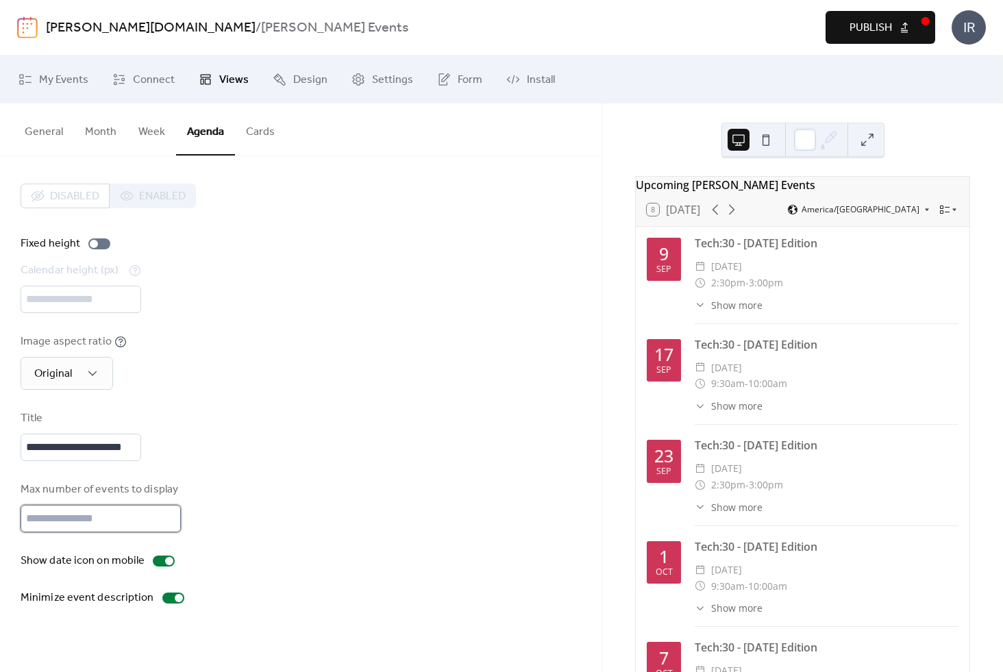
click at [164, 522] on input "*" at bounding box center [101, 518] width 160 height 27
click at [277, 491] on div "Max number of events to display *" at bounding box center [301, 506] width 560 height 51
click at [163, 596] on div at bounding box center [173, 597] width 22 height 11
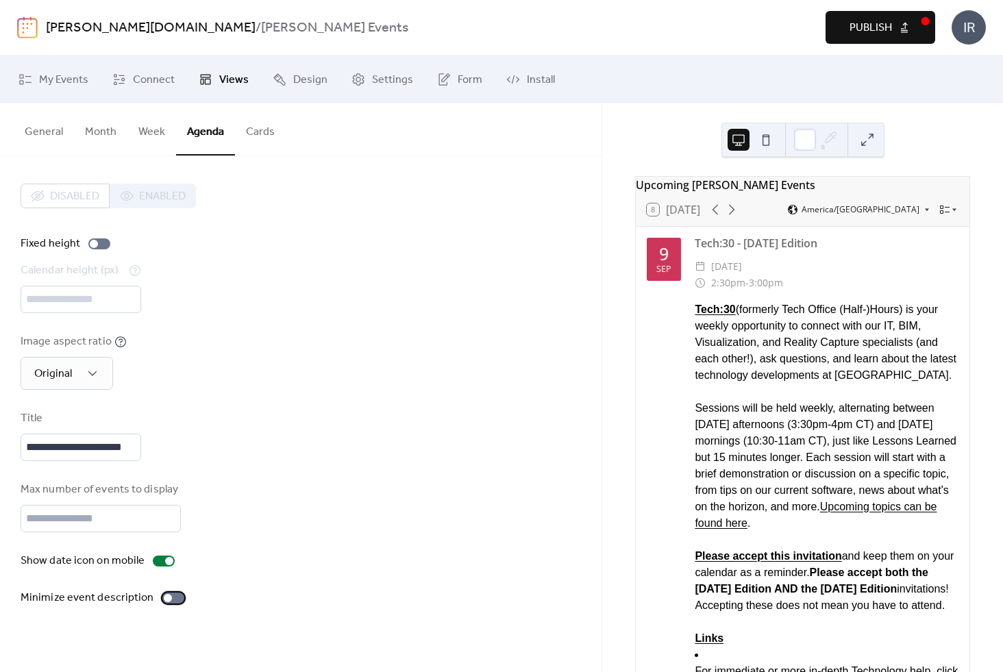
click at [164, 596] on div at bounding box center [168, 598] width 8 height 8
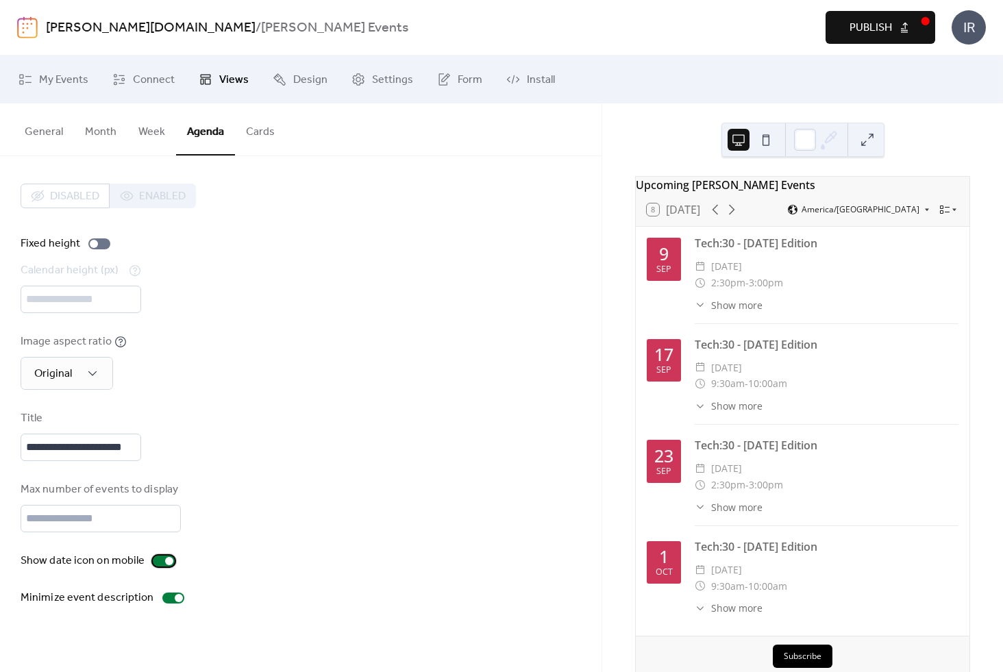
click at [165, 560] on div at bounding box center [169, 561] width 8 height 8
click at [163, 560] on div at bounding box center [164, 560] width 22 height 11
click at [96, 242] on div at bounding box center [94, 244] width 8 height 8
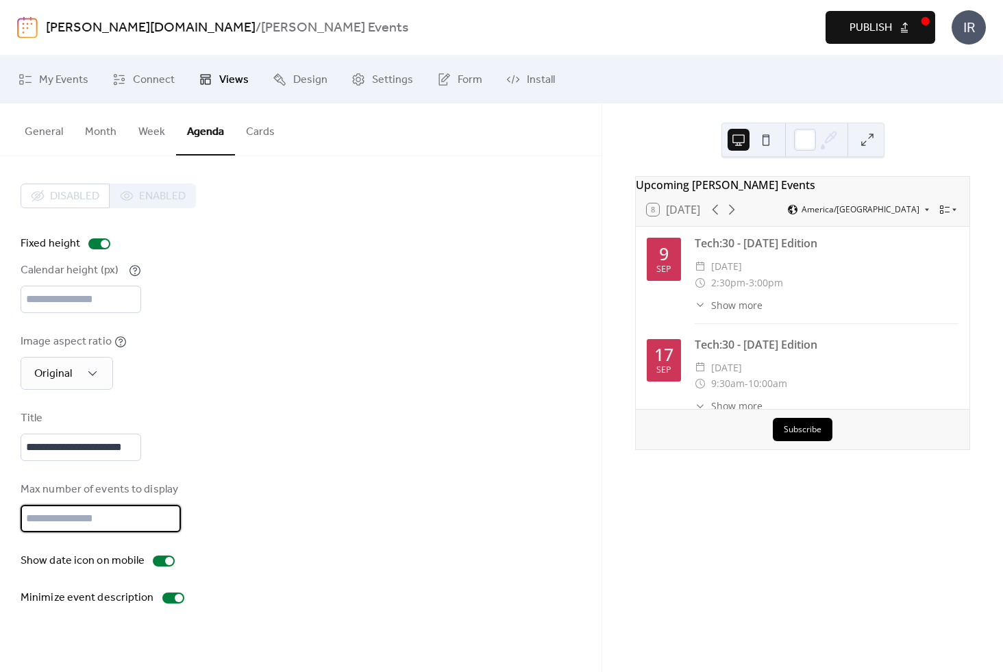
click at [92, 514] on input "*" at bounding box center [101, 518] width 160 height 27
type input "*"
click at [168, 513] on input "*" at bounding box center [101, 518] width 160 height 27
click at [274, 470] on div "**********" at bounding box center [301, 395] width 560 height 423
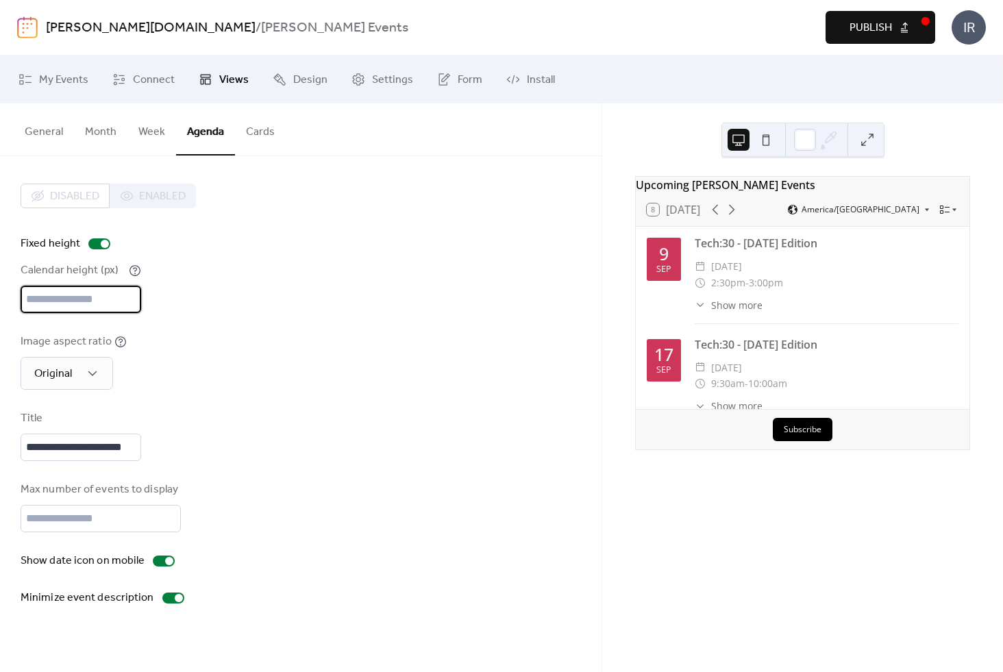
scroll to position [1, 0]
drag, startPoint x: 91, startPoint y: 300, endPoint x: 34, endPoint y: 301, distance: 57.5
click at [34, 301] on input "***" at bounding box center [86, 299] width 131 height 27
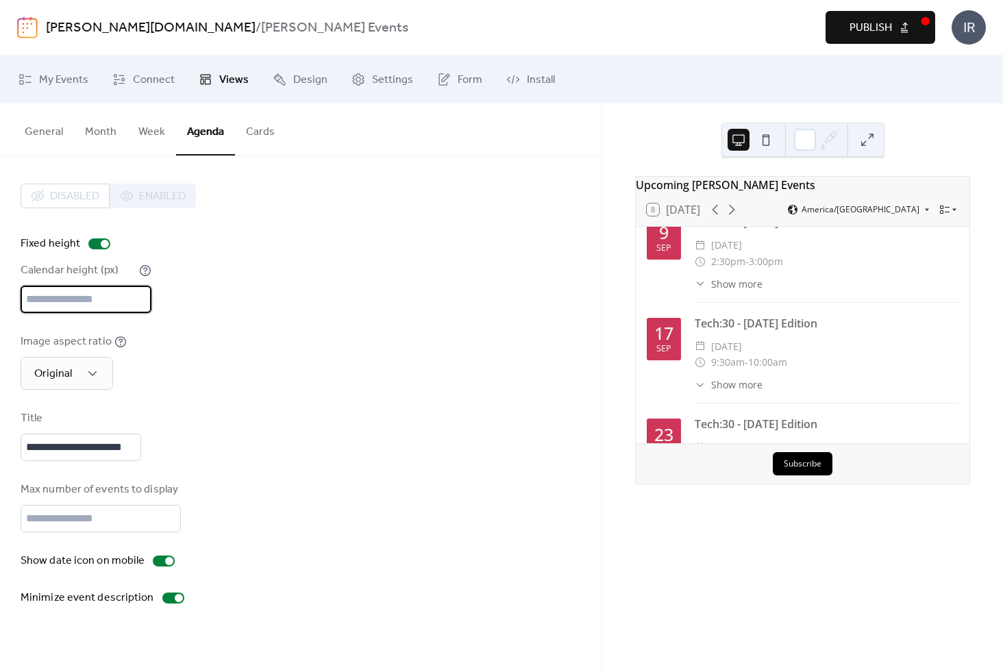
scroll to position [0, 0]
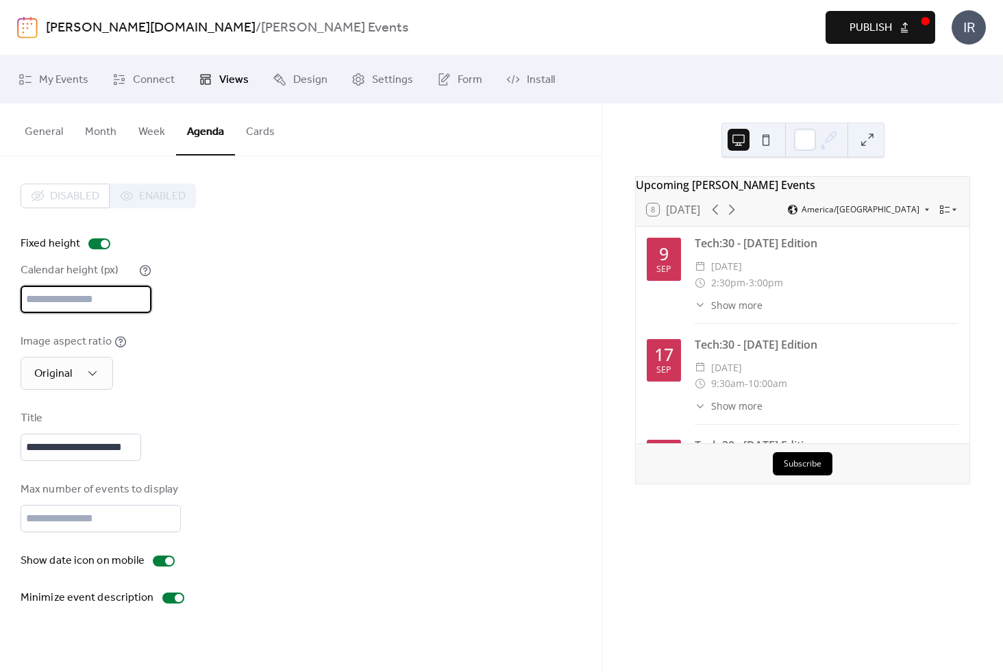
type input "*"
drag, startPoint x: 66, startPoint y: 297, endPoint x: -15, endPoint y: 298, distance: 80.8
click at [0, 298] on html "**********" at bounding box center [501, 336] width 1003 height 672
drag, startPoint x: 76, startPoint y: 296, endPoint x: -22, endPoint y: 297, distance: 97.9
click at [0, 297] on html "**********" at bounding box center [501, 336] width 1003 height 672
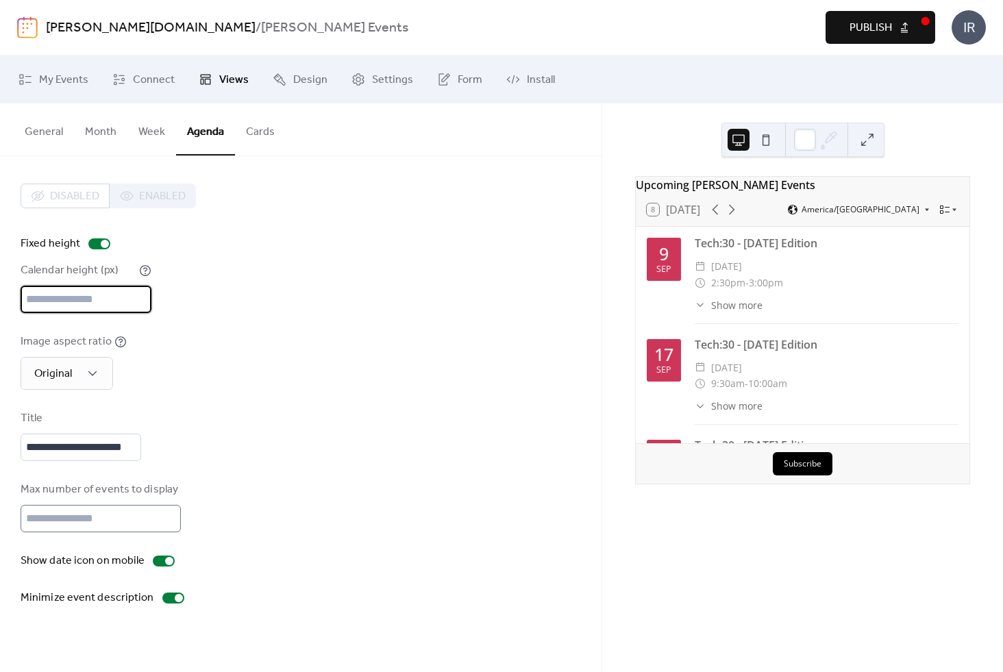
type input "***"
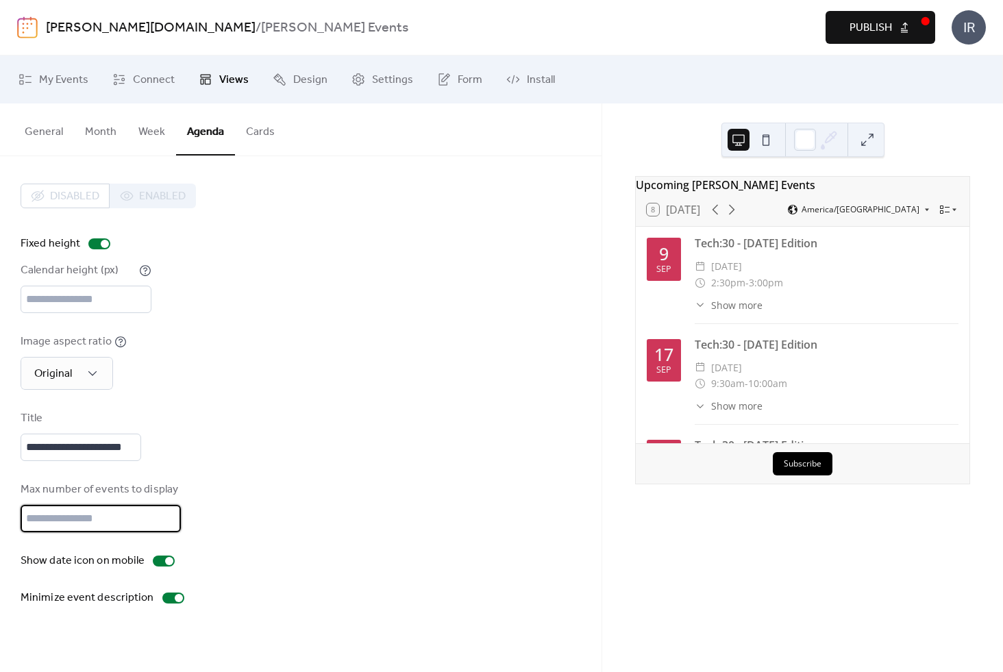
drag, startPoint x: 47, startPoint y: 516, endPoint x: -21, endPoint y: 517, distance: 68.5
click at [0, 517] on html "**********" at bounding box center [501, 336] width 1003 height 672
type input "**"
click at [826, 75] on ul "My Events Connect Views Design Settings Form Install" at bounding box center [500, 79] width 985 height 37
click at [859, 30] on span "Publish" at bounding box center [870, 28] width 42 height 16
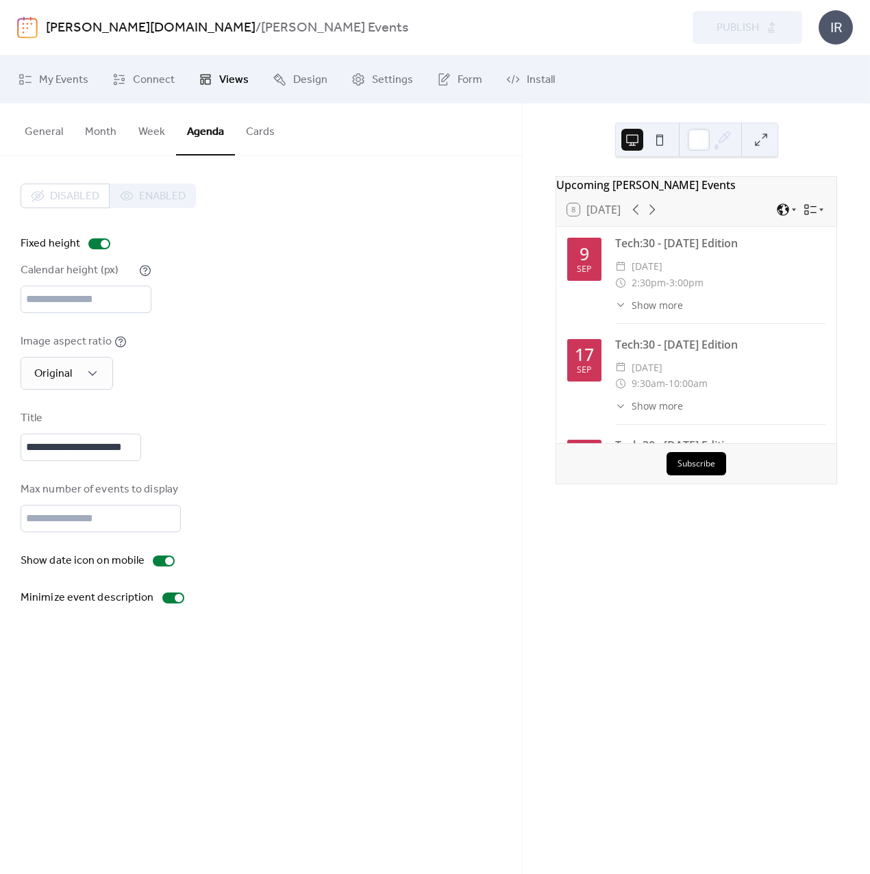
click at [105, 129] on button "Month" at bounding box center [100, 128] width 53 height 51
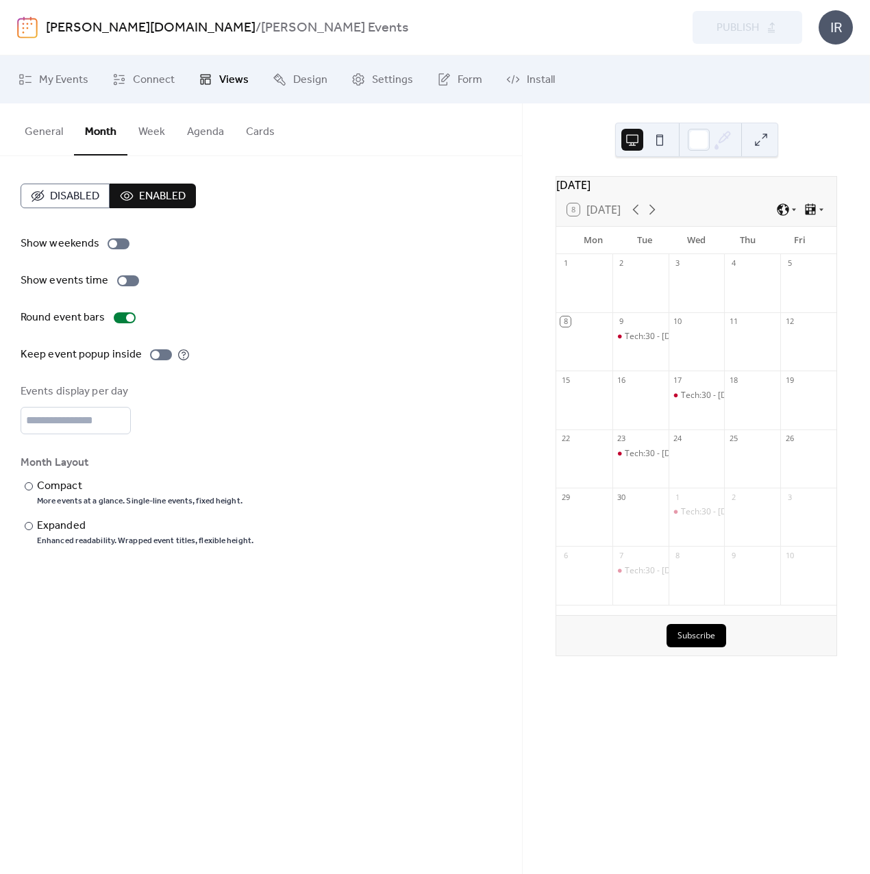
click at [199, 123] on button "Agenda" at bounding box center [205, 128] width 59 height 51
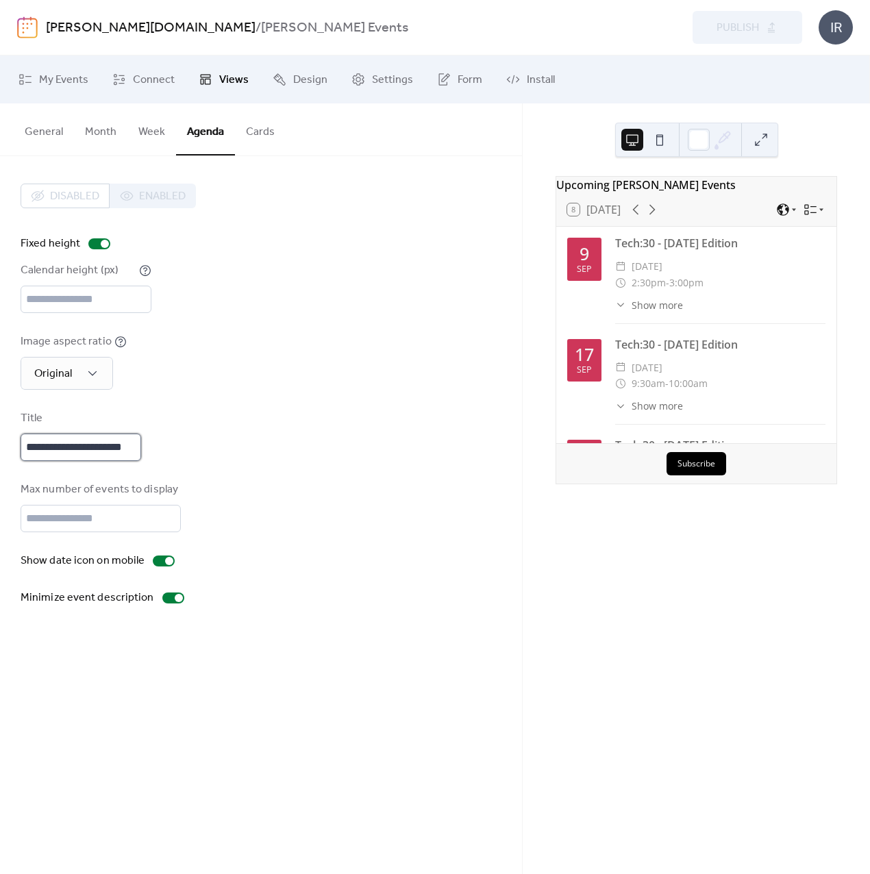
click at [129, 445] on input "**********" at bounding box center [81, 446] width 121 height 27
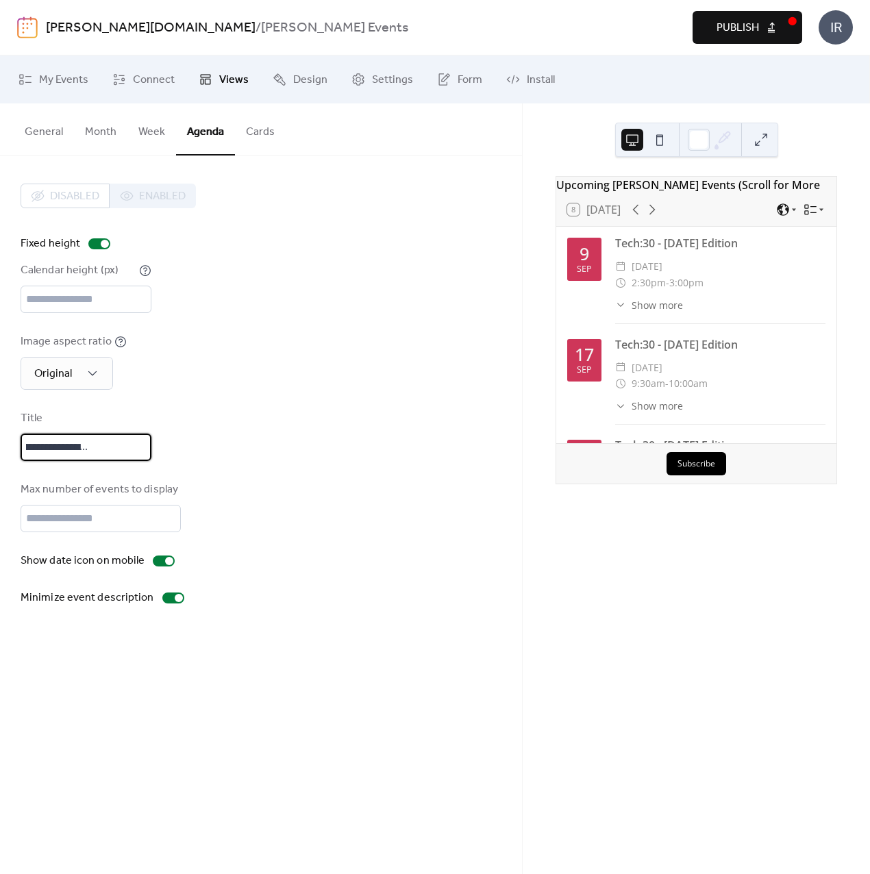
scroll to position [0, 81]
type input "**********"
click at [177, 449] on div "**********" at bounding box center [261, 435] width 481 height 51
click at [732, 21] on span "Publish" at bounding box center [737, 28] width 42 height 16
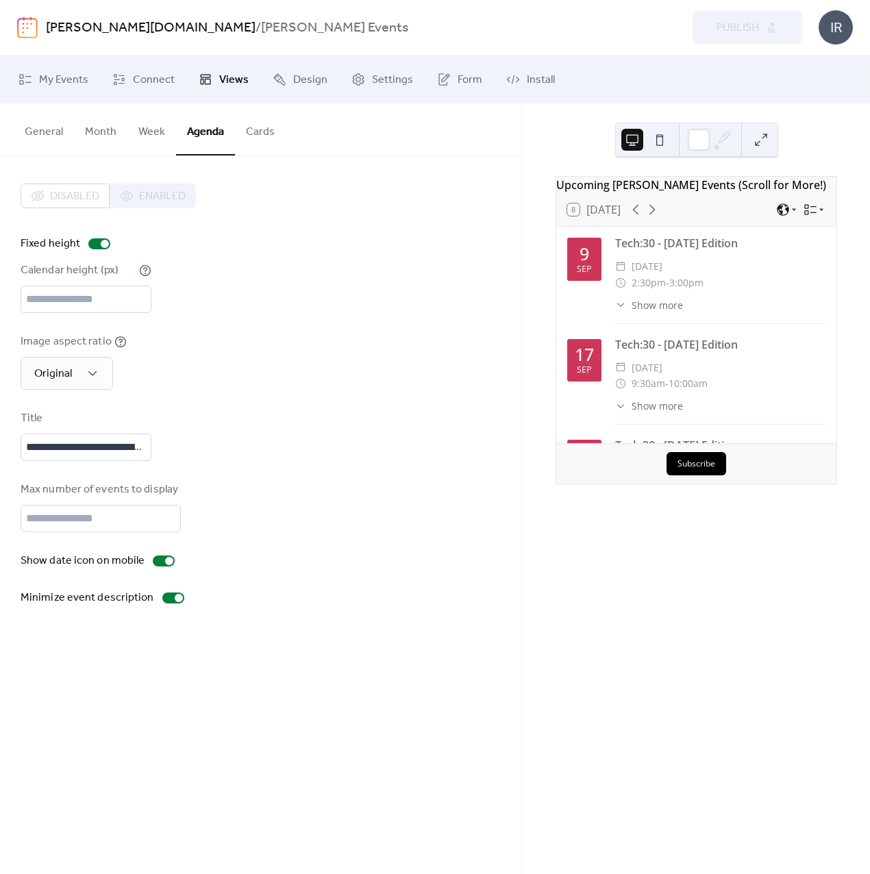
click at [81, 24] on link "[PERSON_NAME][DOMAIN_NAME]" at bounding box center [151, 28] width 210 height 26
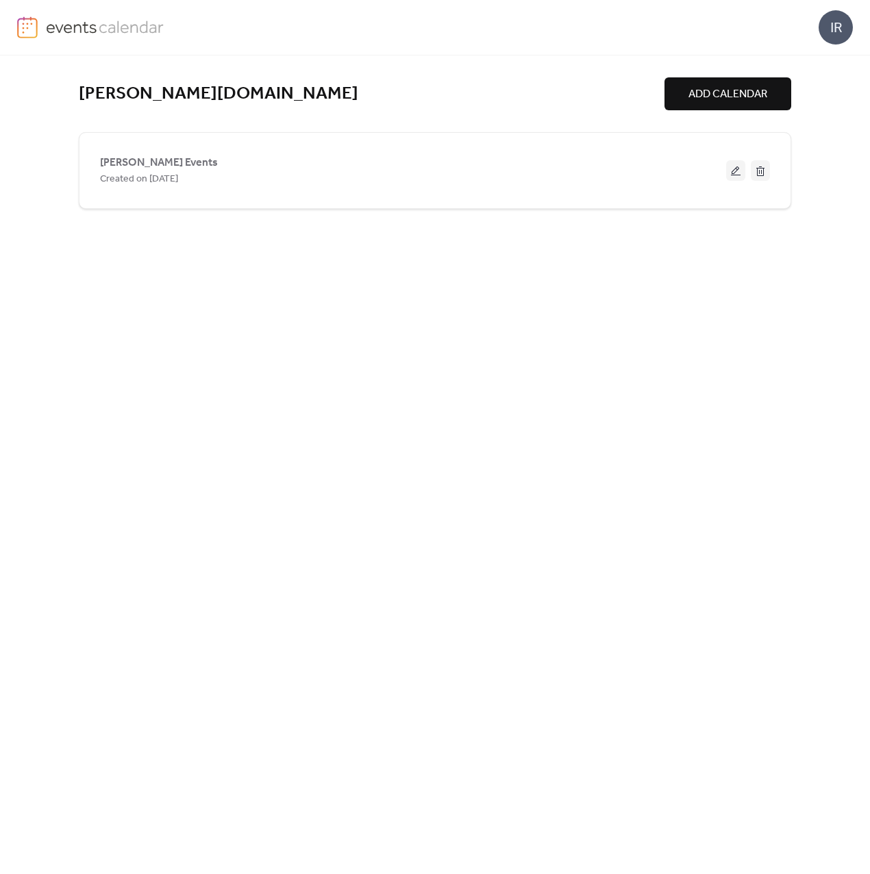
click at [714, 95] on span "ADD CALENDAR" at bounding box center [727, 94] width 79 height 16
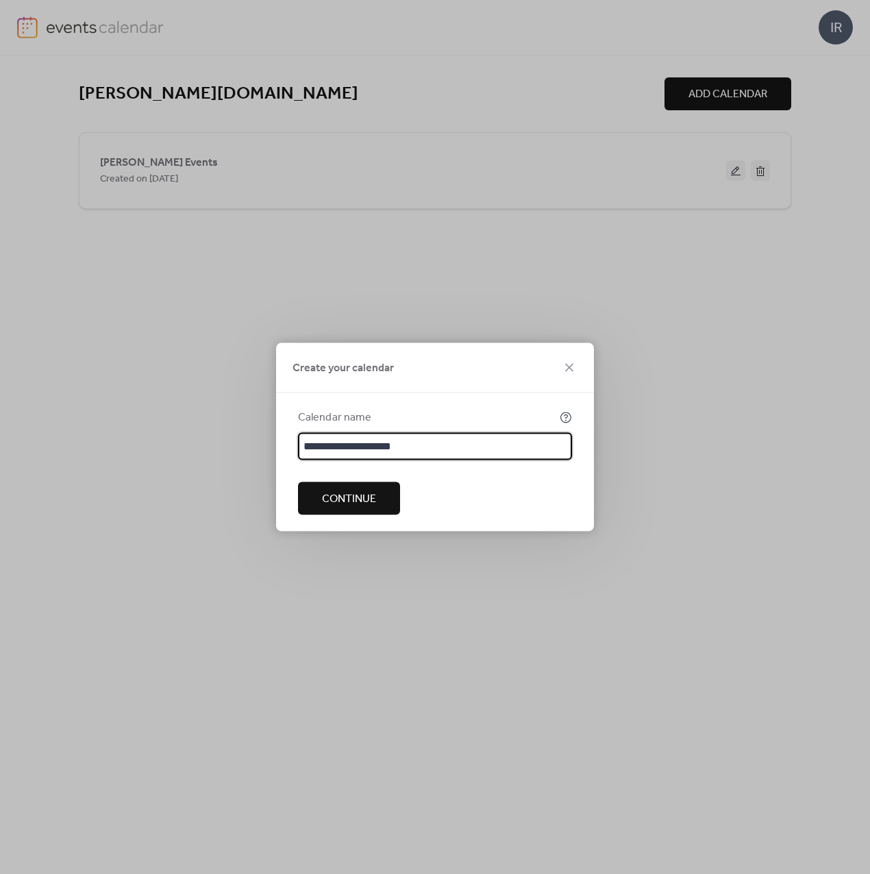
type input "**********"
click at [342, 505] on span "Continue" at bounding box center [349, 499] width 54 height 16
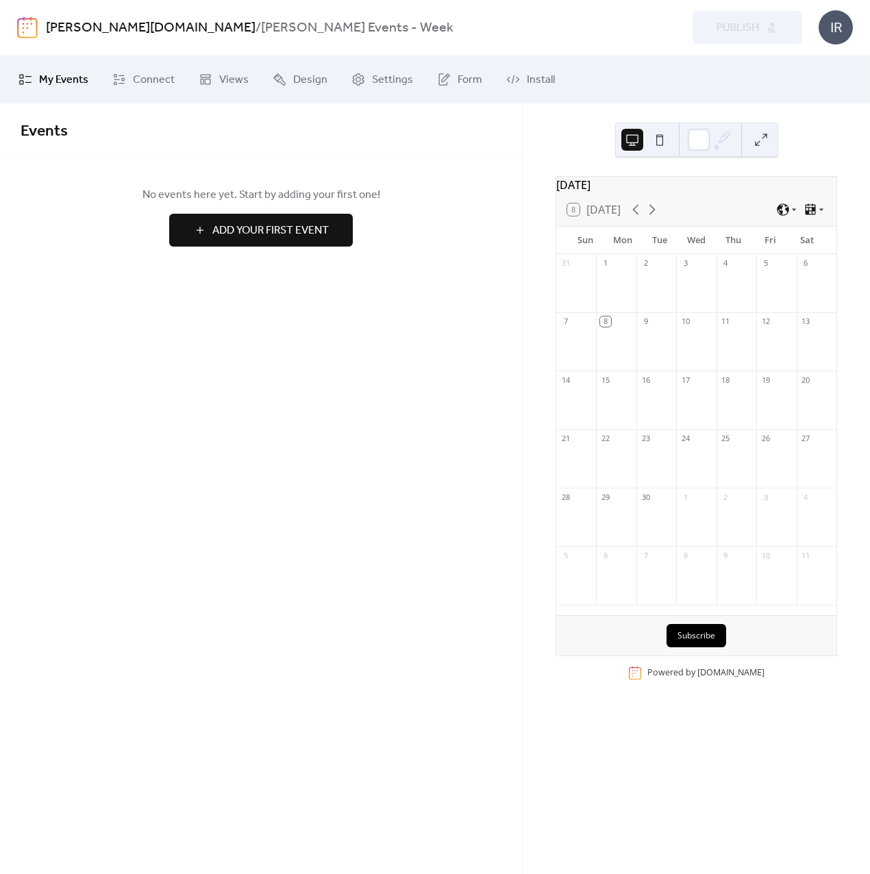
click at [74, 21] on link "[PERSON_NAME][DOMAIN_NAME]" at bounding box center [151, 28] width 210 height 26
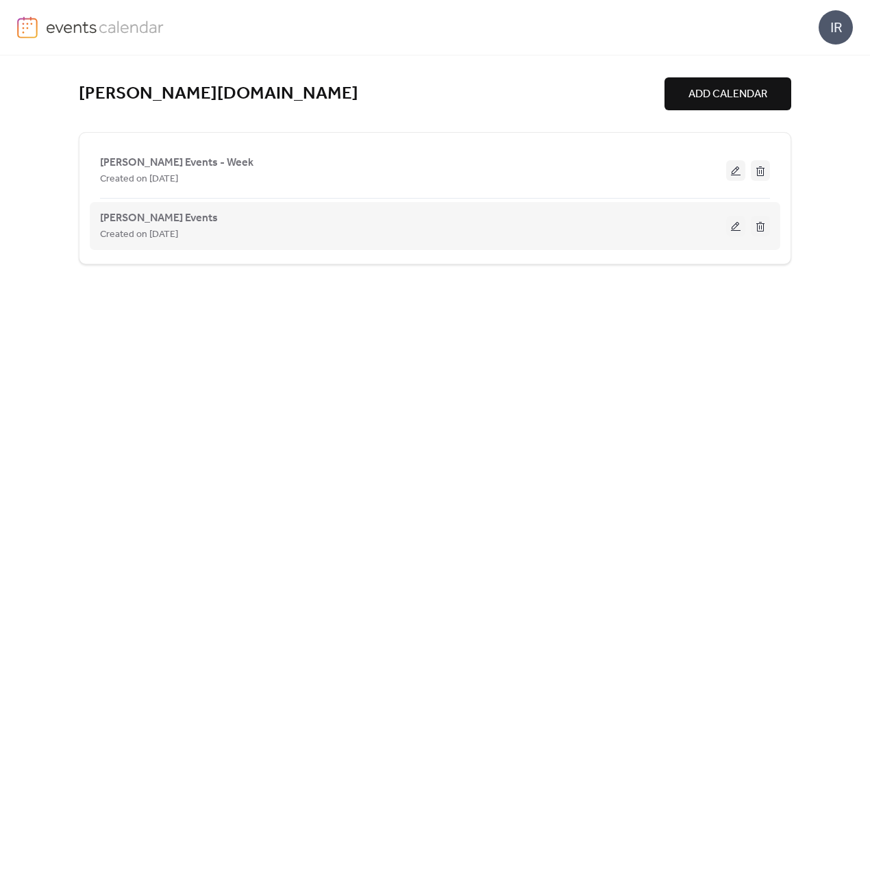
click at [733, 223] on button at bounding box center [735, 226] width 19 height 21
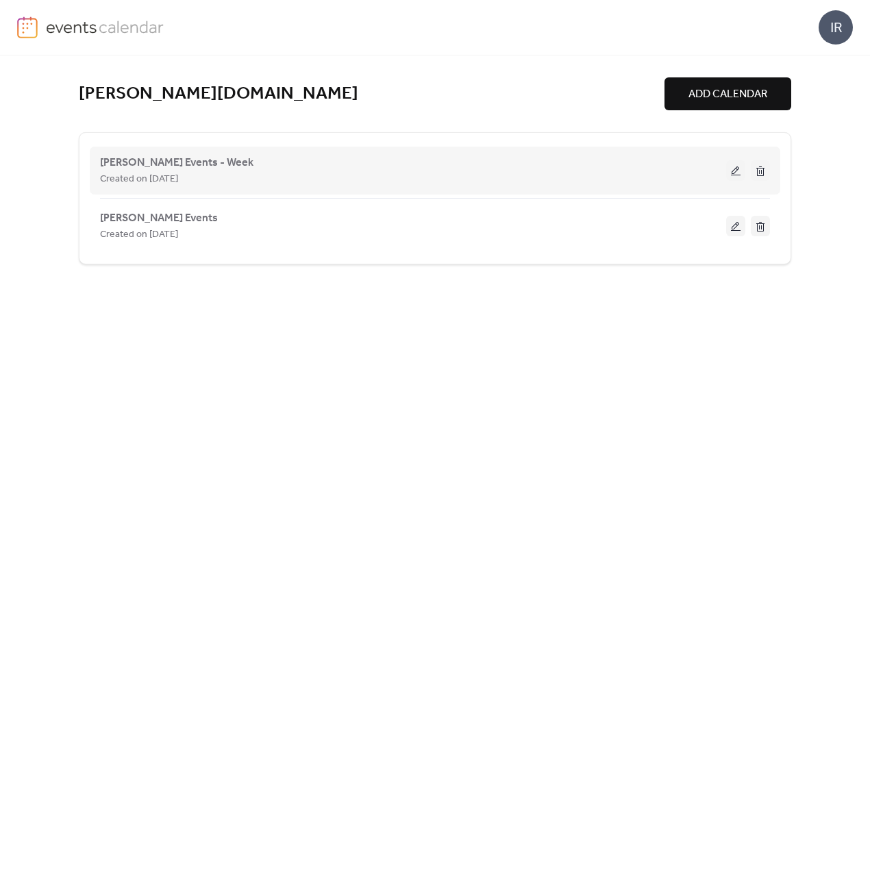
click at [735, 171] on button at bounding box center [735, 170] width 19 height 21
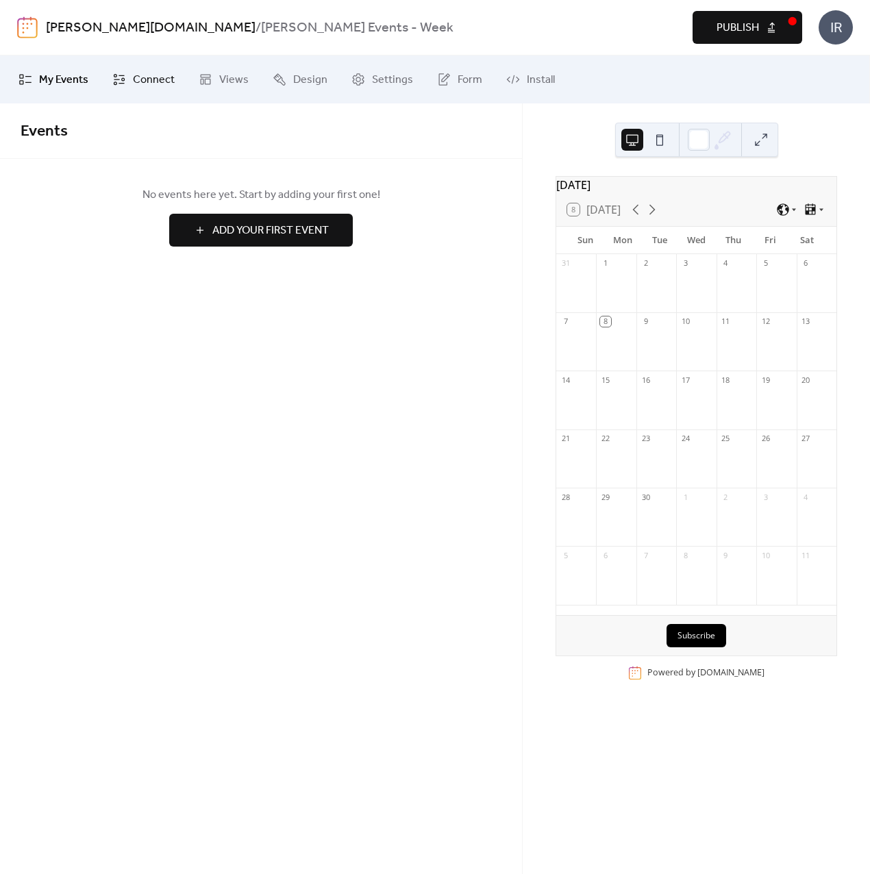
click at [147, 82] on span "Connect" at bounding box center [154, 80] width 42 height 16
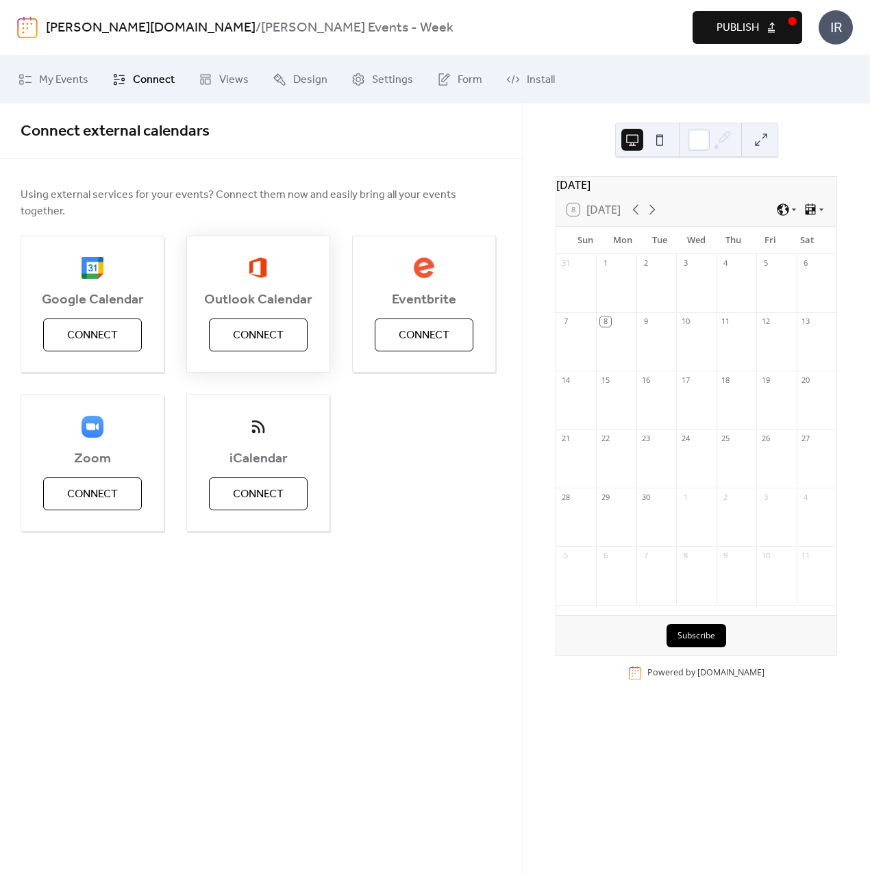
click at [267, 327] on span "Connect" at bounding box center [258, 335] width 51 height 16
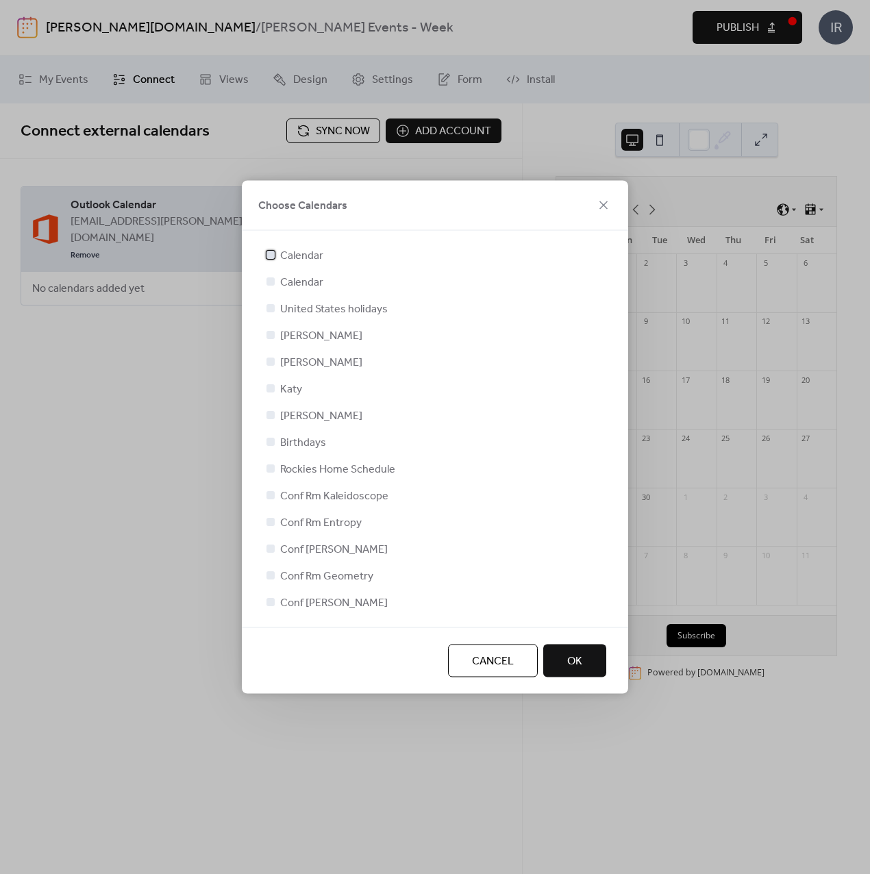
click at [312, 257] on span "Calendar" at bounding box center [301, 256] width 43 height 16
click at [307, 280] on span "Calendar" at bounding box center [301, 283] width 43 height 16
click at [574, 660] on span "OK" at bounding box center [574, 661] width 15 height 16
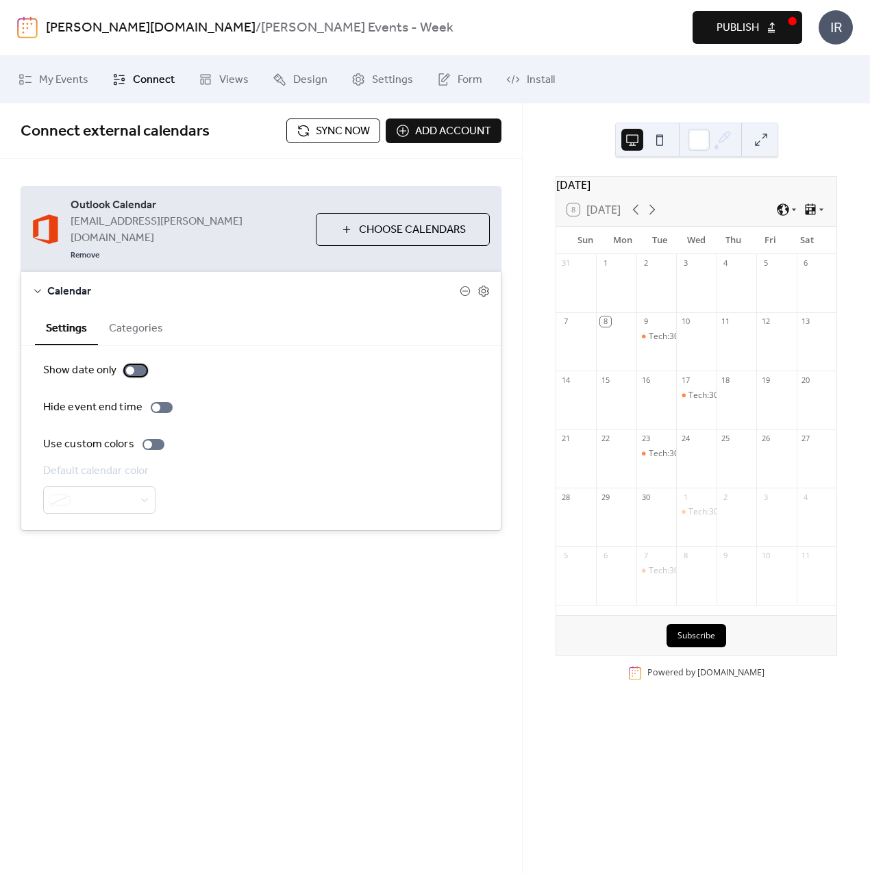
click at [137, 365] on div at bounding box center [136, 370] width 22 height 11
click at [137, 366] on div at bounding box center [141, 370] width 8 height 8
click at [238, 82] on span "Views" at bounding box center [233, 80] width 29 height 16
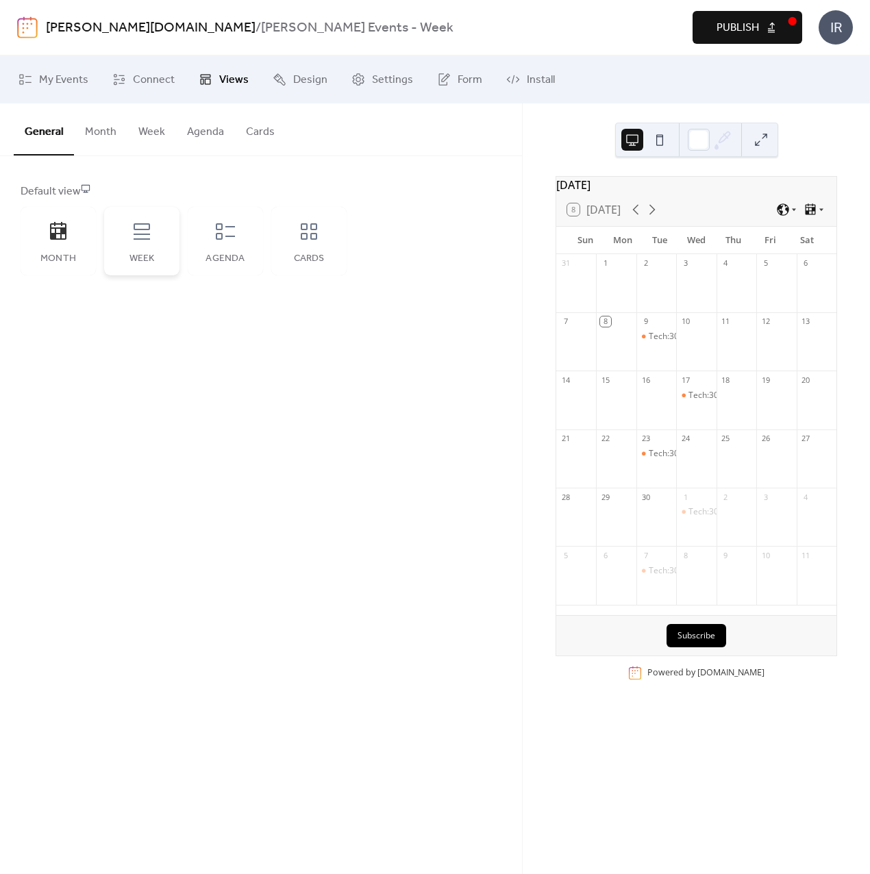
click at [151, 246] on div "Week" at bounding box center [141, 241] width 75 height 68
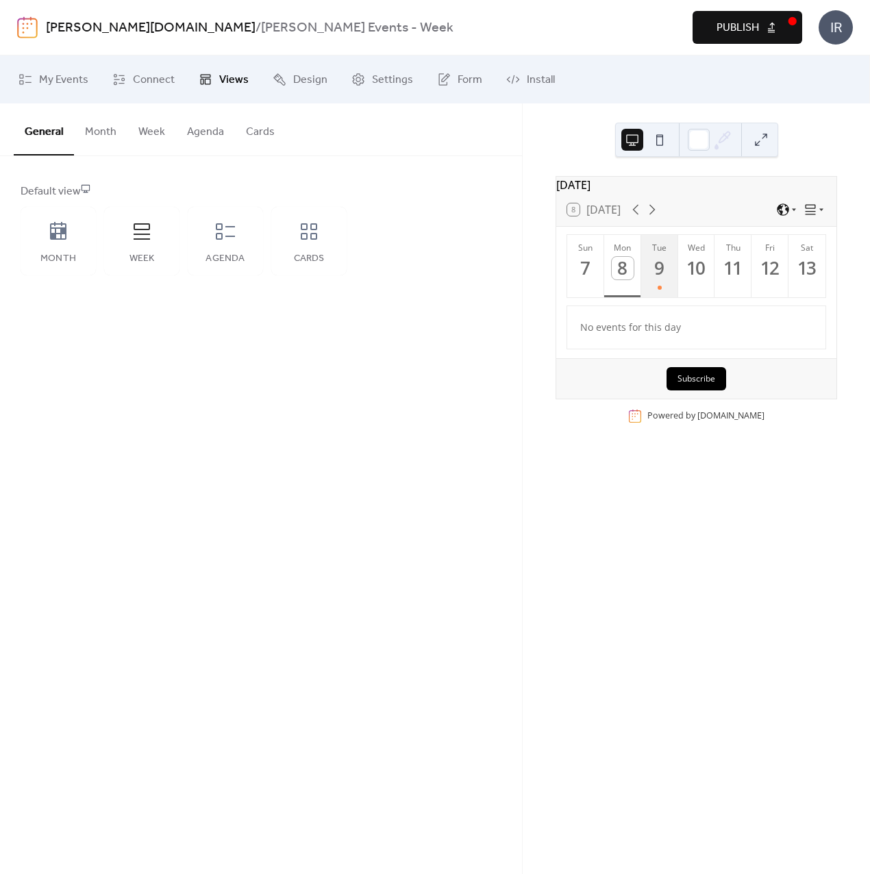
click at [660, 276] on div "9" at bounding box center [659, 268] width 23 height 23
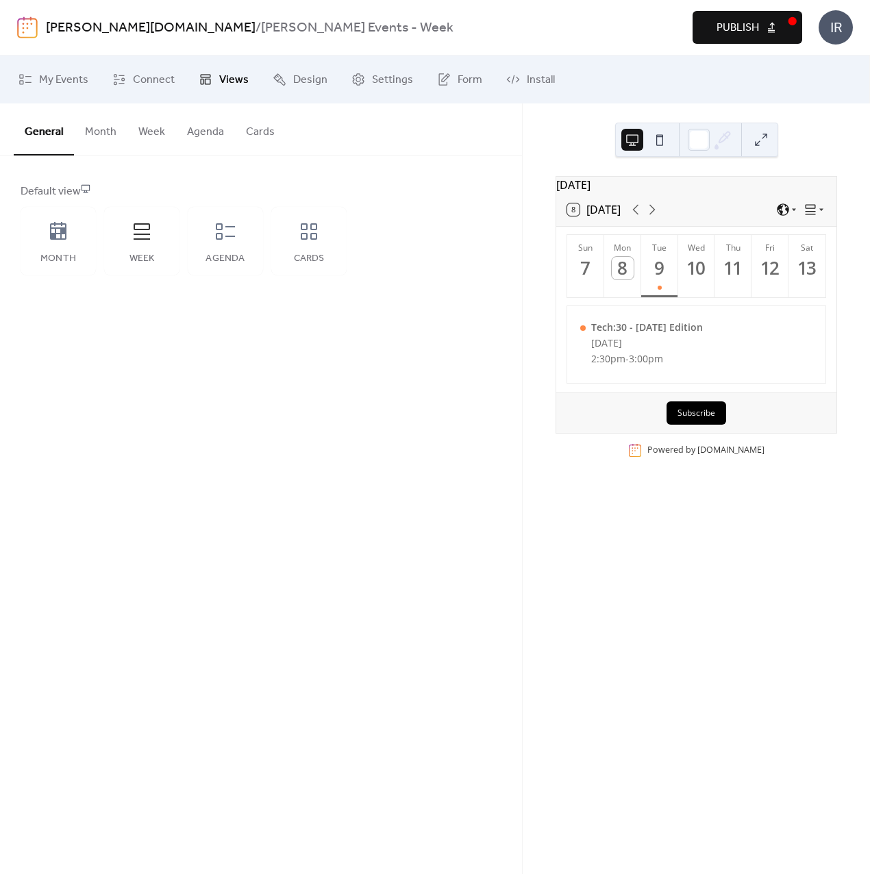
click at [149, 134] on button "Week" at bounding box center [151, 128] width 49 height 51
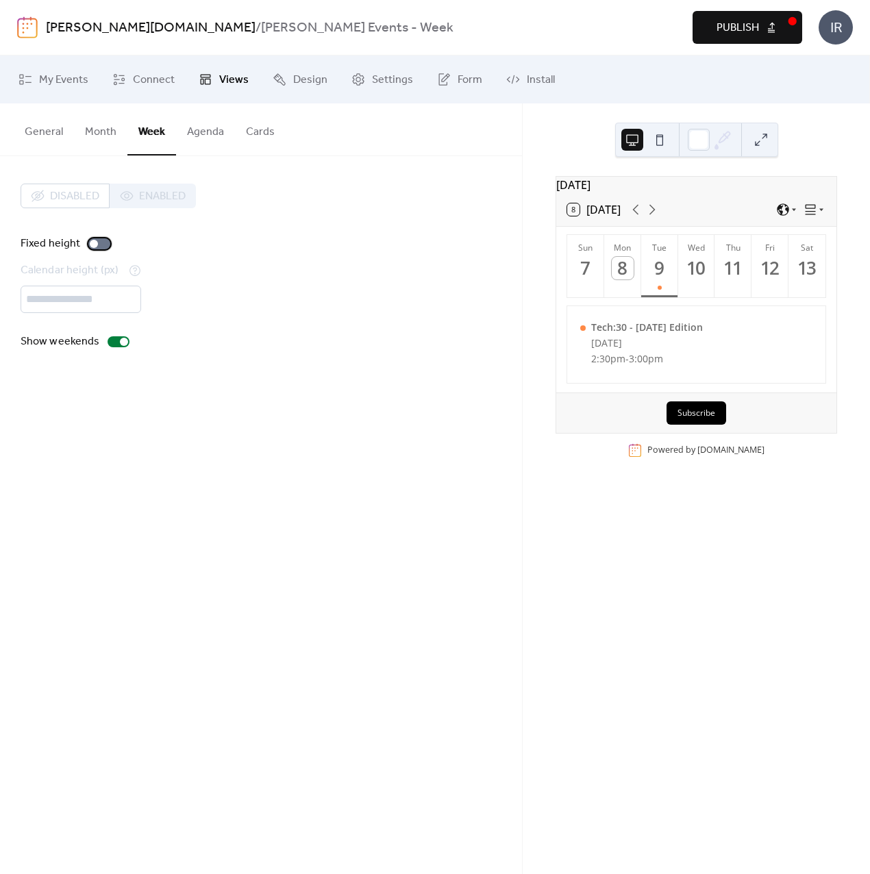
click at [99, 240] on div at bounding box center [99, 243] width 22 height 11
click at [116, 340] on div at bounding box center [119, 341] width 22 height 11
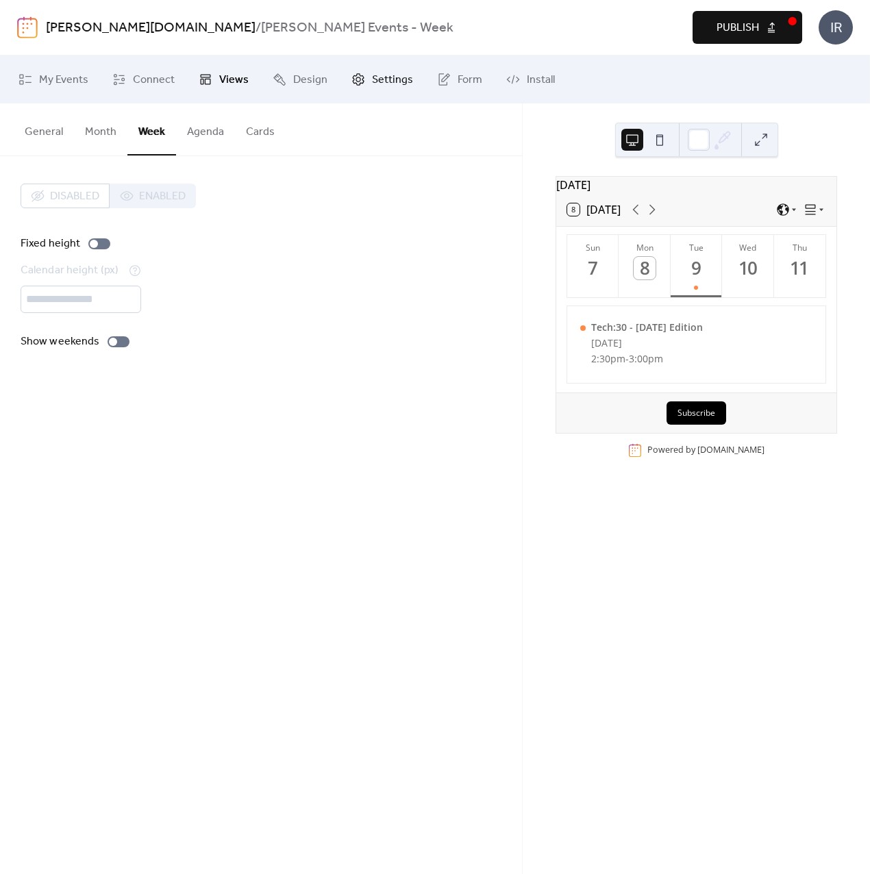
click at [390, 84] on span "Settings" at bounding box center [392, 80] width 41 height 16
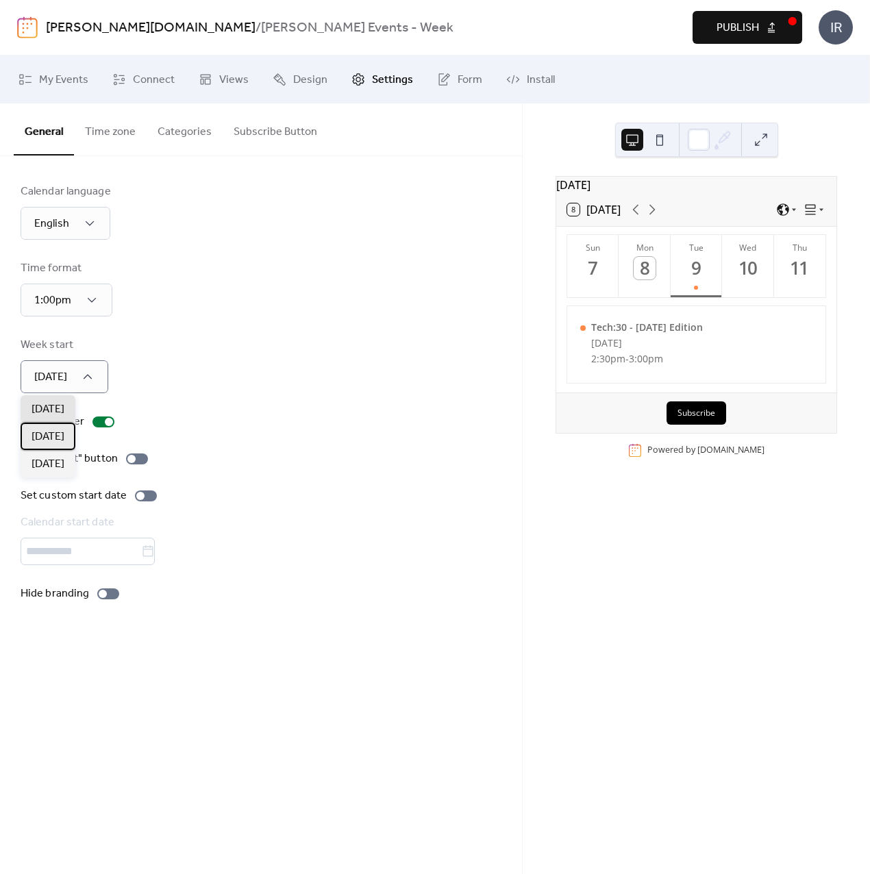
click at [57, 439] on span "[DATE]" at bounding box center [48, 437] width 33 height 16
click at [202, 401] on div "Calendar language English Time format 1:00pm Week start Monday Show header "Sav…" at bounding box center [261, 393] width 481 height 418
click at [111, 131] on button "Time zone" at bounding box center [110, 128] width 73 height 51
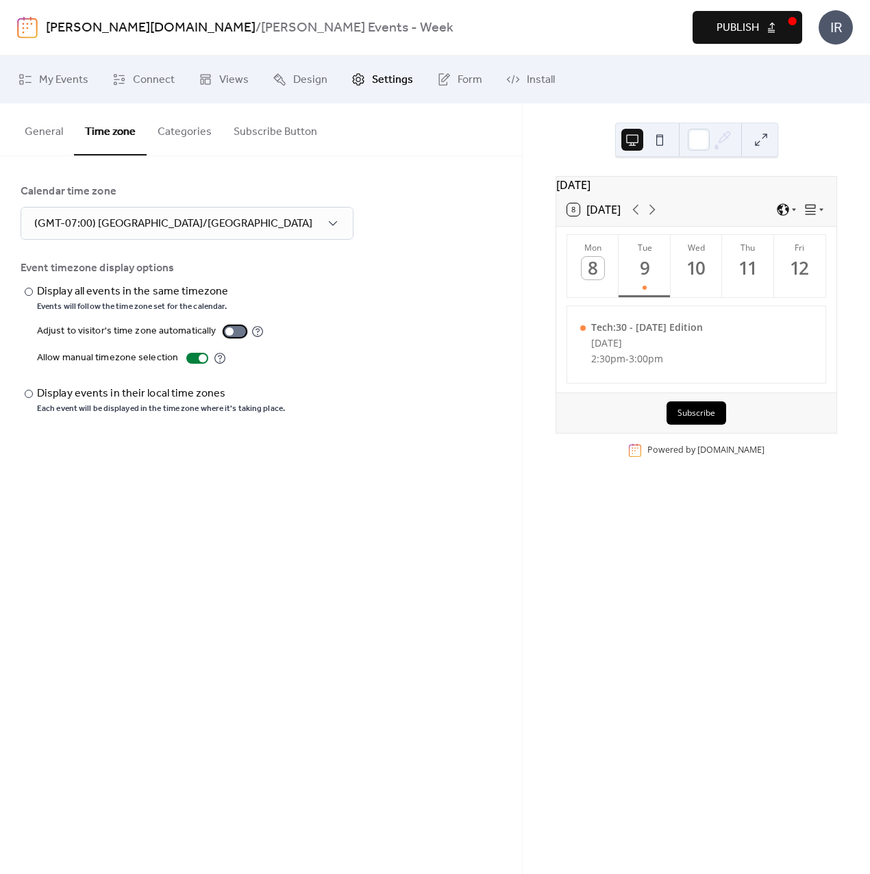
click at [236, 334] on div at bounding box center [235, 331] width 22 height 11
click at [45, 129] on button "General" at bounding box center [44, 128] width 60 height 51
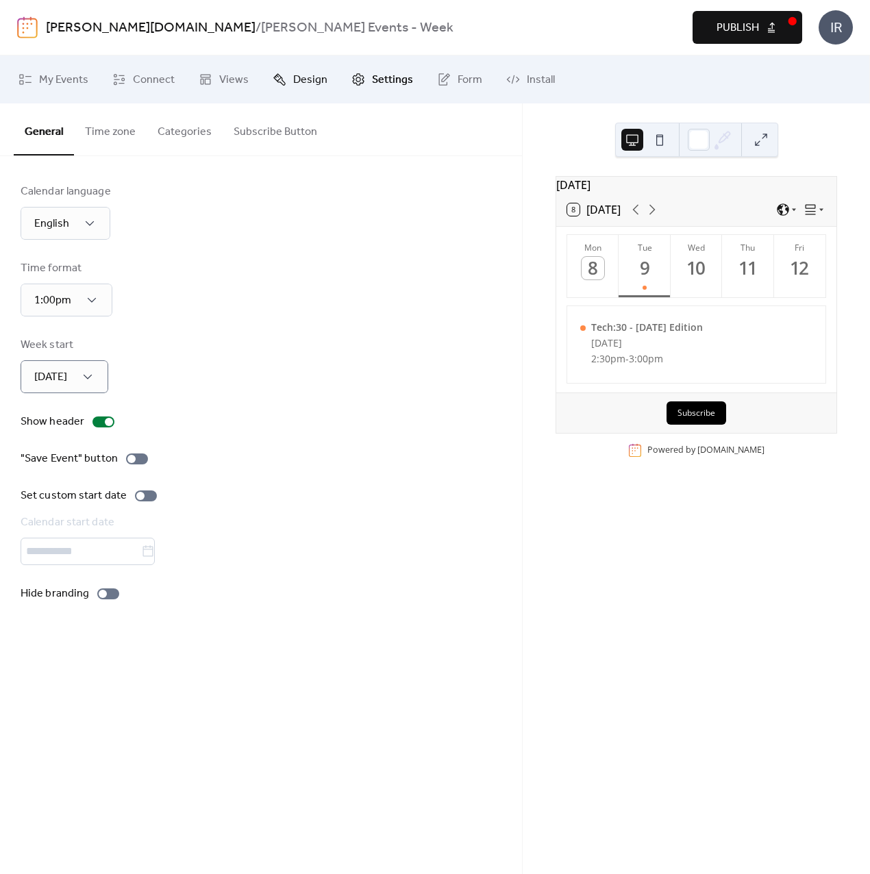
click at [307, 86] on span "Design" at bounding box center [310, 80] width 34 height 16
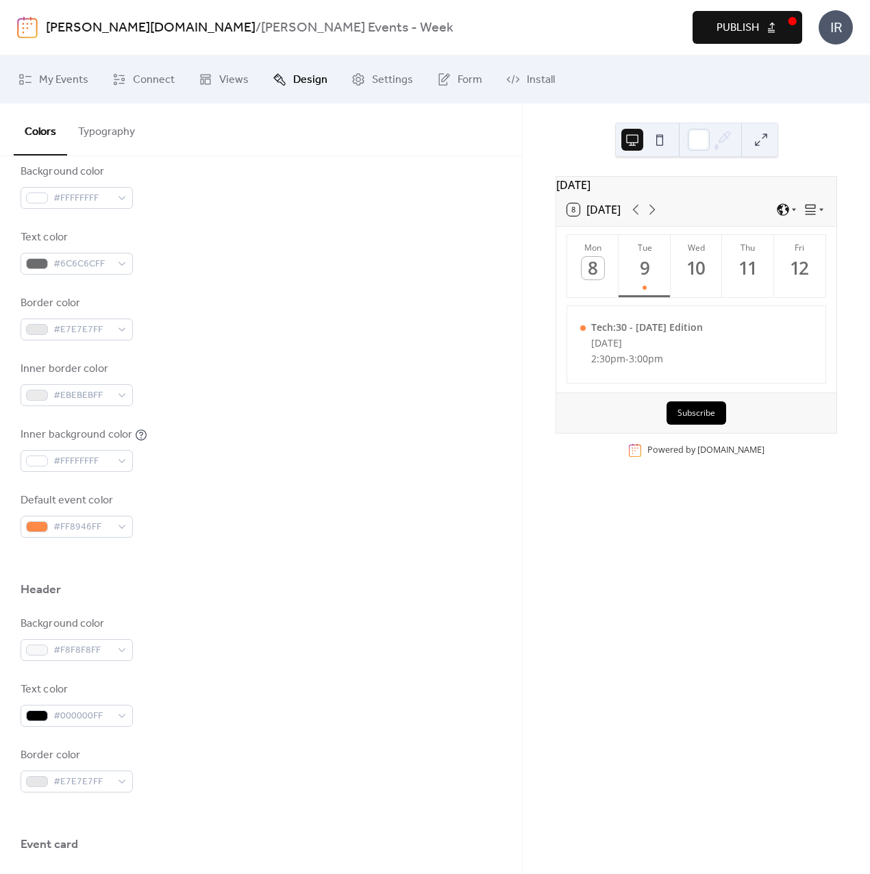
scroll to position [205, 0]
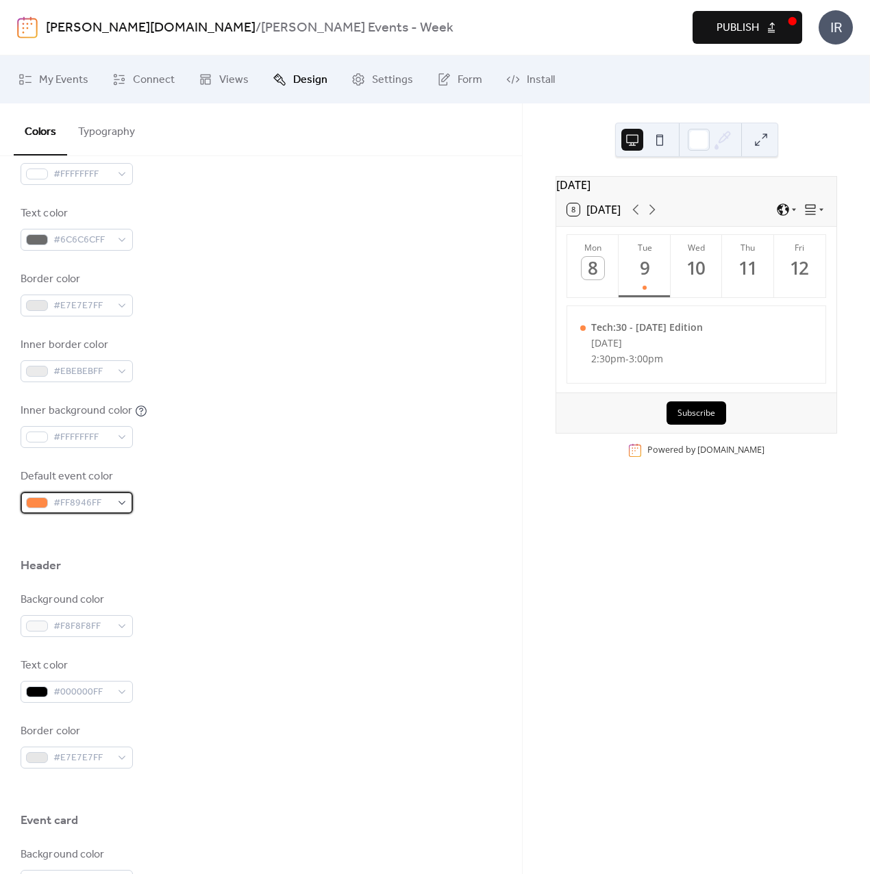
click at [126, 503] on div "#FF8946FF" at bounding box center [77, 503] width 112 height 22
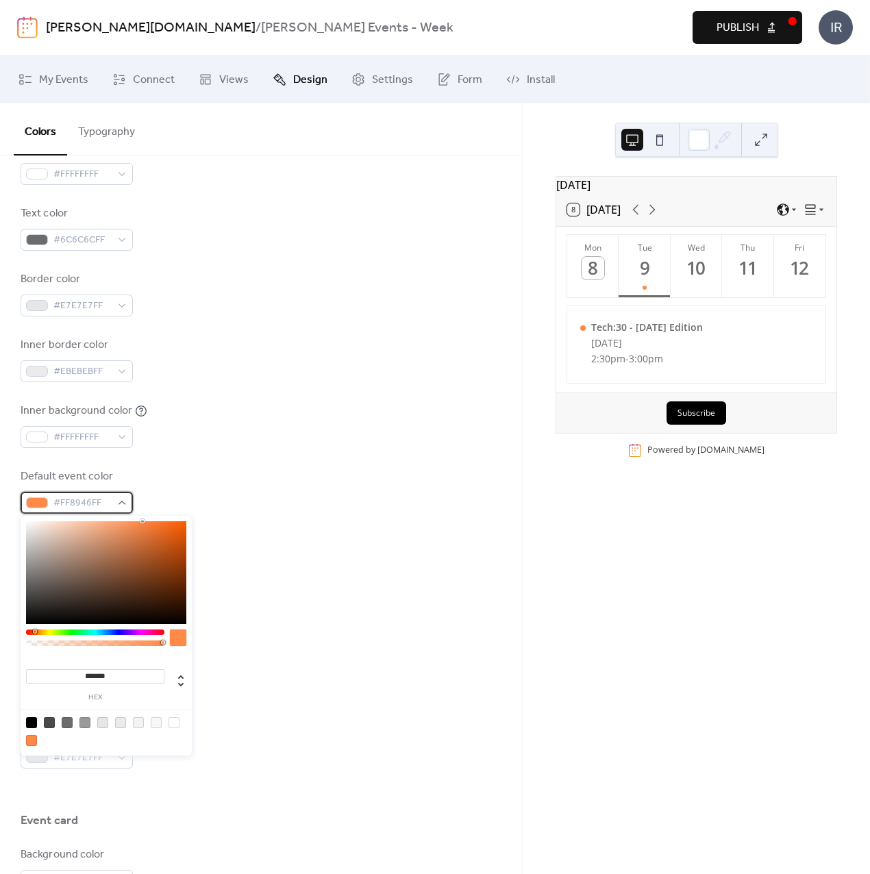
click at [126, 503] on div "#FF8946FF" at bounding box center [77, 503] width 112 height 22
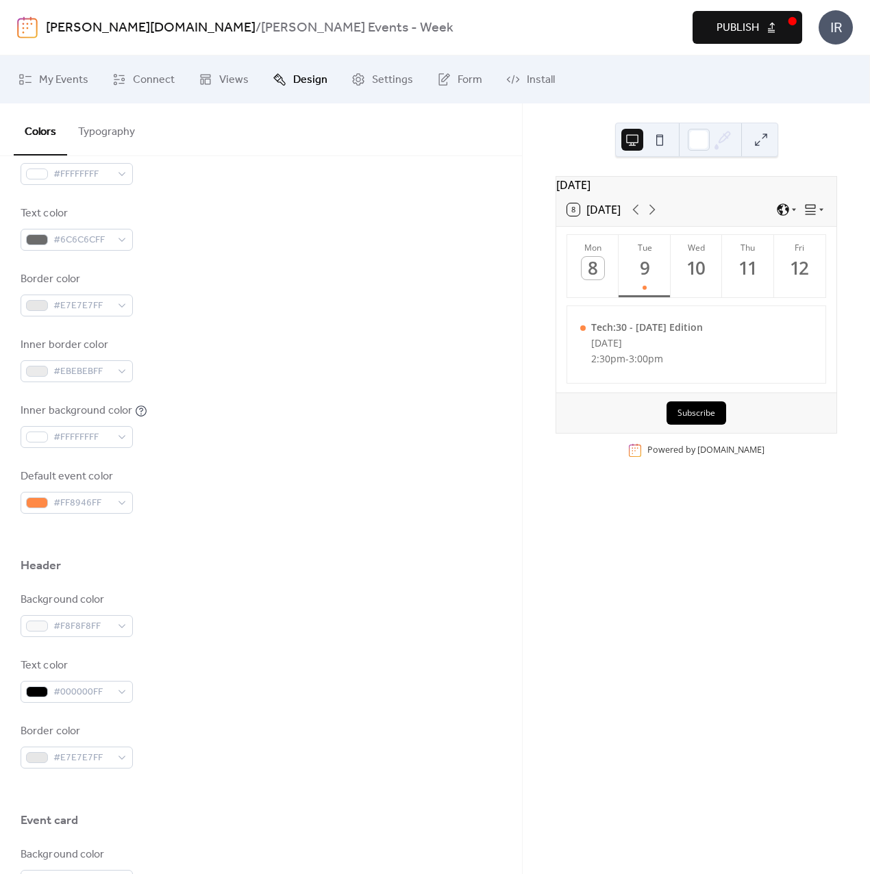
click at [244, 506] on div "Default event color #FF8946FF" at bounding box center [261, 490] width 481 height 45
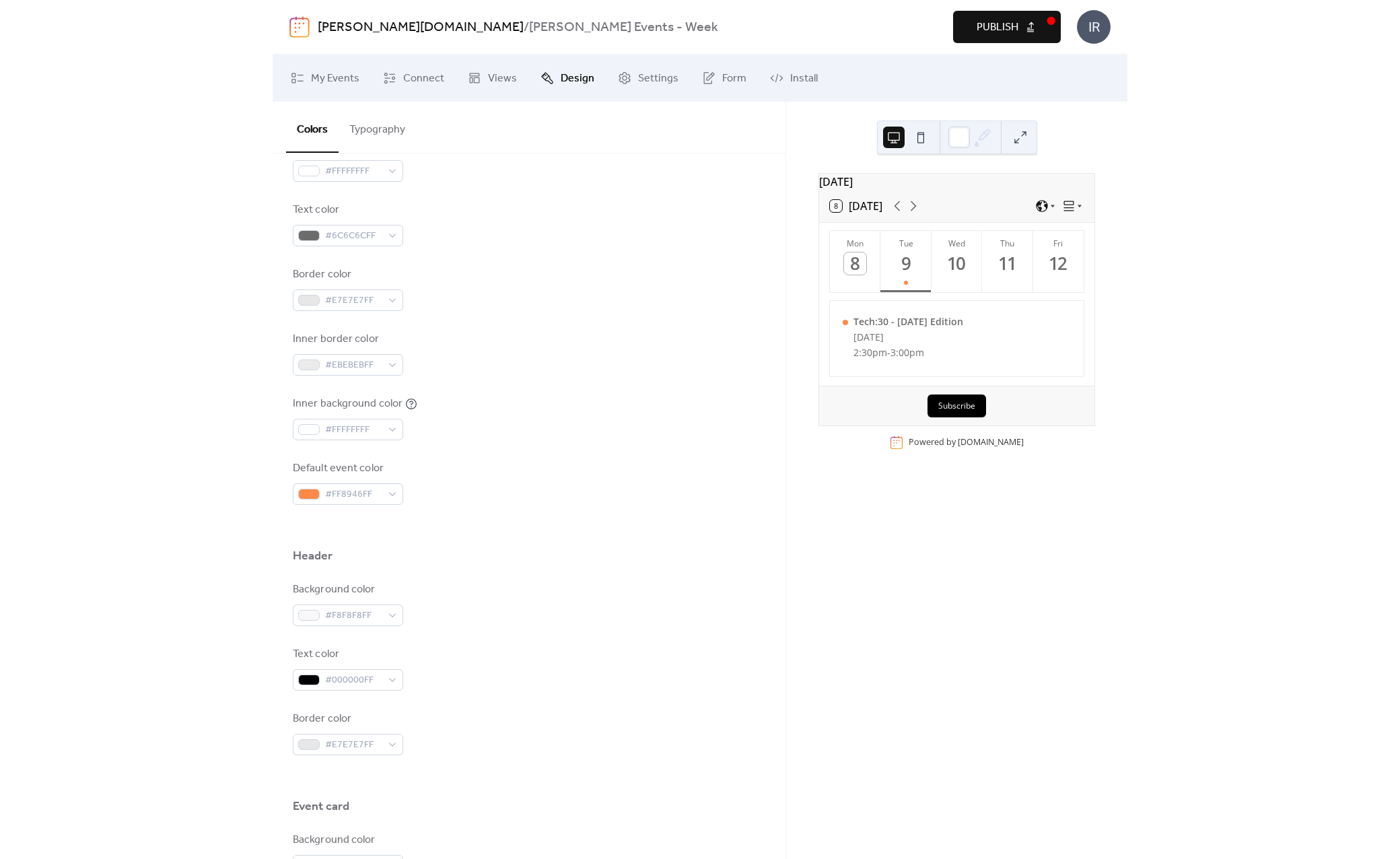
scroll to position [0, 0]
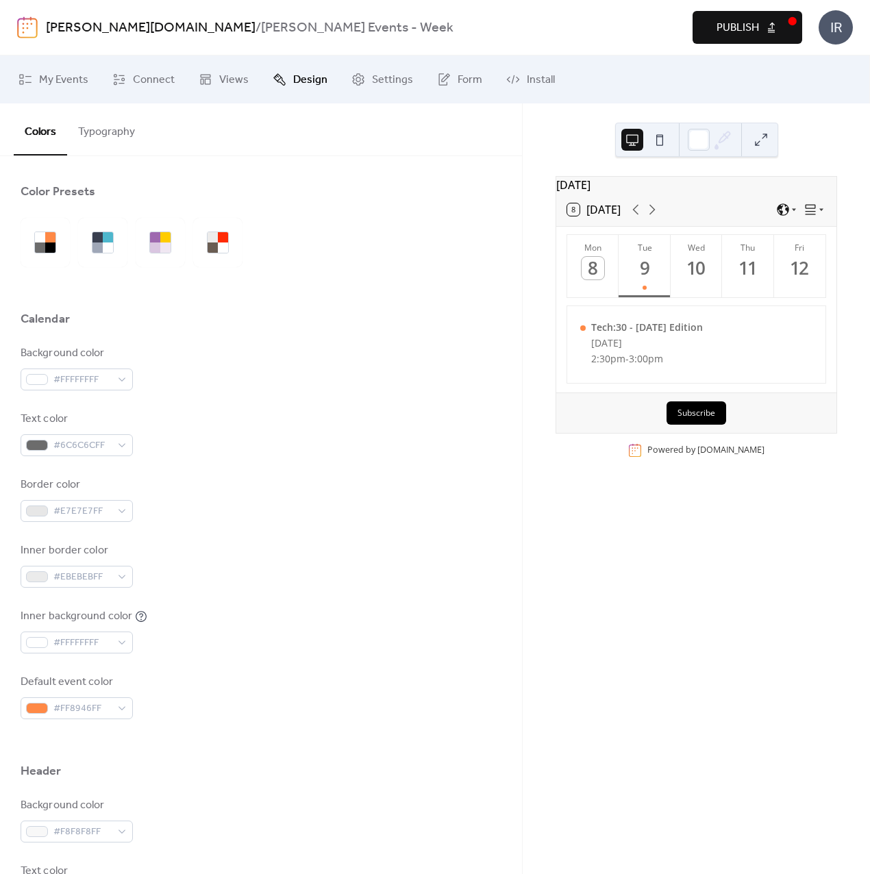
click at [725, 23] on span "Publish" at bounding box center [737, 28] width 42 height 16
click at [101, 711] on span "#FF8946FF" at bounding box center [82, 709] width 58 height 16
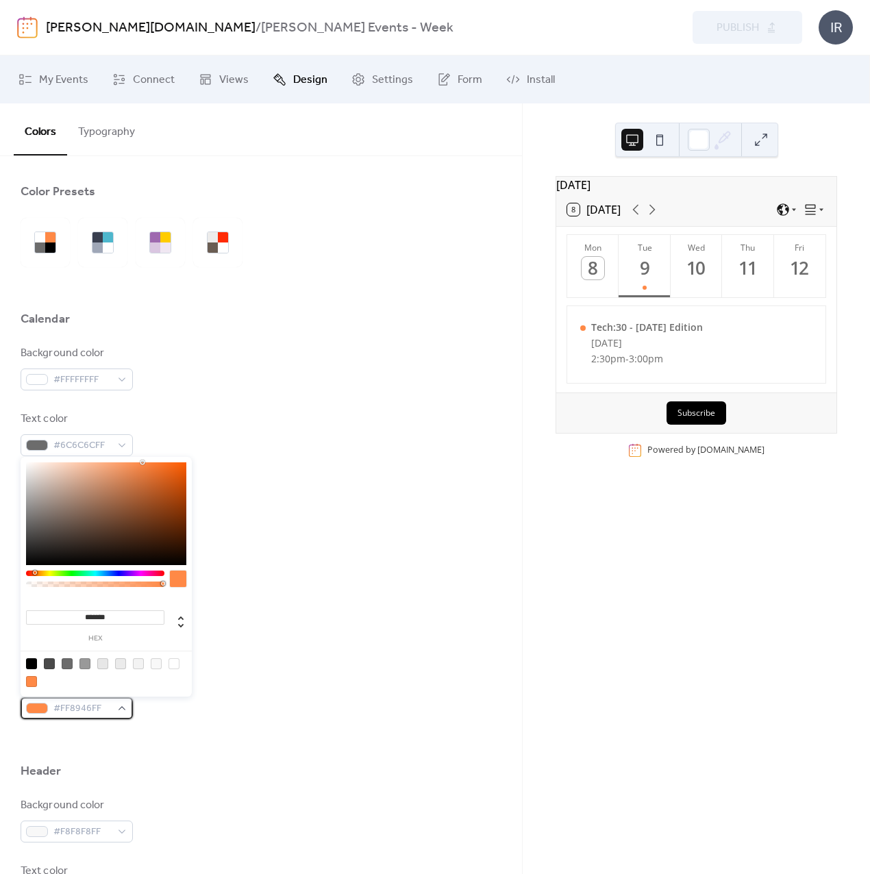
click at [101, 710] on span "#FF8946FF" at bounding box center [82, 709] width 58 height 16
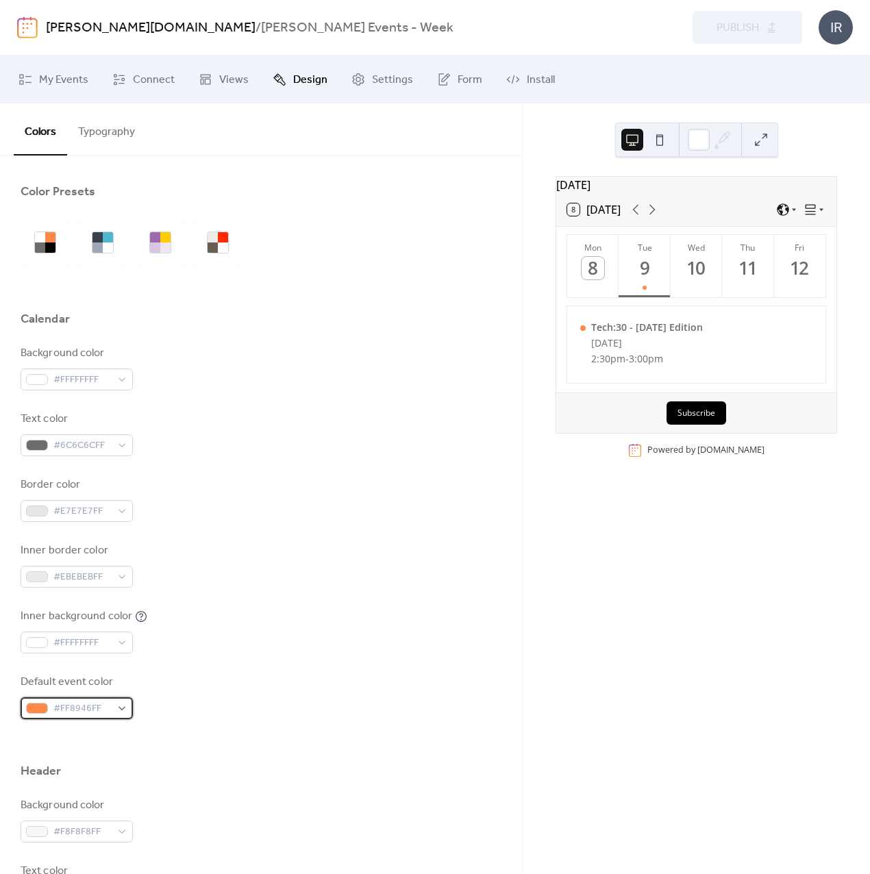
click at [101, 710] on span "#FF8946FF" at bounding box center [82, 709] width 58 height 16
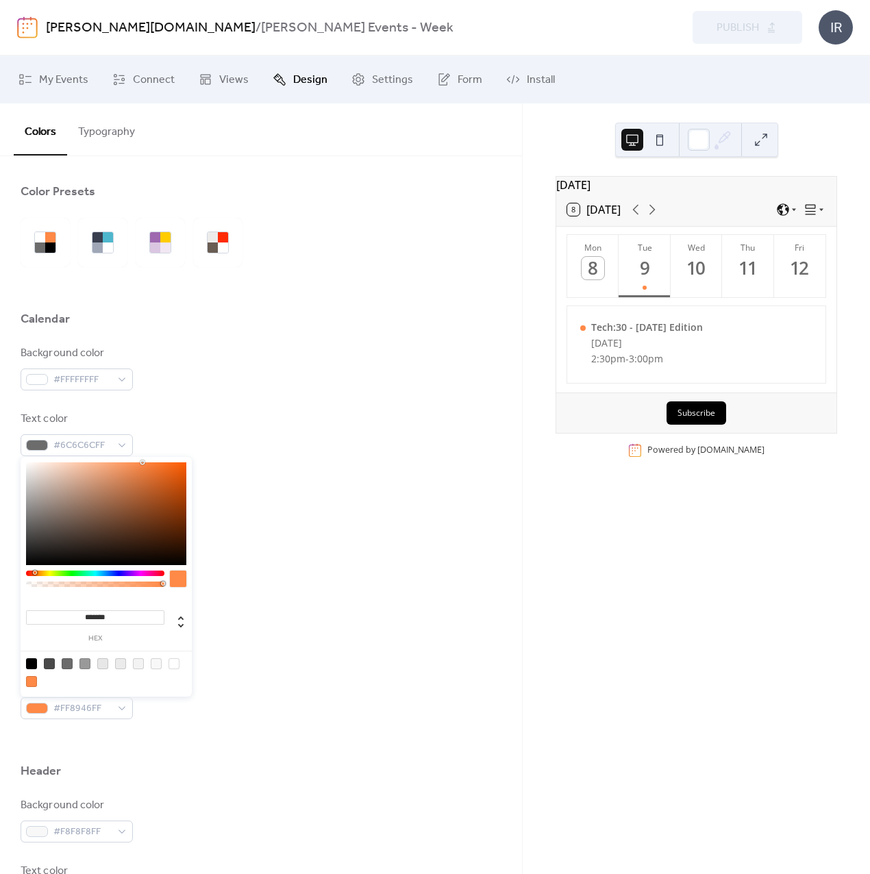
click at [119, 613] on input "*******" at bounding box center [95, 617] width 138 height 14
paste input
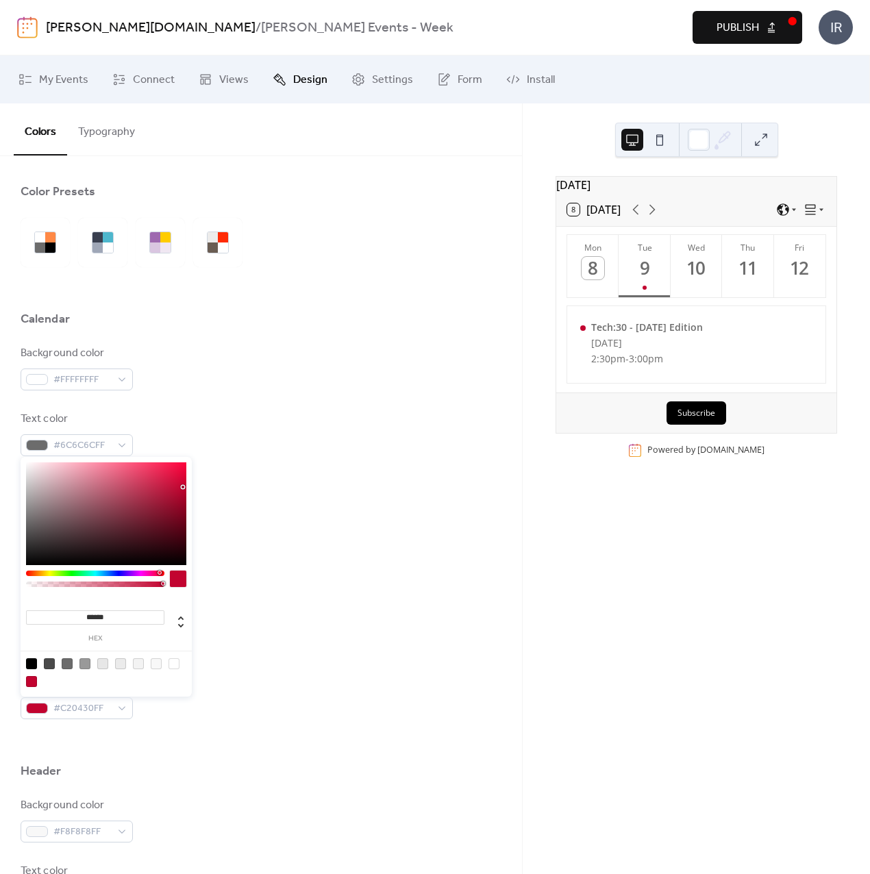
type input "******"
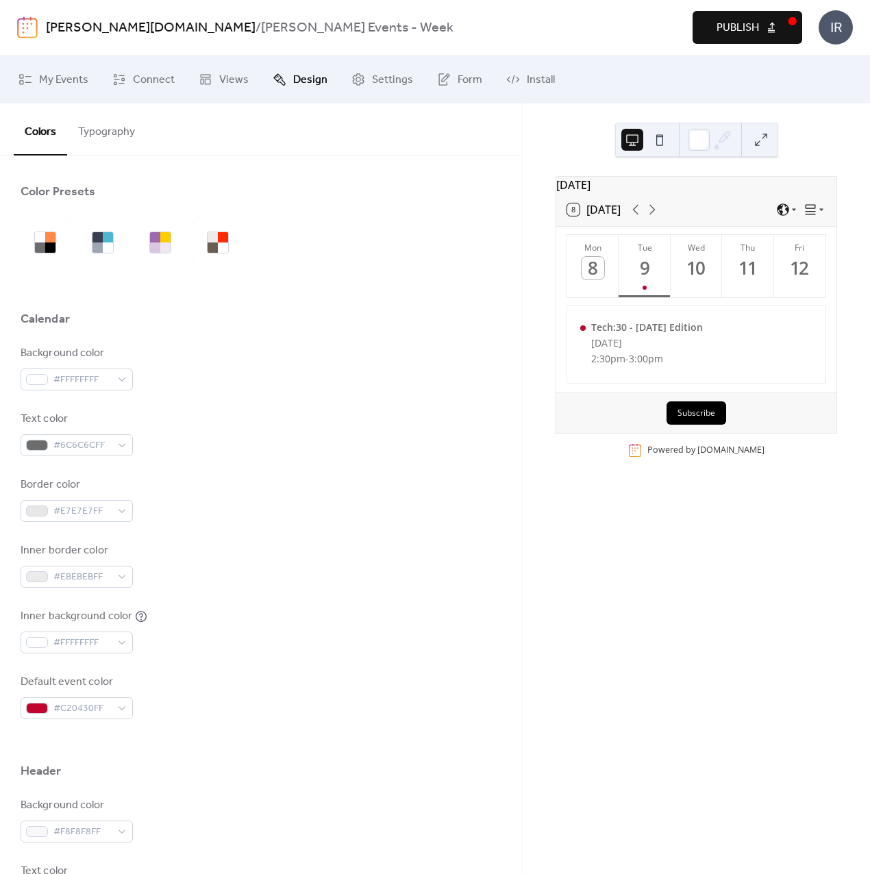
click at [262, 605] on div "Background color #FFFFFFFF Text color #6C6C6CFF Border color #E7E7E7FF Inner bo…" at bounding box center [261, 532] width 481 height 374
click at [735, 25] on span "Publish" at bounding box center [737, 28] width 42 height 16
click at [534, 79] on span "Install" at bounding box center [541, 80] width 28 height 16
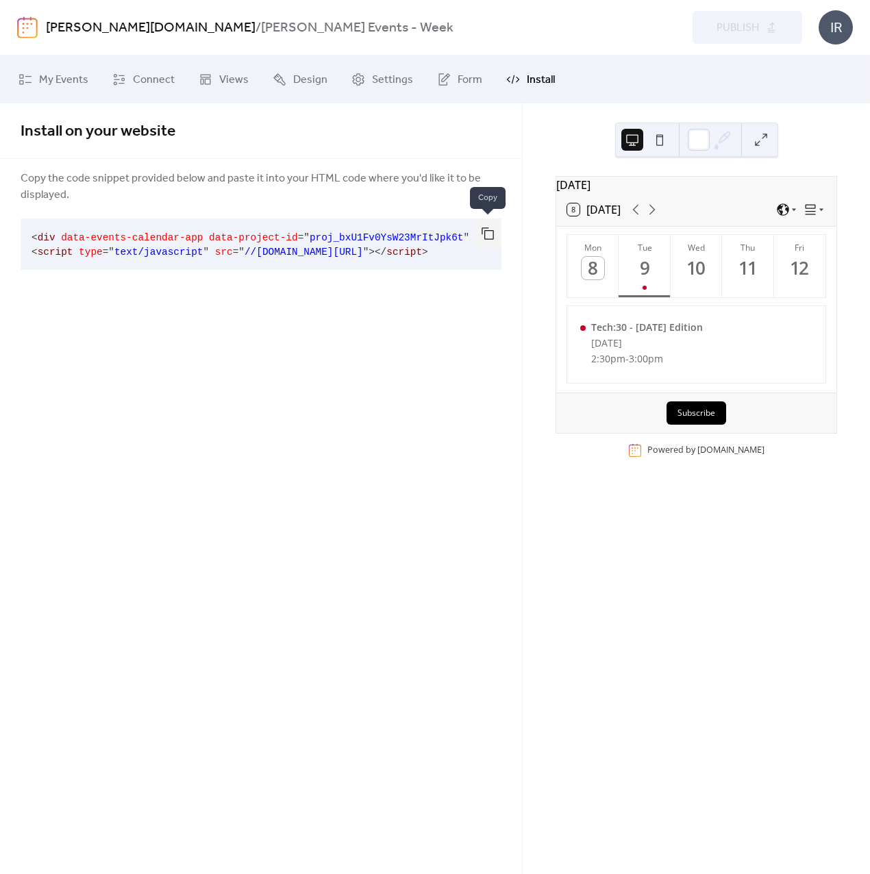
click at [490, 229] on button "button" at bounding box center [487, 233] width 27 height 30
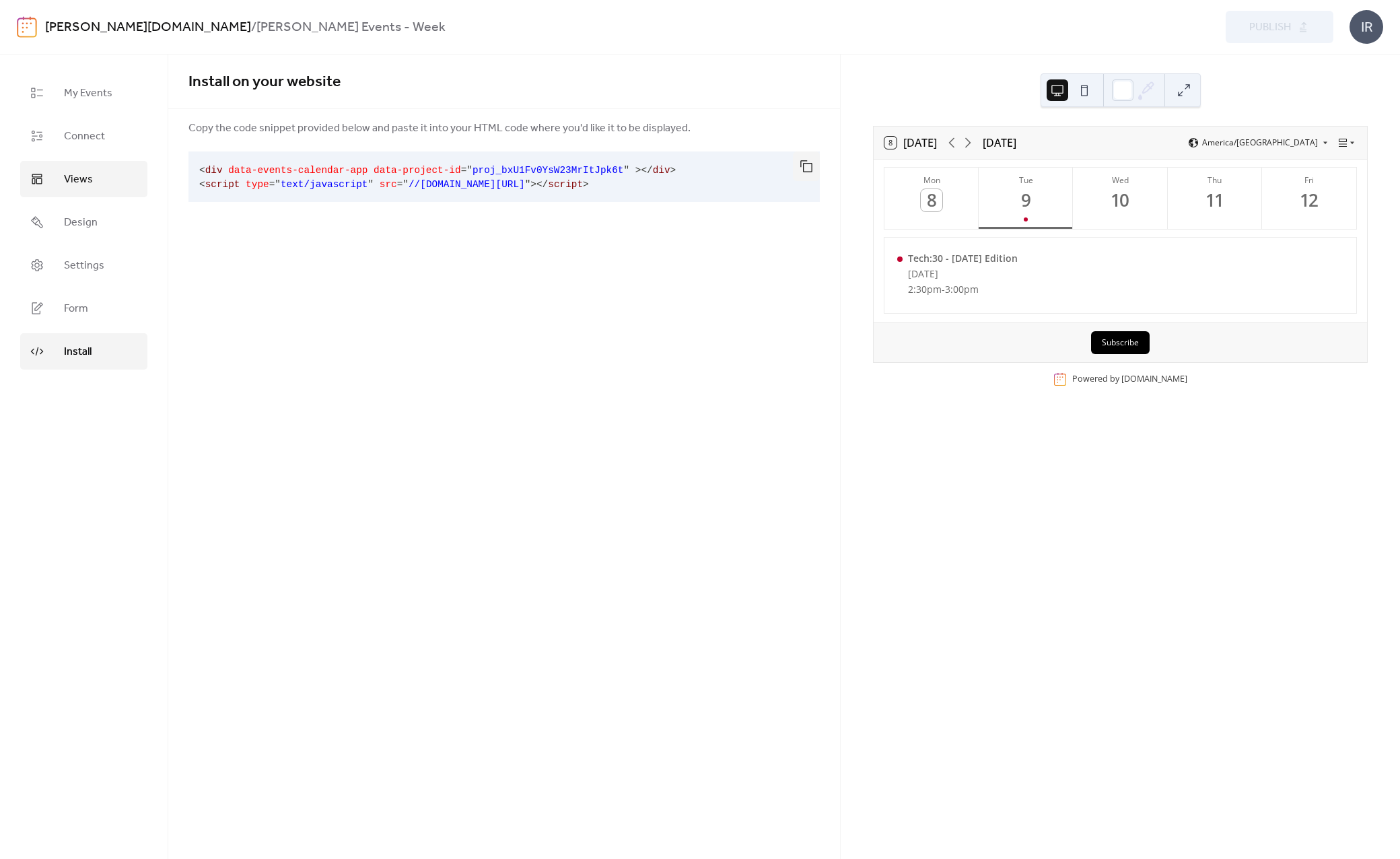
click at [88, 174] on span "Views" at bounding box center [78, 180] width 29 height 16
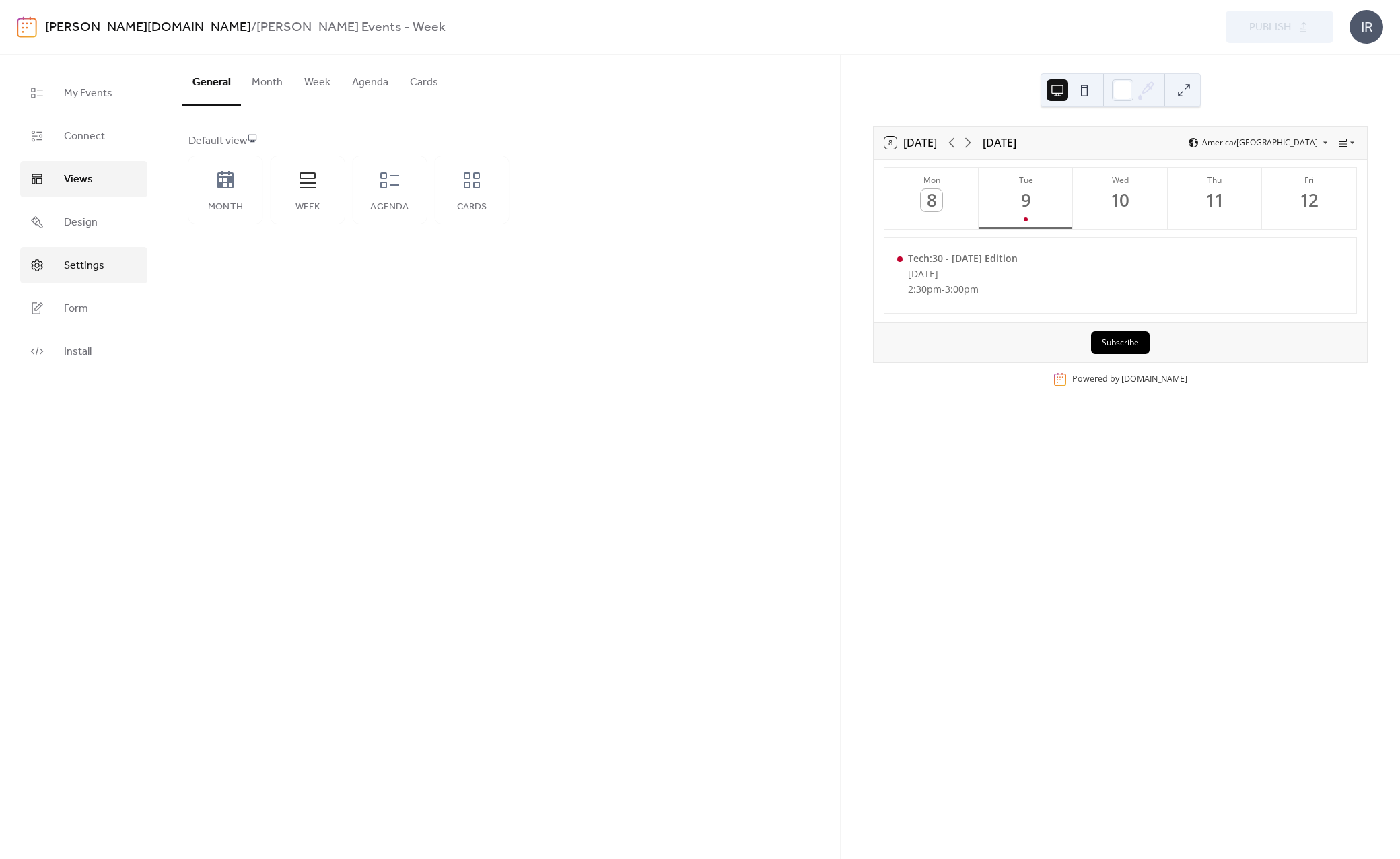
click at [95, 263] on span "Settings" at bounding box center [84, 265] width 40 height 16
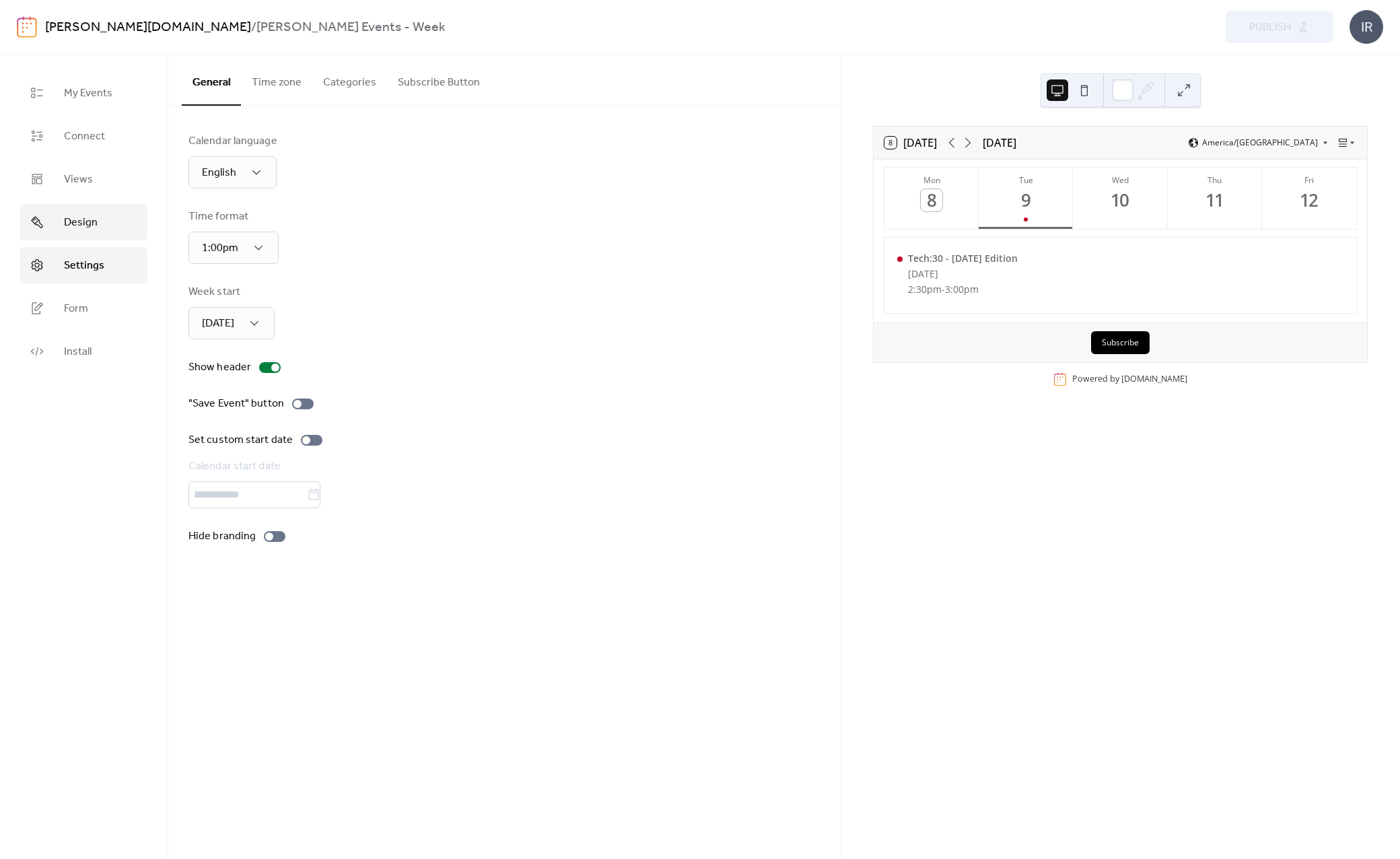
click at [83, 214] on span "Design" at bounding box center [81, 222] width 33 height 16
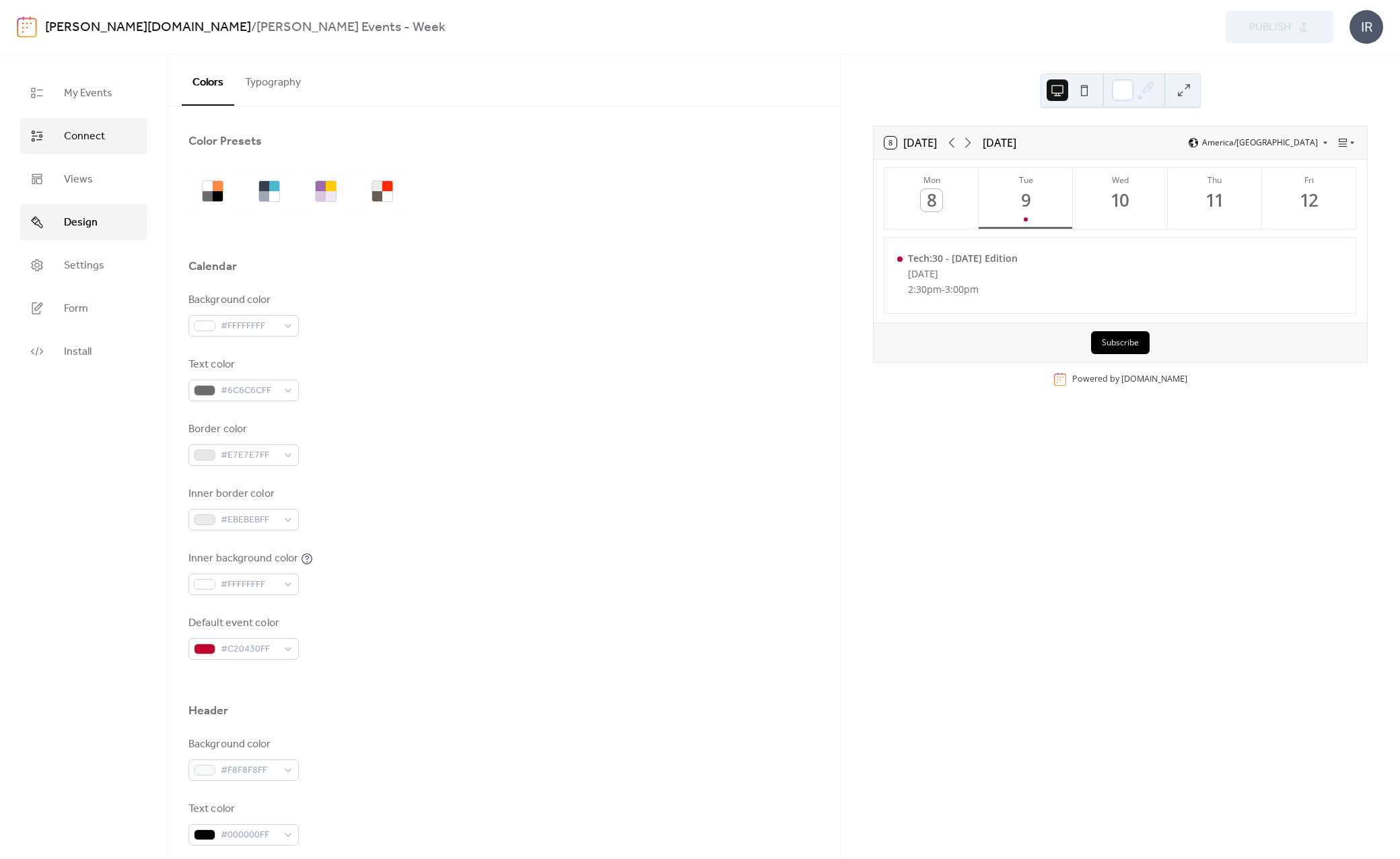
click at [78, 139] on span "Connect" at bounding box center [85, 137] width 41 height 16
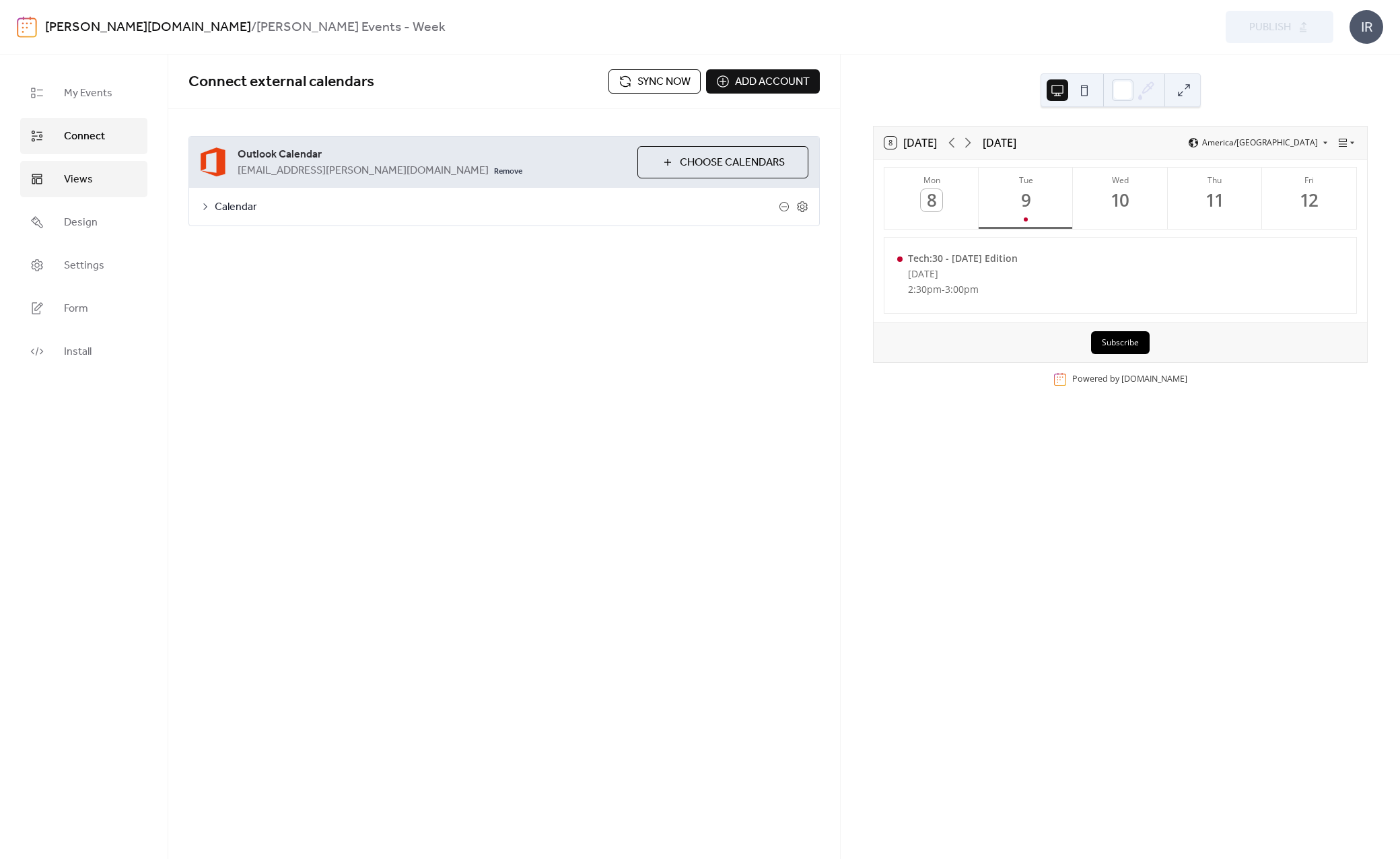
click at [82, 172] on span "Views" at bounding box center [78, 180] width 29 height 16
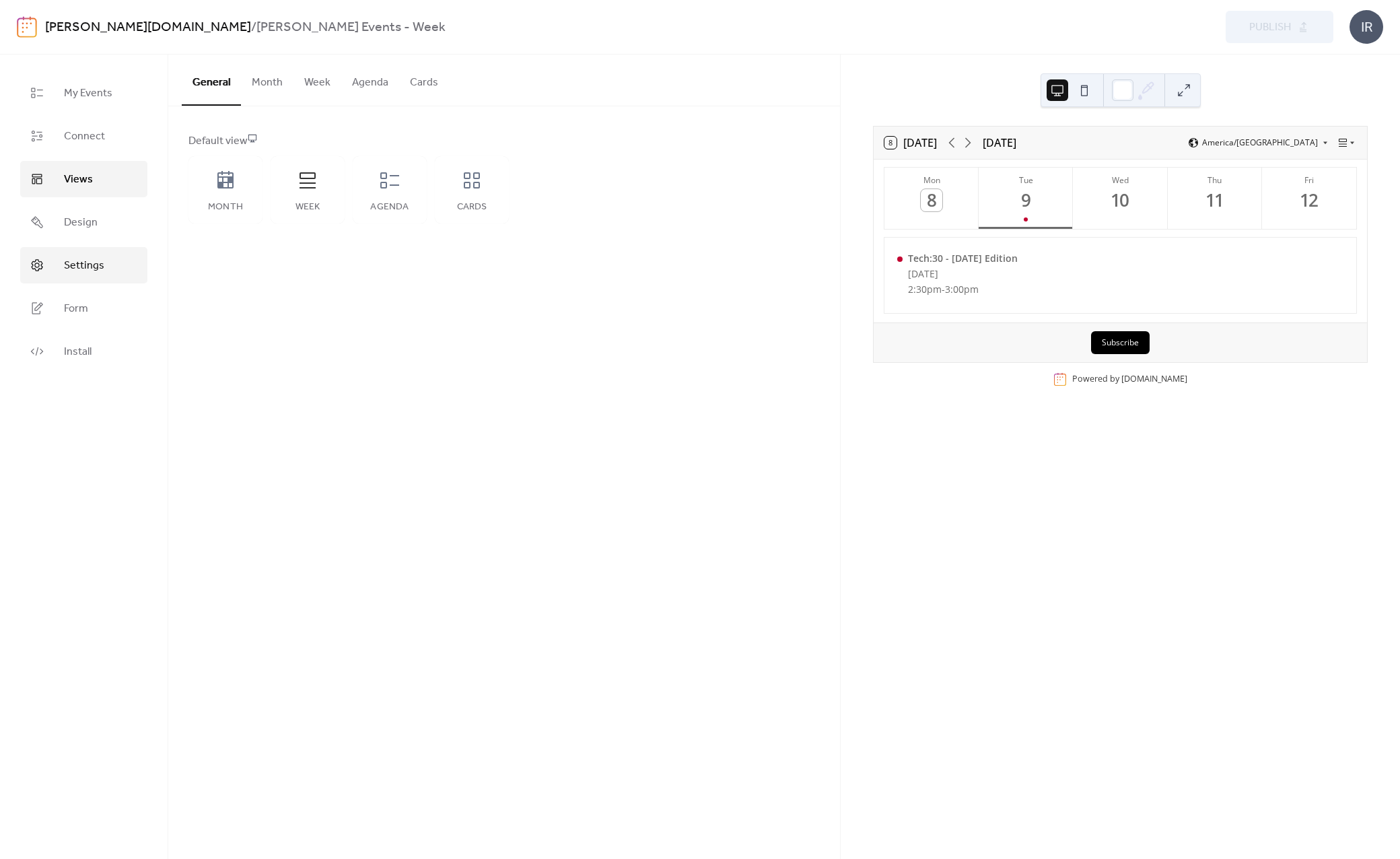
click at [74, 258] on span "Settings" at bounding box center [84, 265] width 40 height 16
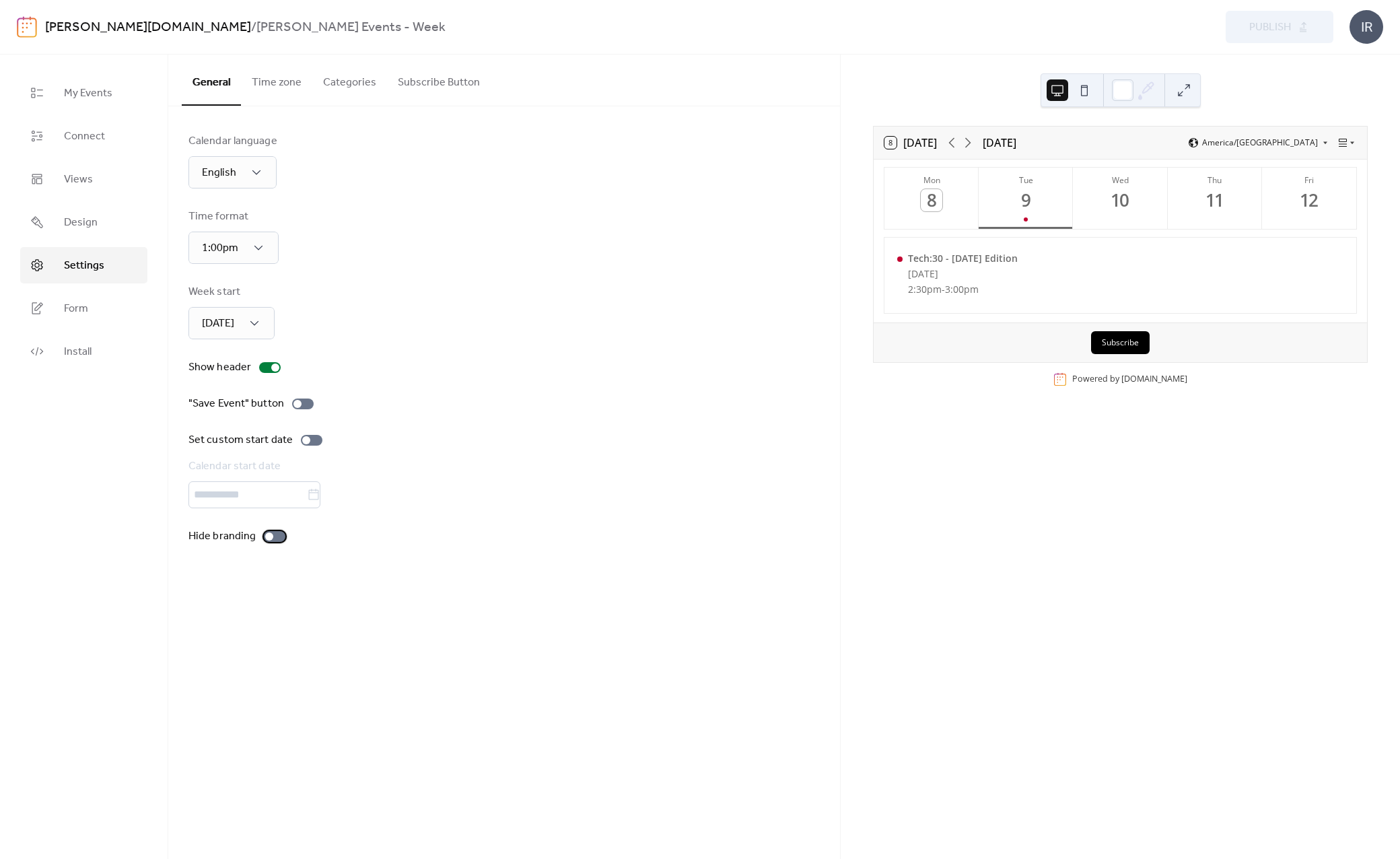
click at [274, 537] on div at bounding box center [274, 536] width 22 height 11
click at [285, 80] on button "Time zone" at bounding box center [276, 79] width 72 height 50
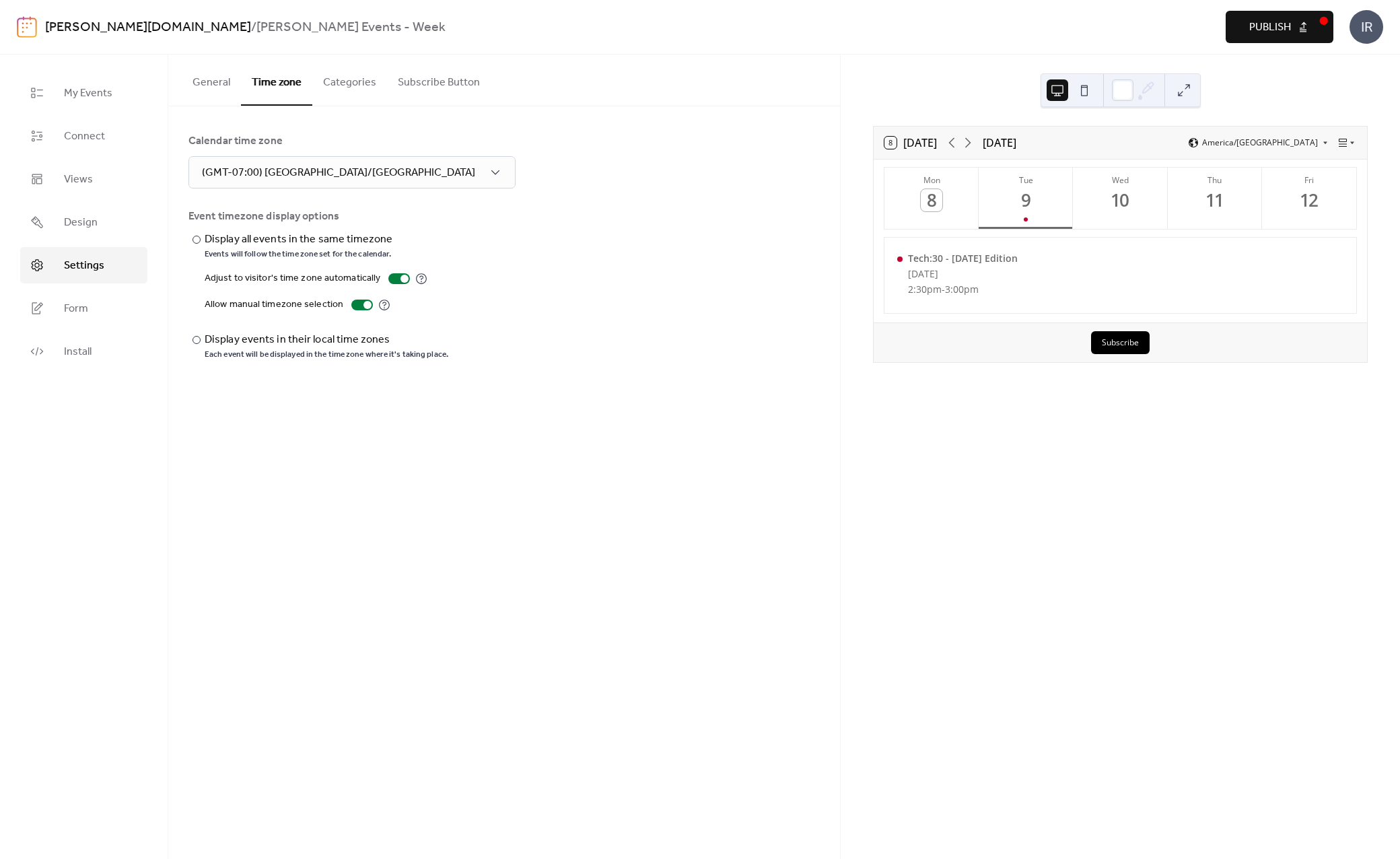
click at [341, 84] on button "Categories" at bounding box center [350, 79] width 75 height 50
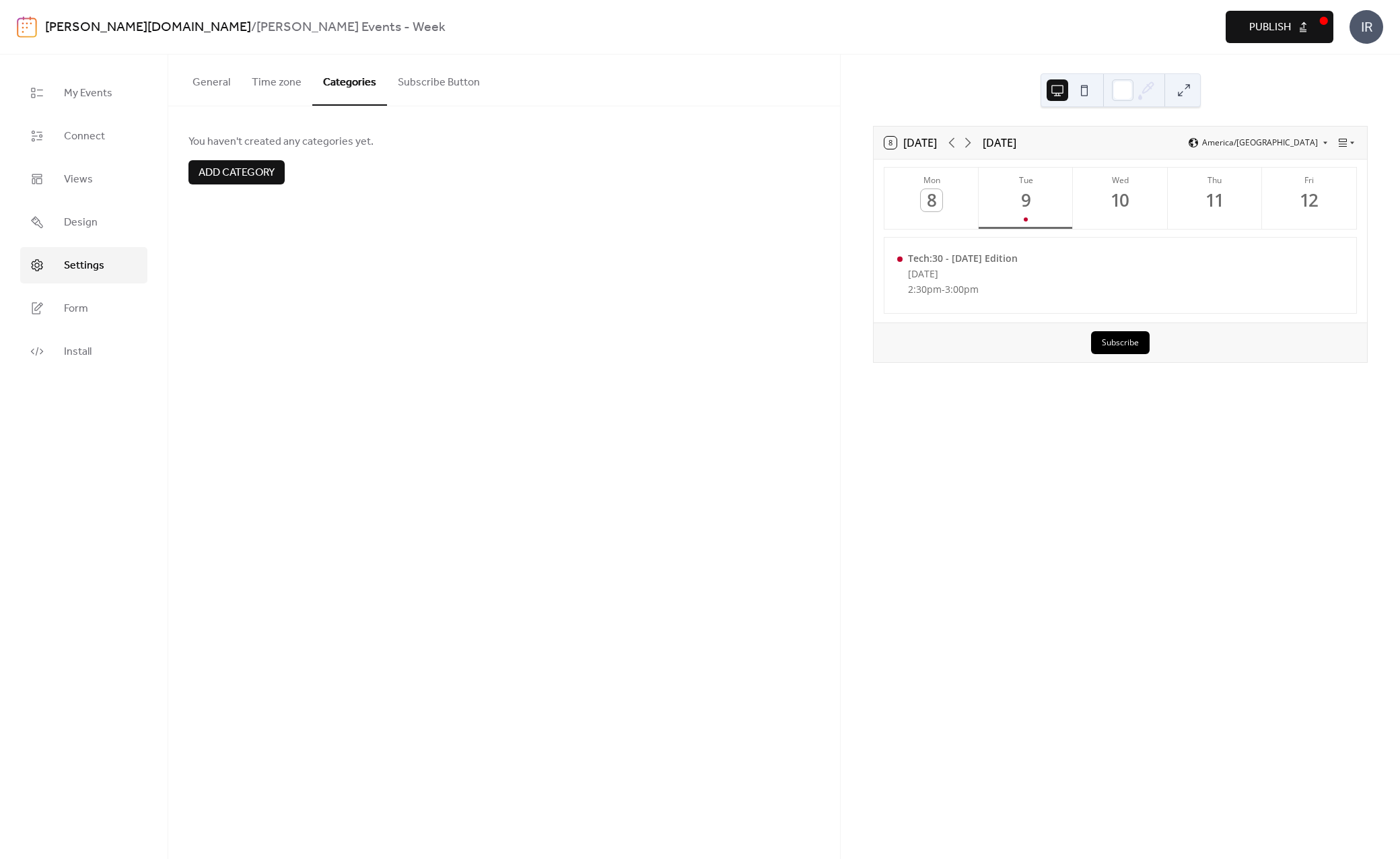
click at [433, 80] on button "Subscribe Button" at bounding box center [438, 79] width 103 height 50
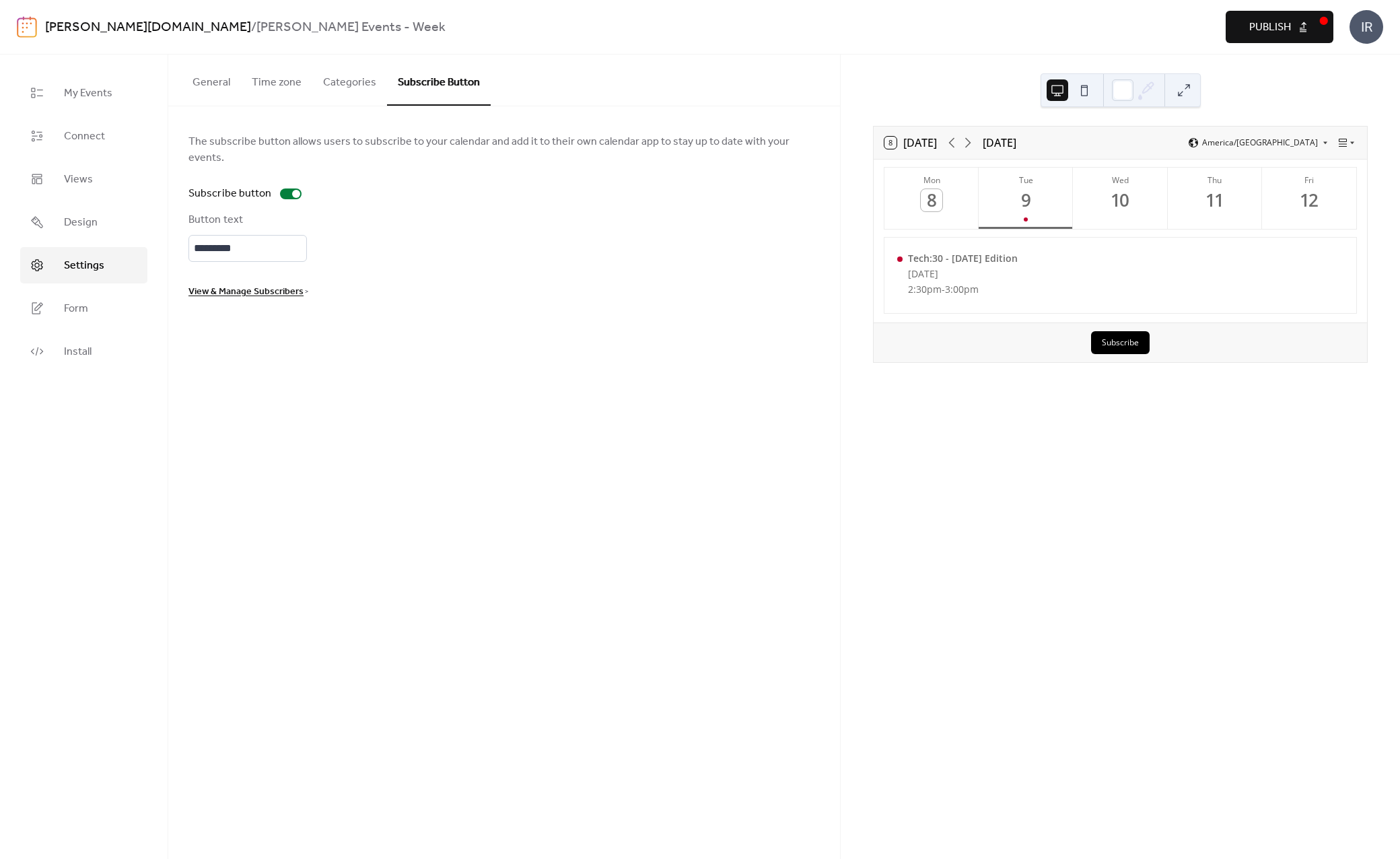
click at [854, 29] on span "Publish" at bounding box center [1270, 28] width 41 height 16
